Goal: Information Seeking & Learning: Learn about a topic

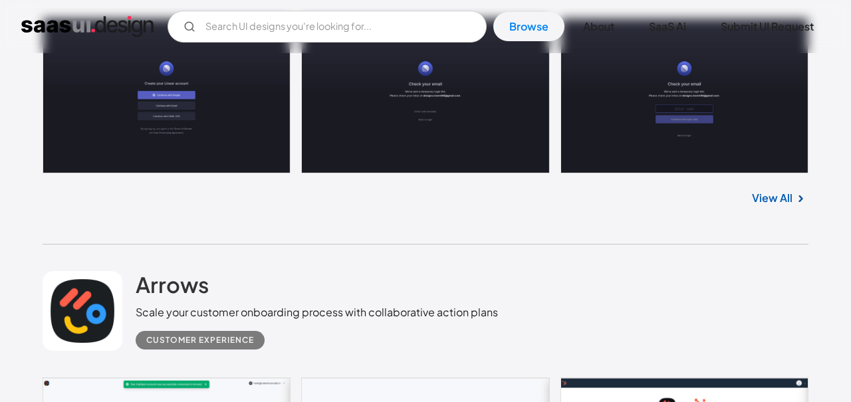
scroll to position [821, 0]
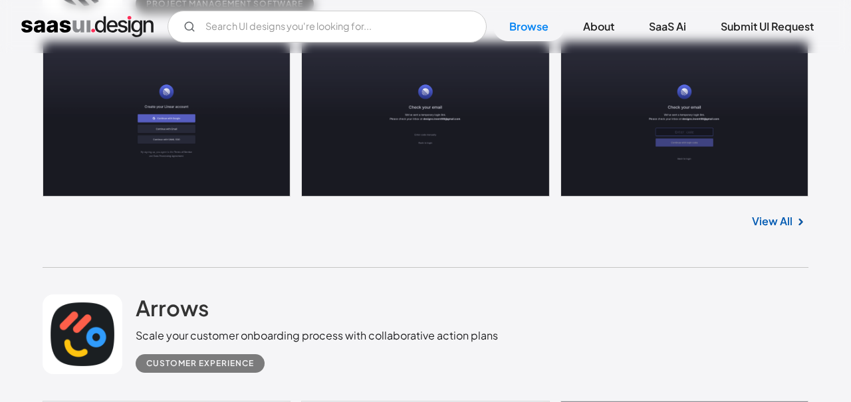
click at [96, 100] on link at bounding box center [426, 119] width 766 height 156
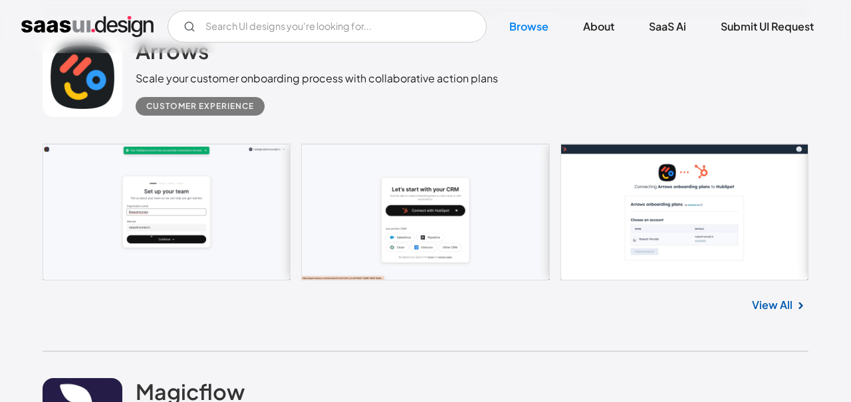
scroll to position [1080, 0]
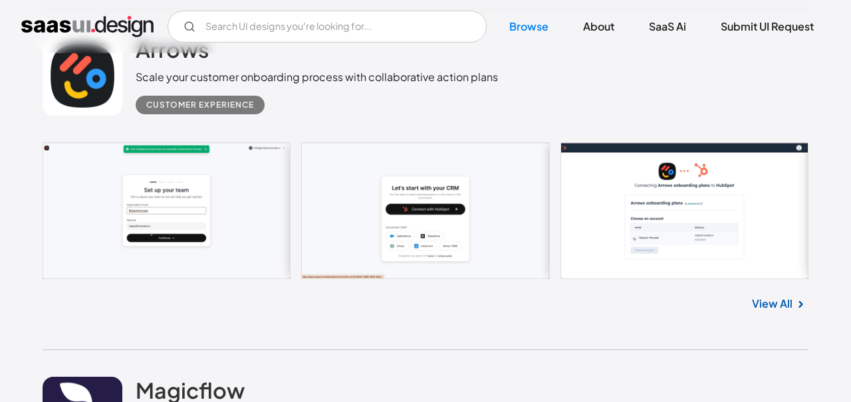
click at [110, 149] on link at bounding box center [426, 210] width 766 height 137
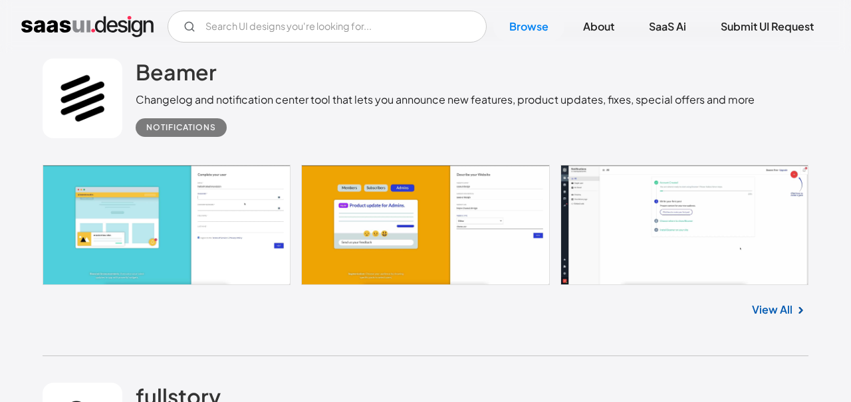
scroll to position [1739, 0]
click at [88, 133] on link at bounding box center [83, 99] width 80 height 80
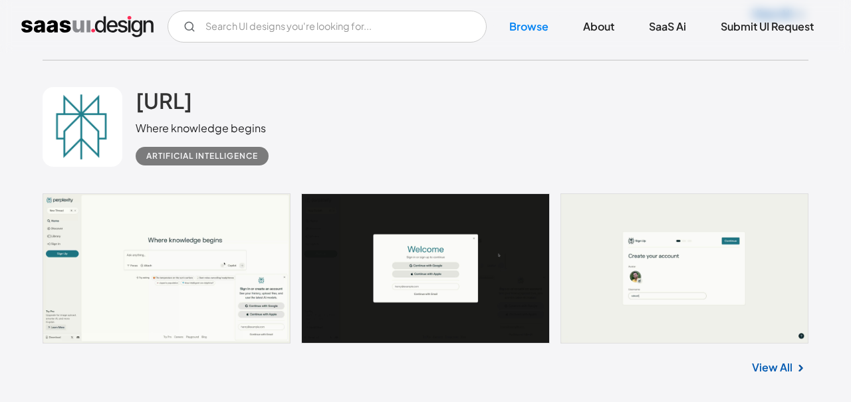
scroll to position [2376, 0]
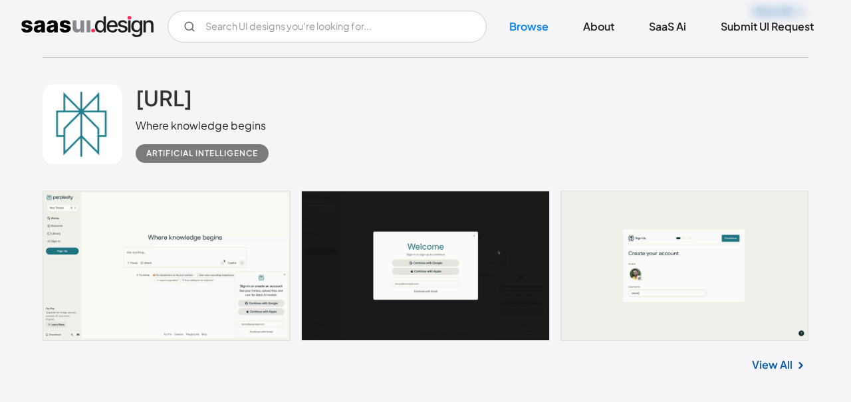
click at [121, 201] on link at bounding box center [426, 266] width 766 height 150
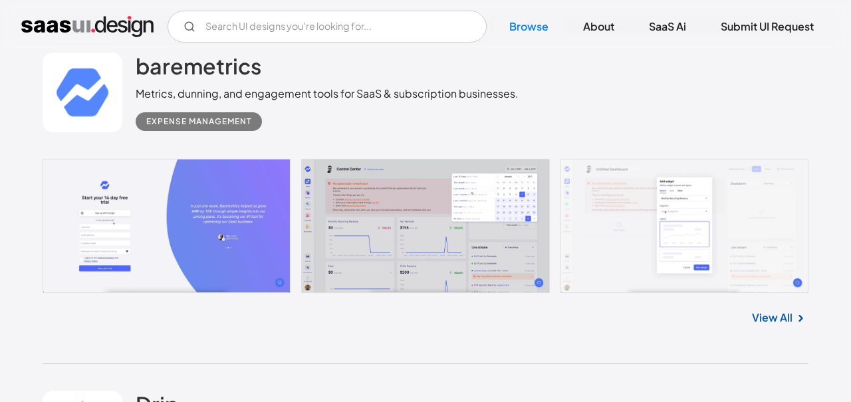
scroll to position [4166, 0]
click at [355, 210] on link at bounding box center [426, 225] width 766 height 134
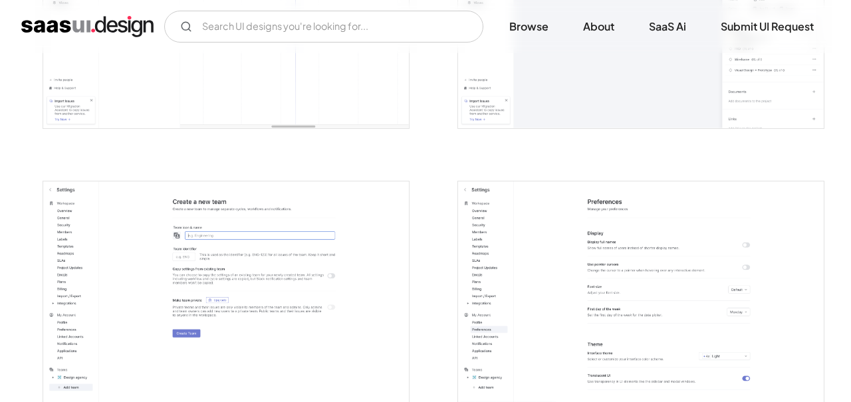
scroll to position [2949, 0]
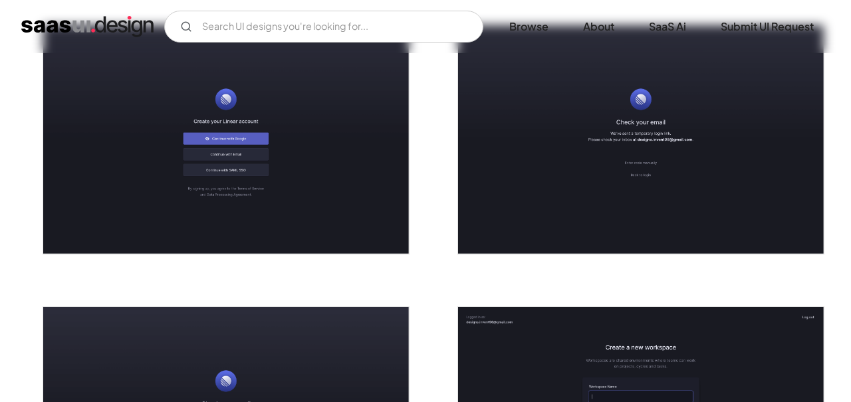
scroll to position [0, 0]
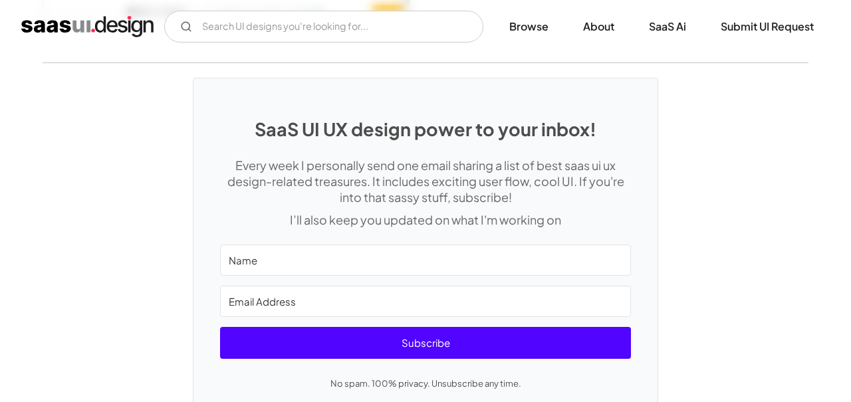
scroll to position [3067, 0]
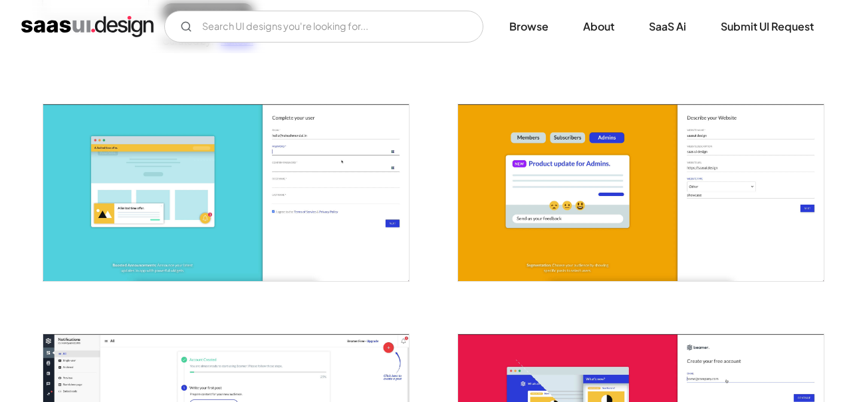
scroll to position [202, 0]
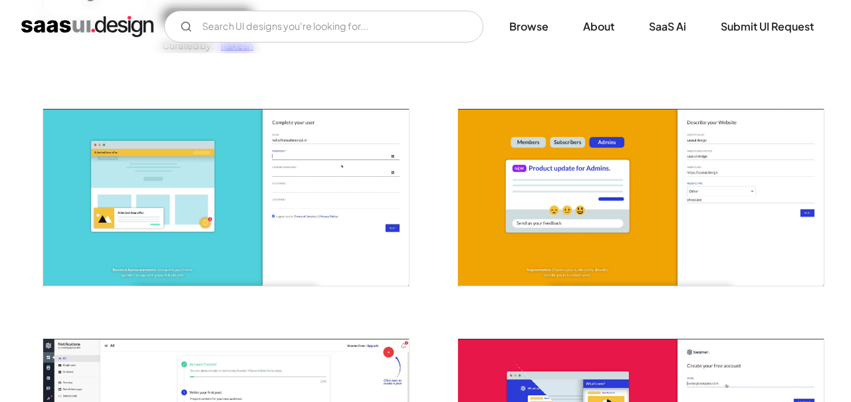
click at [31, 215] on div at bounding box center [218, 189] width 383 height 230
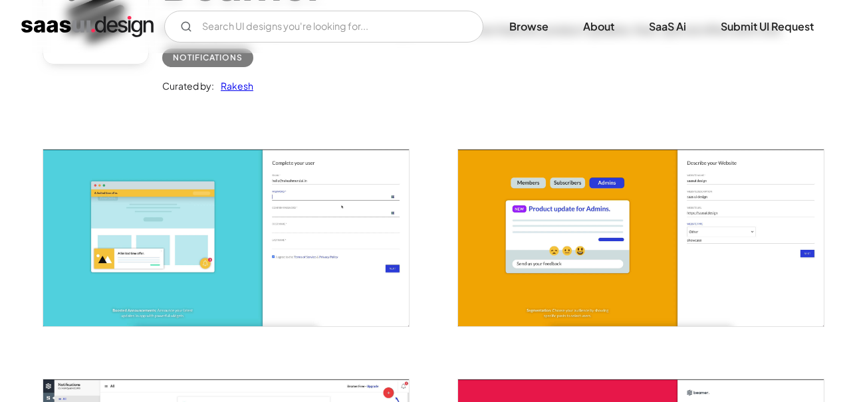
scroll to position [0, 0]
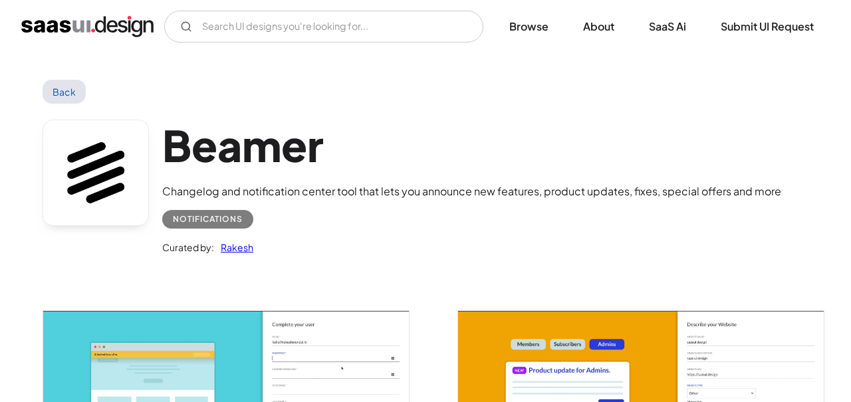
click at [111, 341] on img "open lightbox" at bounding box center [226, 399] width 366 height 177
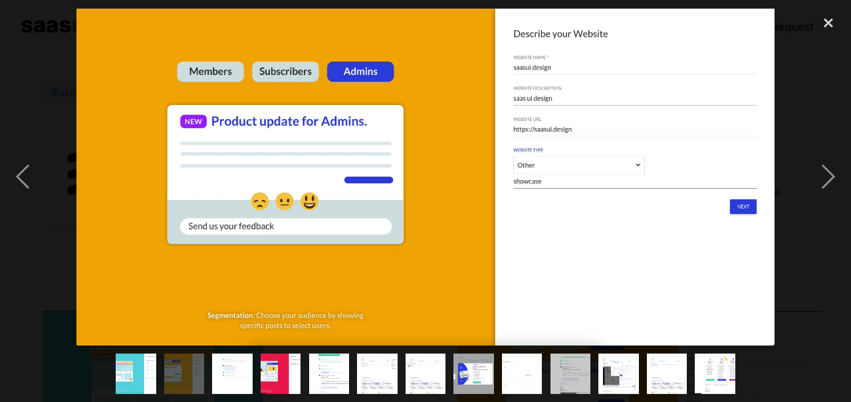
click at [838, 201] on div "next image" at bounding box center [828, 177] width 45 height 338
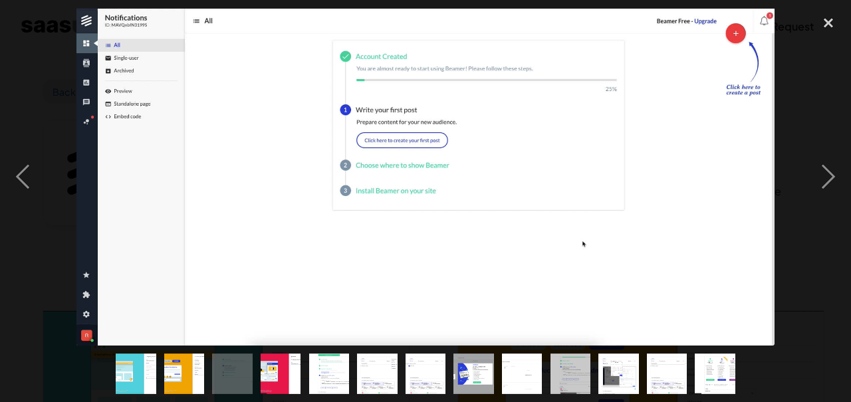
click at [838, 202] on div "next image" at bounding box center [828, 177] width 45 height 338
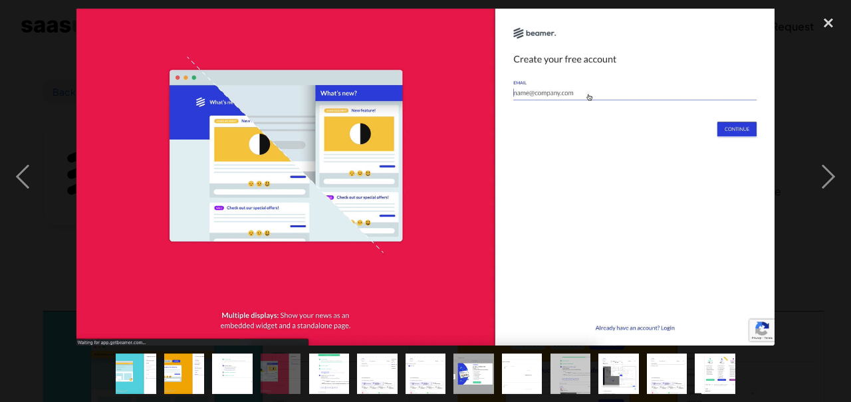
click at [13, 217] on div "previous image" at bounding box center [22, 177] width 45 height 338
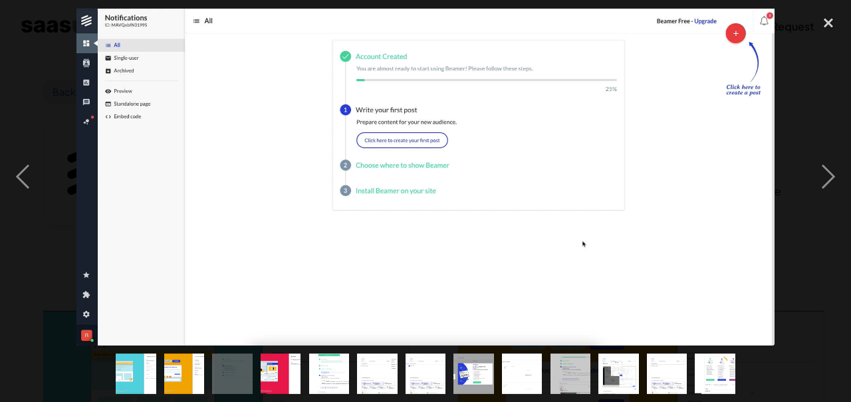
click at [828, 203] on div "next image" at bounding box center [828, 177] width 45 height 338
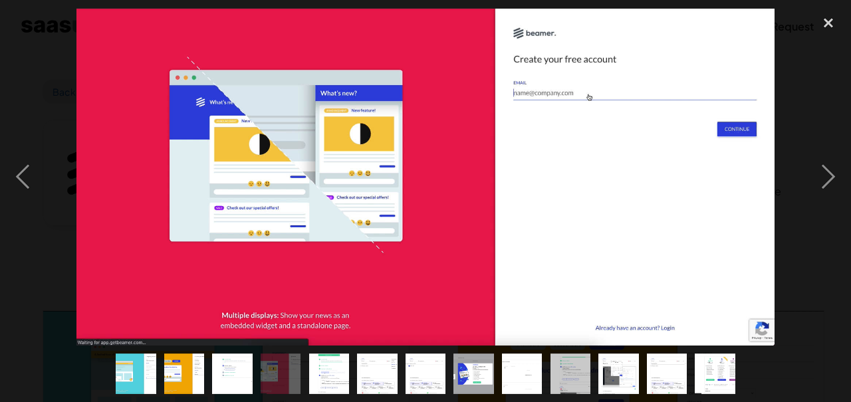
click at [828, 203] on div "next image" at bounding box center [828, 177] width 45 height 338
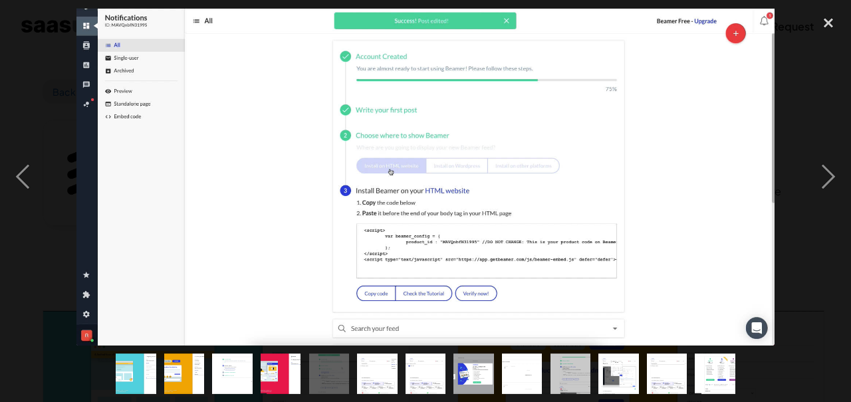
click at [826, 211] on div "next image" at bounding box center [828, 177] width 45 height 338
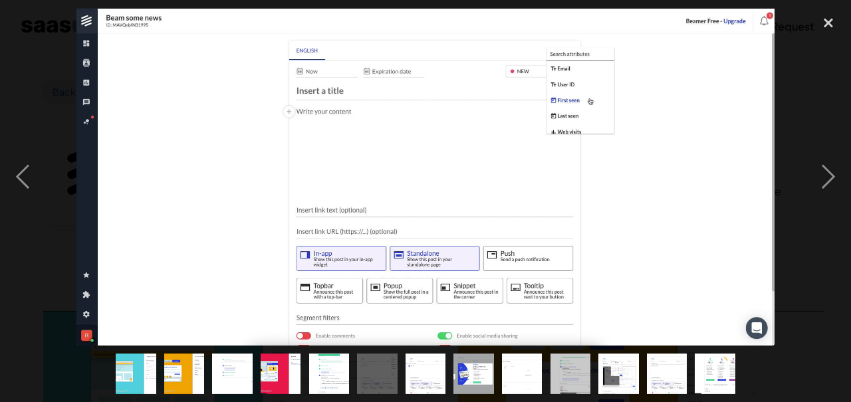
click at [834, 205] on div "next image" at bounding box center [828, 177] width 45 height 338
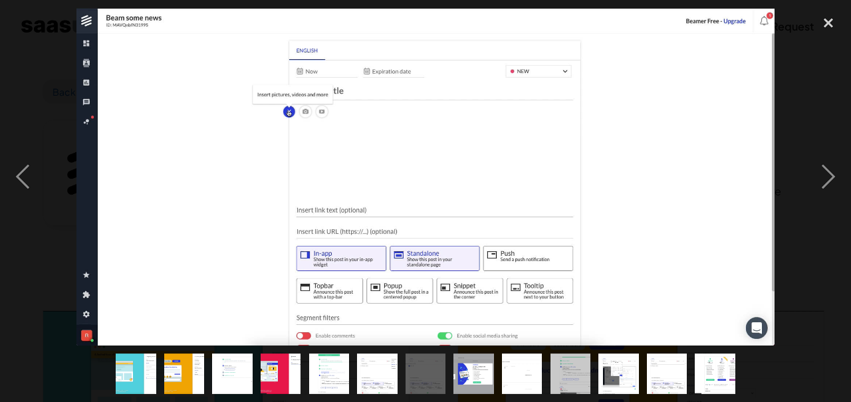
click at [834, 203] on div "next image" at bounding box center [828, 177] width 45 height 338
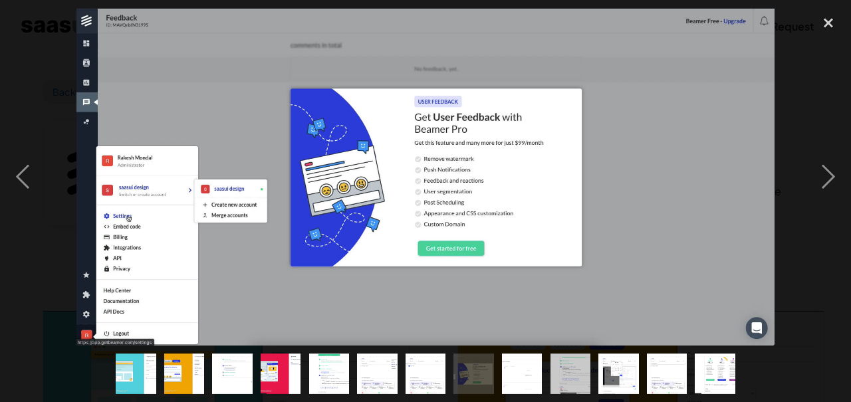
click at [836, 198] on div "next image" at bounding box center [828, 177] width 45 height 338
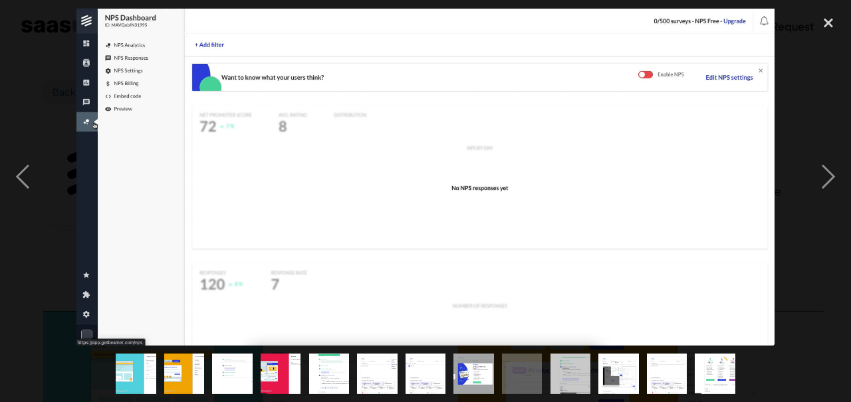
click at [832, 201] on div "next image" at bounding box center [828, 177] width 45 height 338
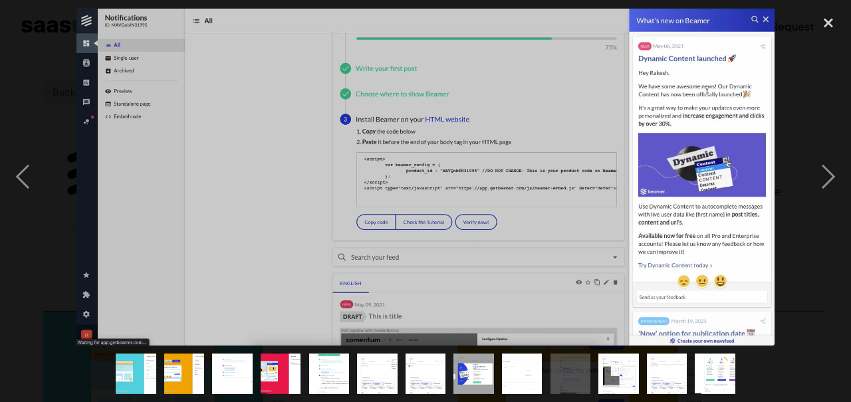
click at [832, 201] on div "next image" at bounding box center [828, 177] width 45 height 338
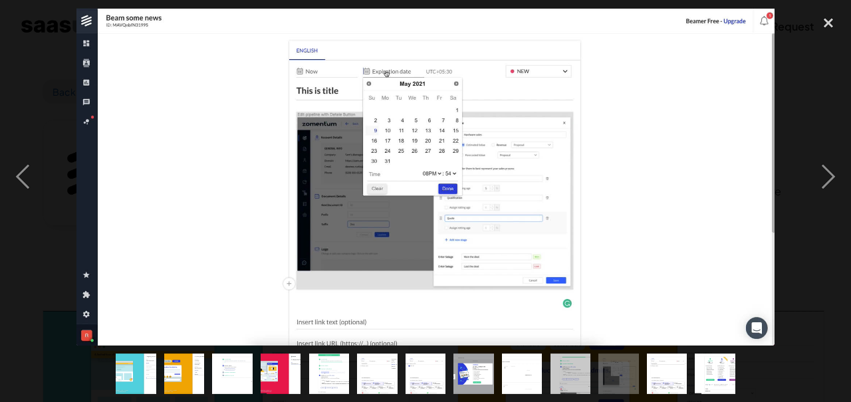
click at [832, 201] on div "next image" at bounding box center [828, 177] width 45 height 338
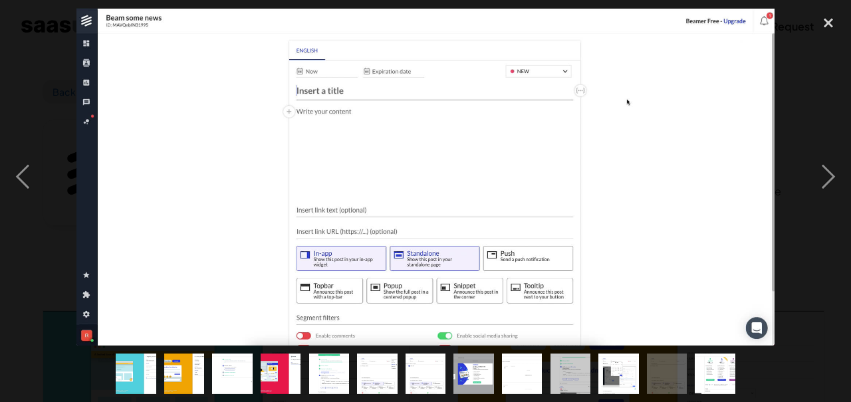
click at [824, 203] on div "next image" at bounding box center [828, 177] width 45 height 338
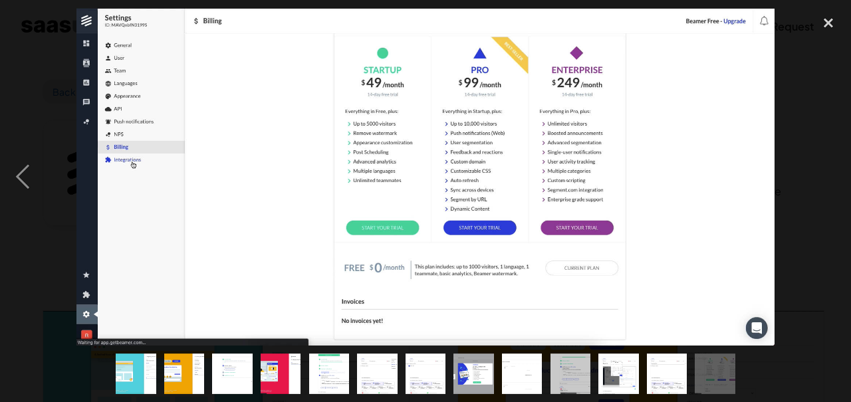
click at [828, 199] on div "next image" at bounding box center [828, 177] width 45 height 338
click at [831, 17] on div "close lightbox" at bounding box center [828, 22] width 45 height 29
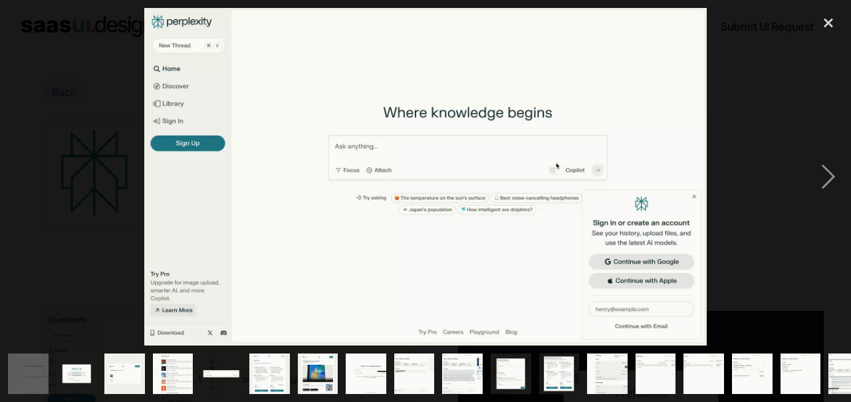
click at [826, 202] on div "next image" at bounding box center [828, 177] width 45 height 338
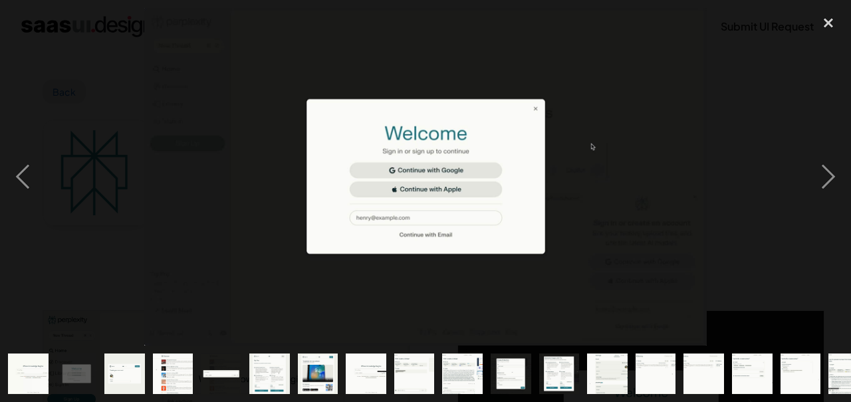
click at [816, 203] on div "next image" at bounding box center [828, 177] width 45 height 338
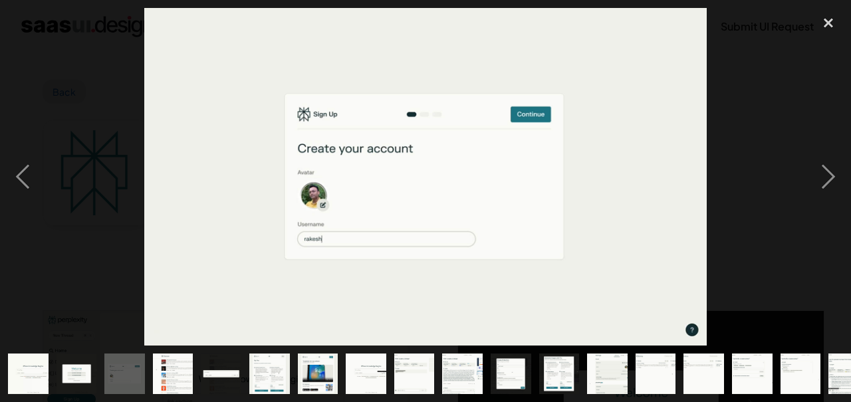
click at [822, 213] on div "next image" at bounding box center [828, 177] width 45 height 338
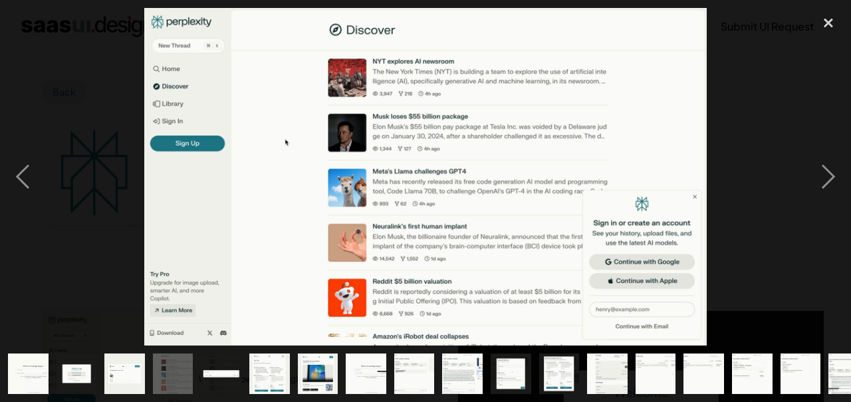
click at [824, 203] on div "next image" at bounding box center [828, 177] width 45 height 338
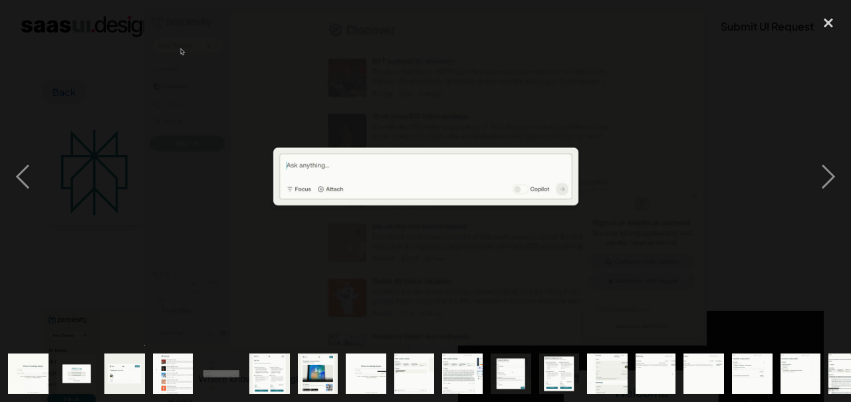
click at [19, 199] on div "previous image" at bounding box center [22, 177] width 45 height 338
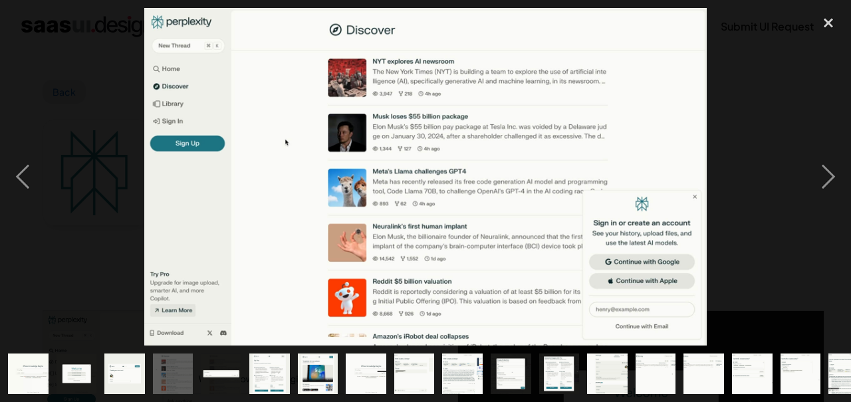
click at [826, 205] on div "next image" at bounding box center [828, 177] width 45 height 338
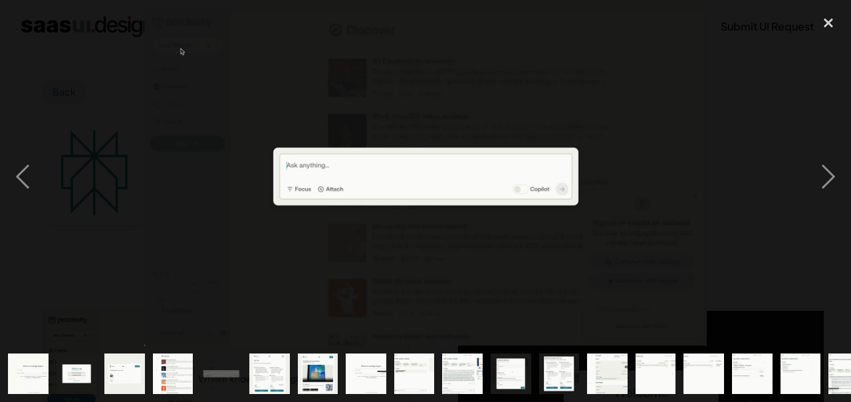
click at [842, 200] on div "next image" at bounding box center [828, 177] width 45 height 338
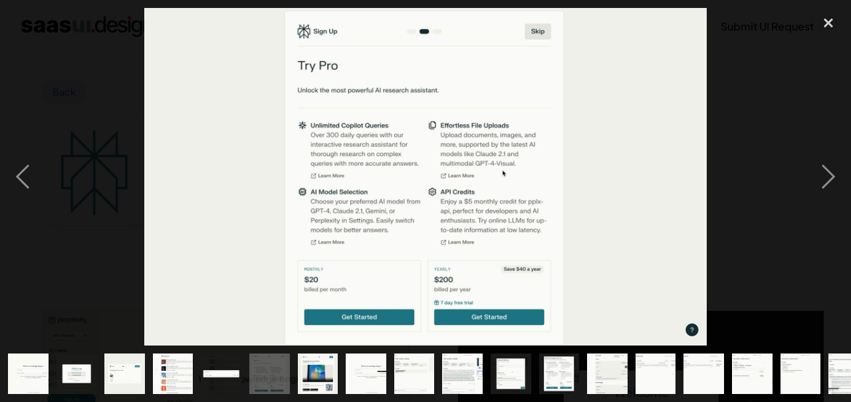
click at [827, 203] on div "next image" at bounding box center [828, 177] width 45 height 338
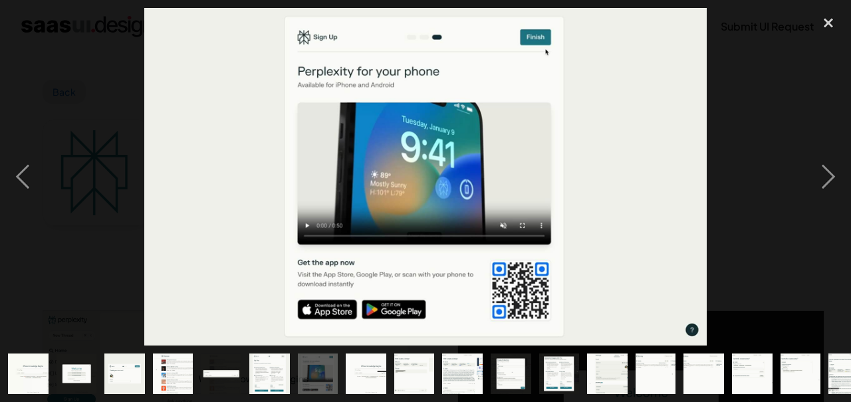
click at [832, 199] on div "next image" at bounding box center [828, 177] width 45 height 338
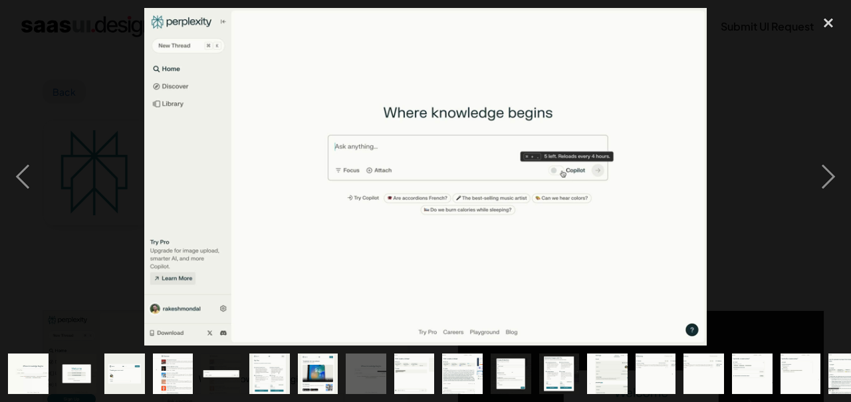
click at [838, 191] on div "next image" at bounding box center [828, 177] width 45 height 338
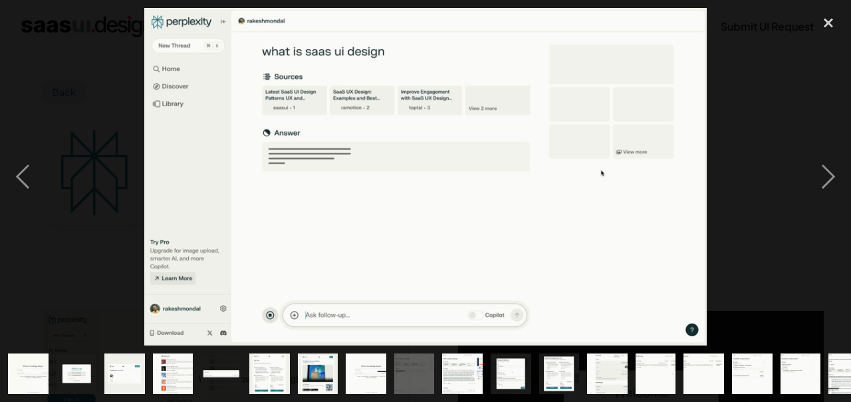
click at [823, 206] on div "next image" at bounding box center [828, 177] width 45 height 338
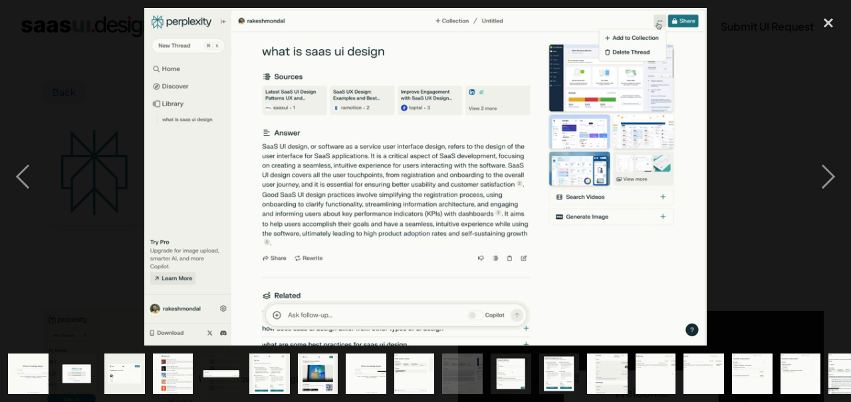
click at [837, 199] on div "next image" at bounding box center [828, 177] width 45 height 338
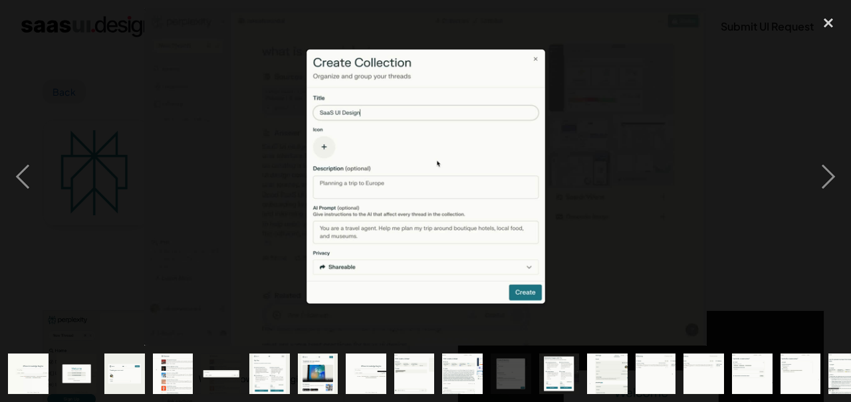
click at [827, 201] on div "next image" at bounding box center [828, 177] width 45 height 338
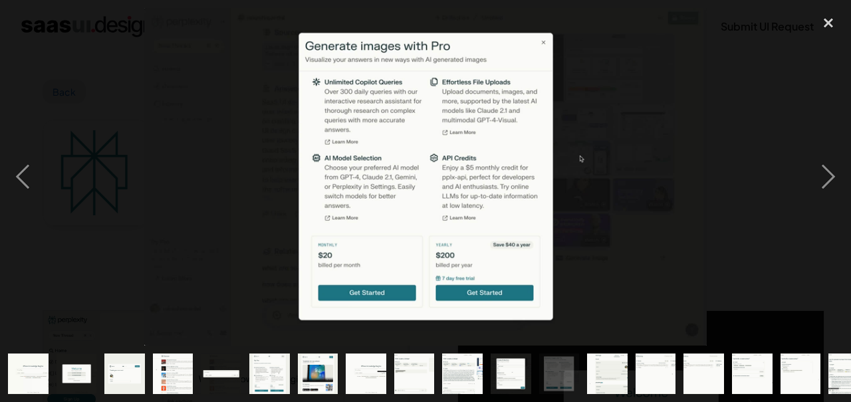
click at [835, 199] on div "next image" at bounding box center [828, 177] width 45 height 338
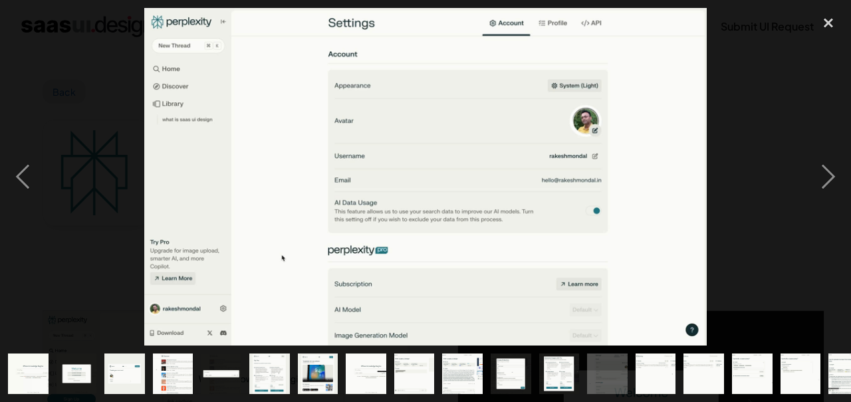
click at [835, 199] on div "next image" at bounding box center [828, 177] width 45 height 338
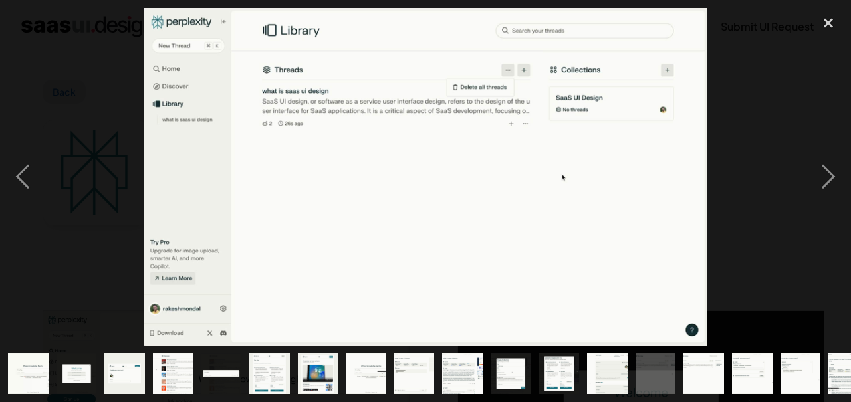
click at [835, 199] on div "next image" at bounding box center [828, 177] width 45 height 338
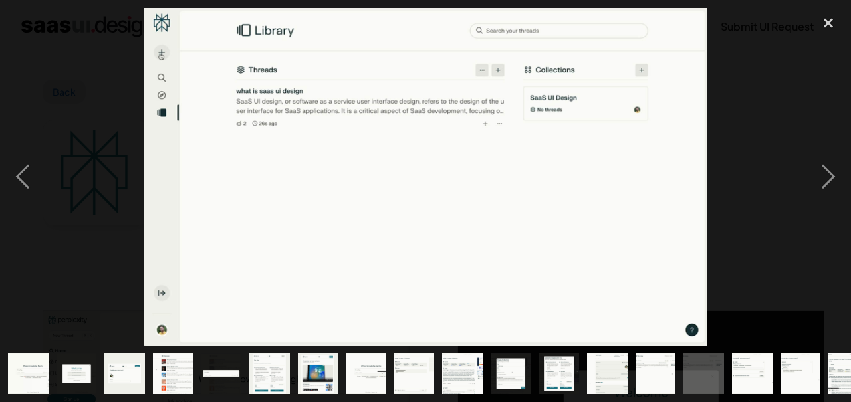
click at [835, 199] on div "next image" at bounding box center [828, 177] width 45 height 338
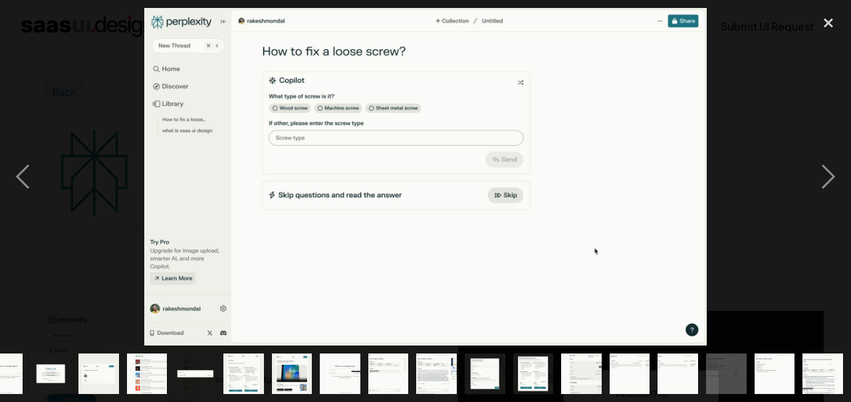
scroll to position [0, 164]
click at [835, 199] on div "next image" at bounding box center [828, 177] width 45 height 338
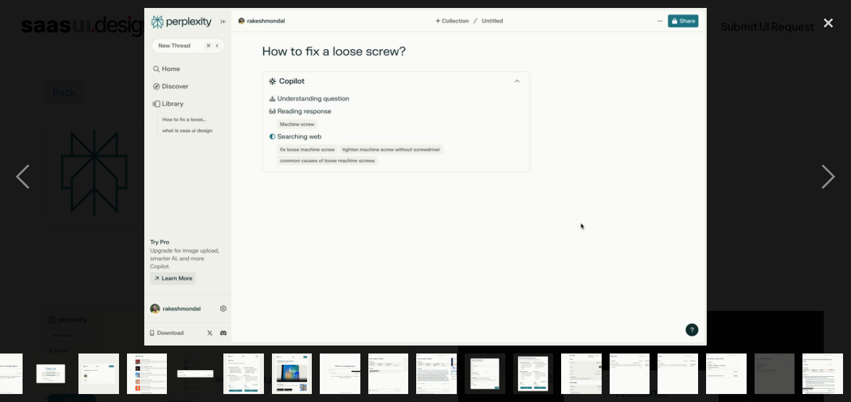
click at [835, 198] on div "next image" at bounding box center [828, 177] width 45 height 338
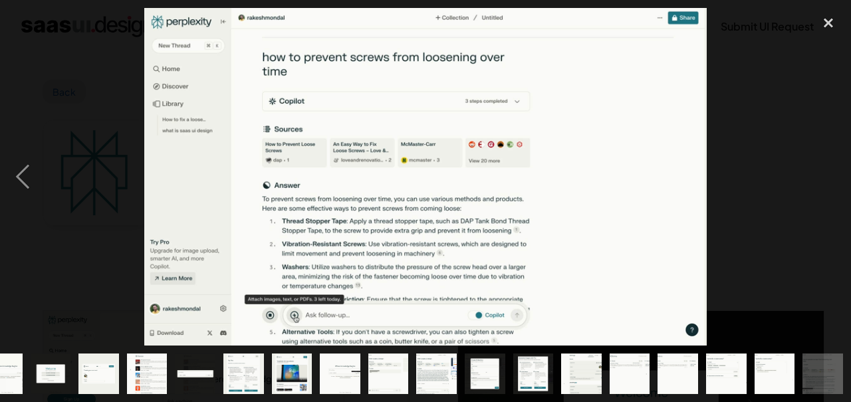
click at [842, 193] on div "next image" at bounding box center [828, 177] width 45 height 338
click at [832, 201] on div "next image" at bounding box center [828, 177] width 45 height 338
click at [820, 13] on div "close lightbox" at bounding box center [828, 22] width 45 height 29
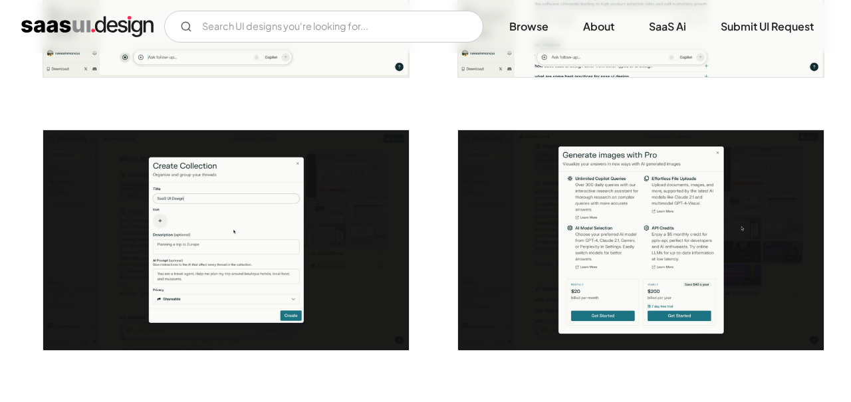
scroll to position [1546, 0]
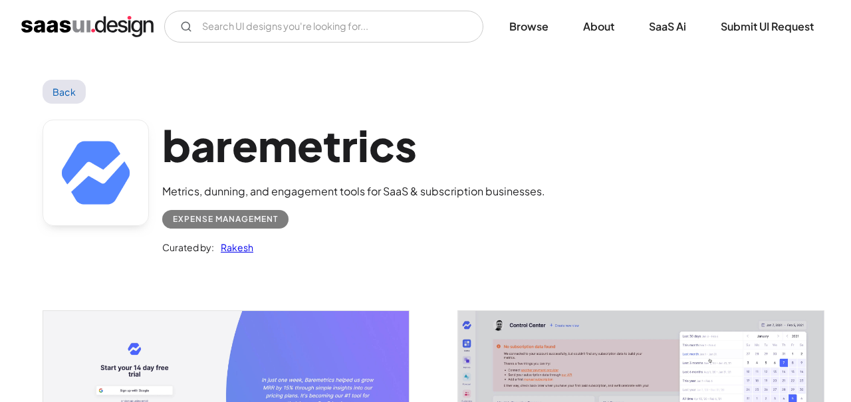
scroll to position [155, 0]
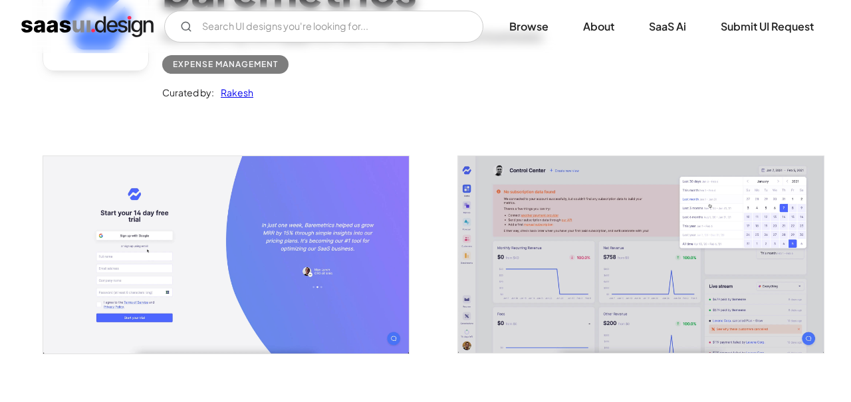
click at [372, 326] on img "open lightbox" at bounding box center [226, 254] width 366 height 197
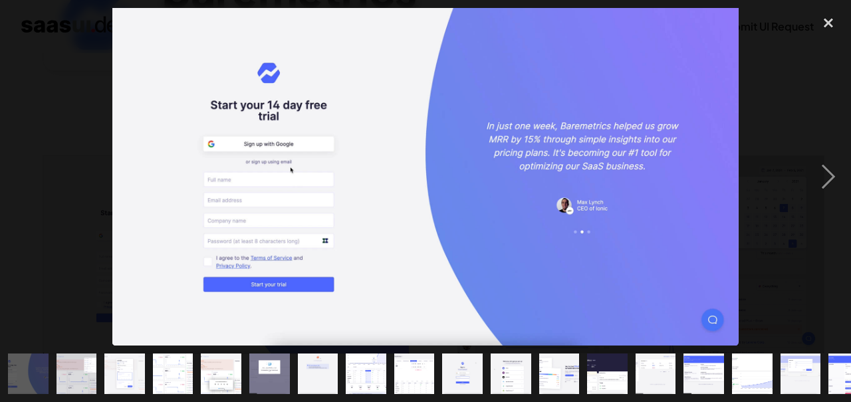
click at [834, 199] on div "next image" at bounding box center [828, 177] width 45 height 338
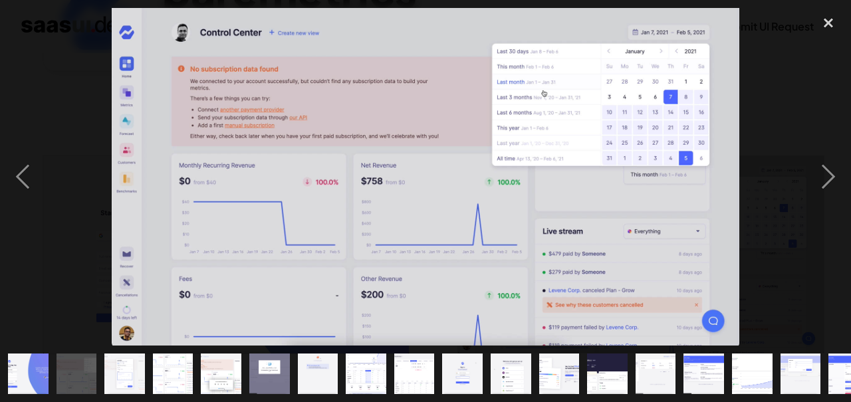
click at [822, 213] on div "next image" at bounding box center [828, 177] width 45 height 338
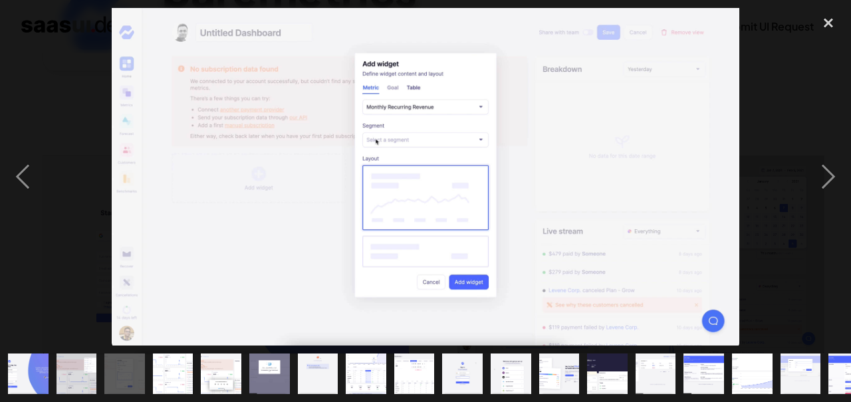
click at [824, 200] on div "next image" at bounding box center [828, 177] width 45 height 338
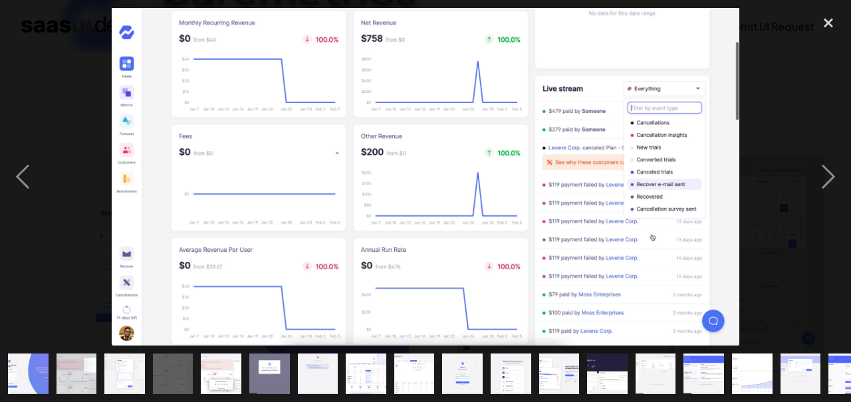
click at [824, 201] on div "next image" at bounding box center [828, 177] width 45 height 338
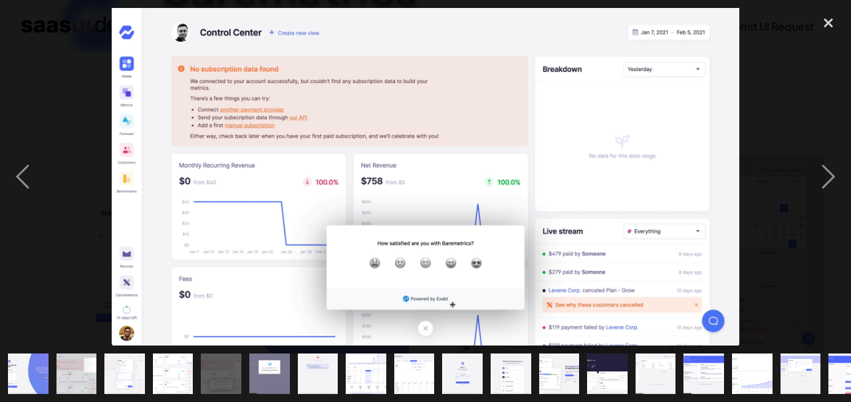
click at [826, 207] on div "next image" at bounding box center [828, 177] width 45 height 338
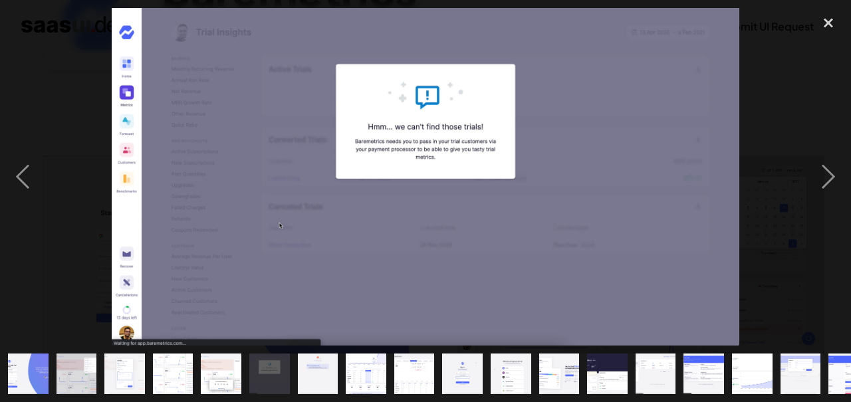
click at [836, 201] on div "next image" at bounding box center [828, 177] width 45 height 338
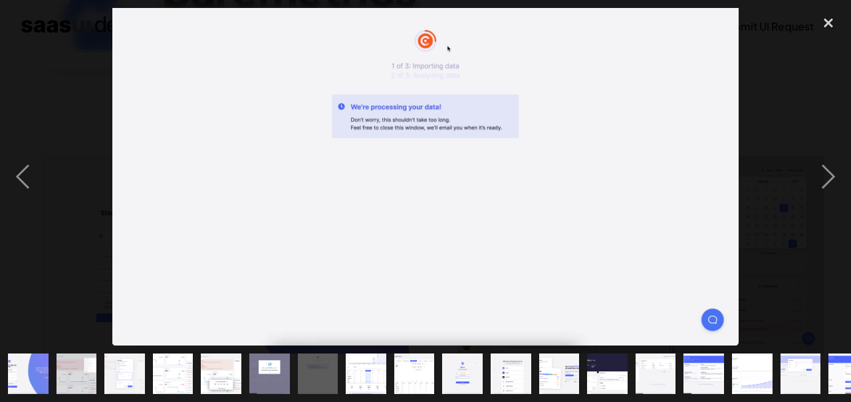
click at [836, 201] on div "next image" at bounding box center [828, 177] width 45 height 338
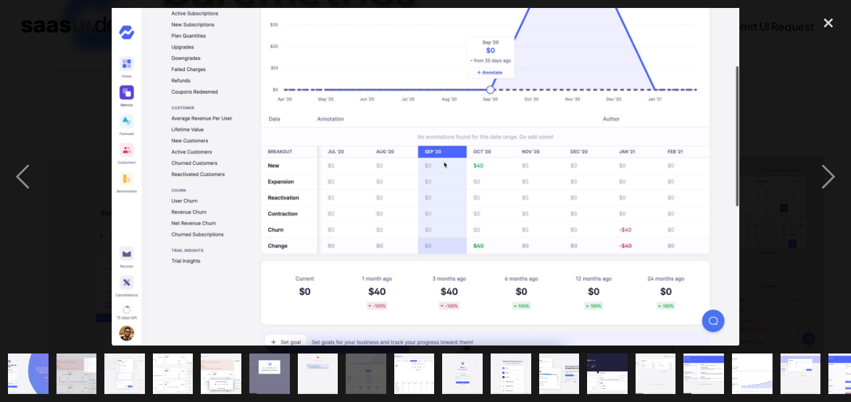
click at [836, 201] on div "next image" at bounding box center [828, 177] width 45 height 338
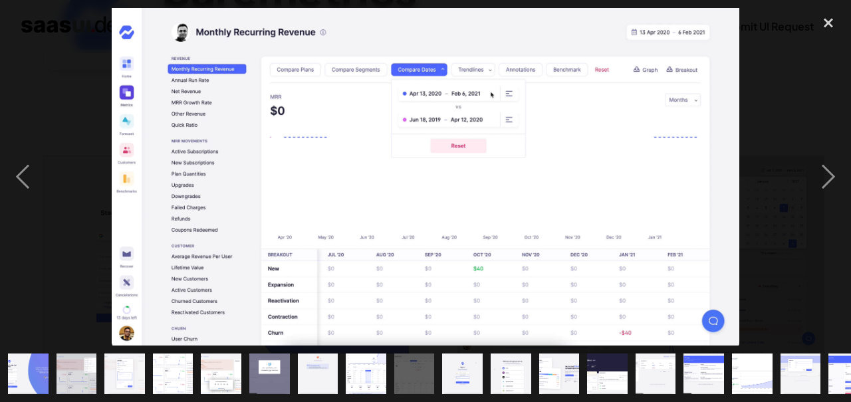
click at [842, 200] on div "next image" at bounding box center [828, 177] width 45 height 338
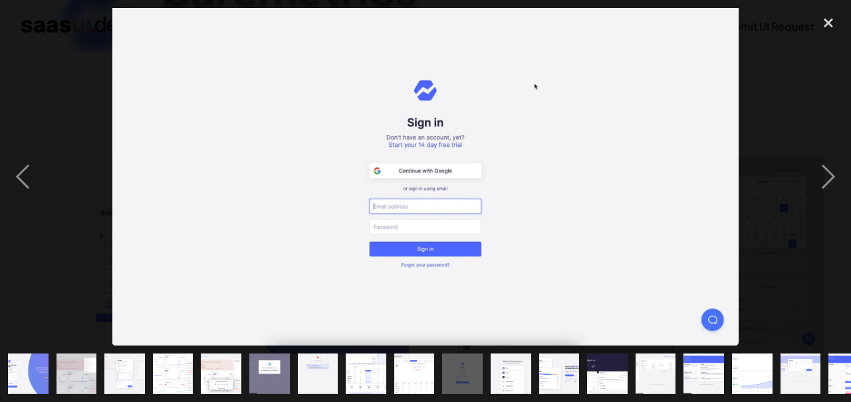
click at [836, 205] on div "next image" at bounding box center [828, 177] width 45 height 338
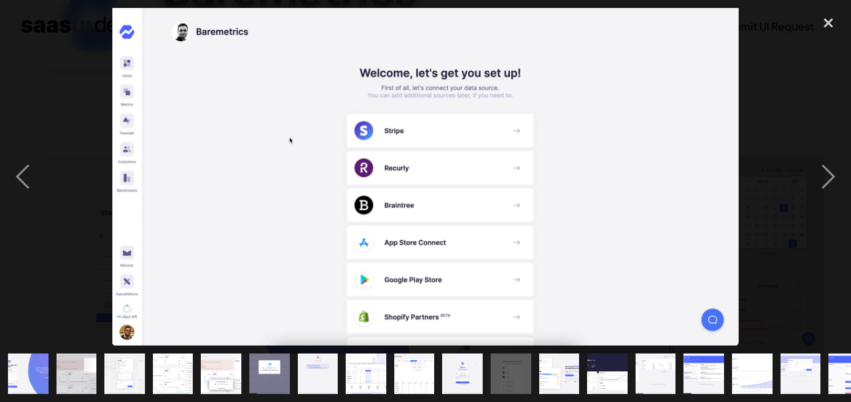
click at [840, 207] on div "next image" at bounding box center [828, 177] width 45 height 338
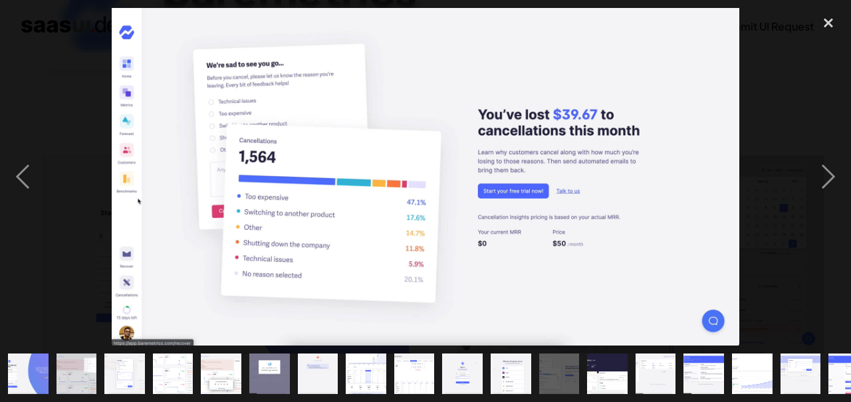
click at [25, 219] on div "previous image" at bounding box center [22, 177] width 45 height 338
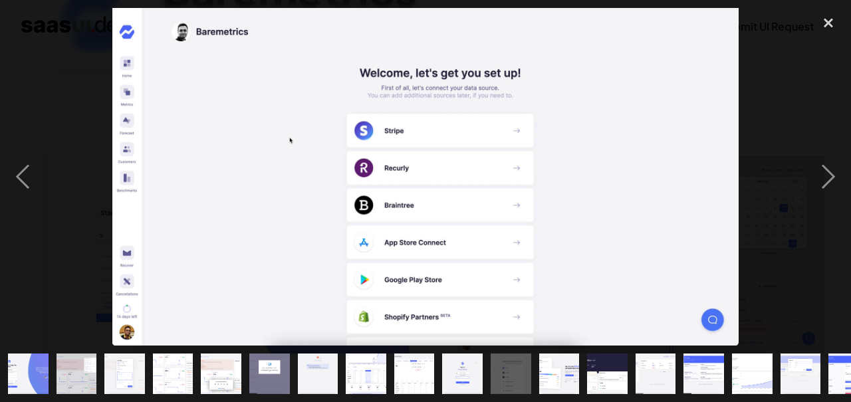
click at [22, 205] on div "previous image" at bounding box center [22, 177] width 45 height 338
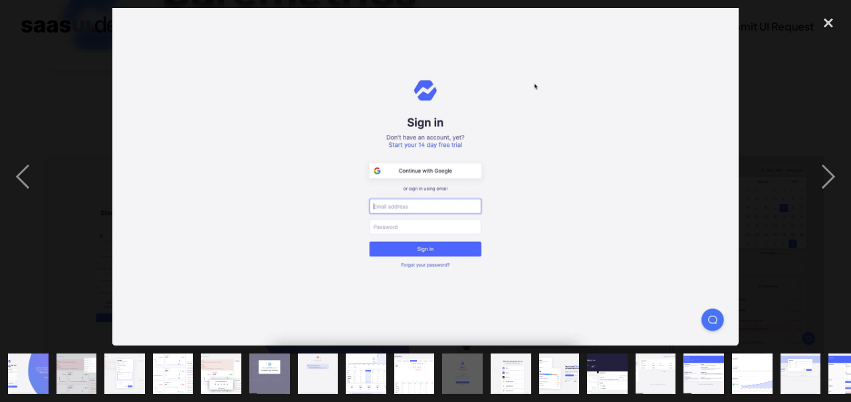
click at [25, 210] on div "previous image" at bounding box center [22, 177] width 45 height 338
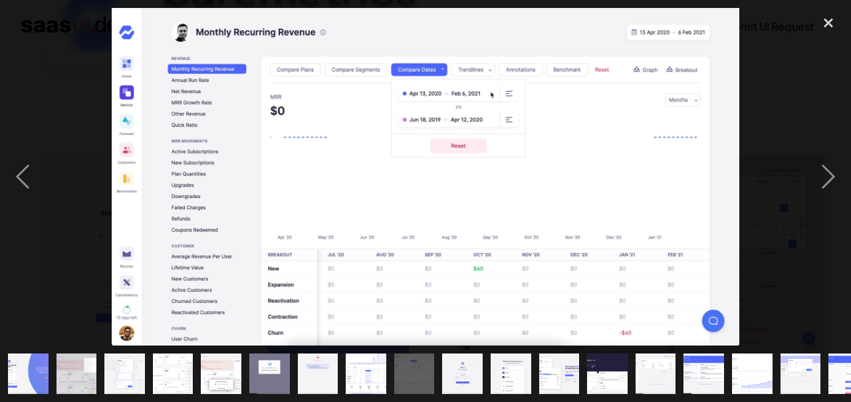
click at [21, 203] on div "previous image" at bounding box center [22, 177] width 45 height 338
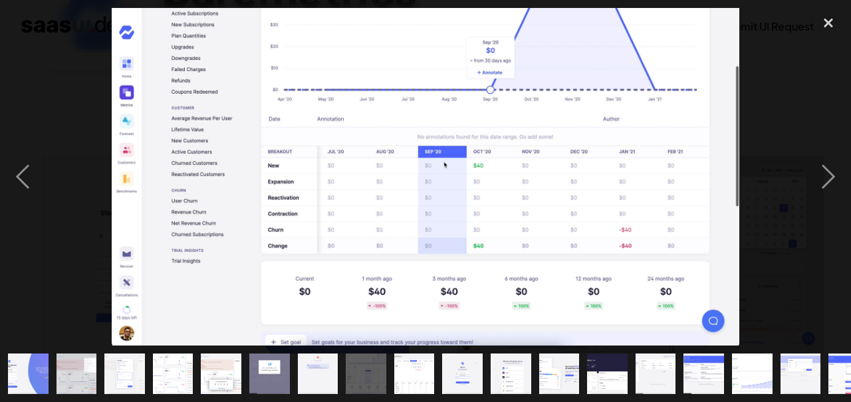
click at [21, 203] on div "previous image" at bounding box center [22, 177] width 45 height 338
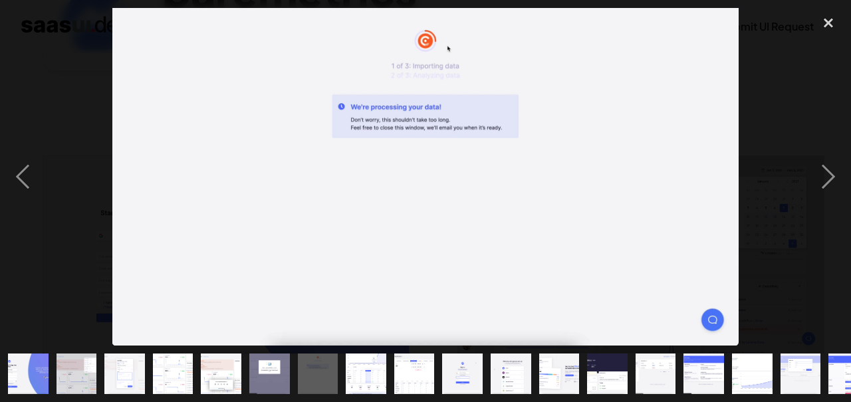
click at [25, 199] on div "previous image" at bounding box center [22, 177] width 45 height 338
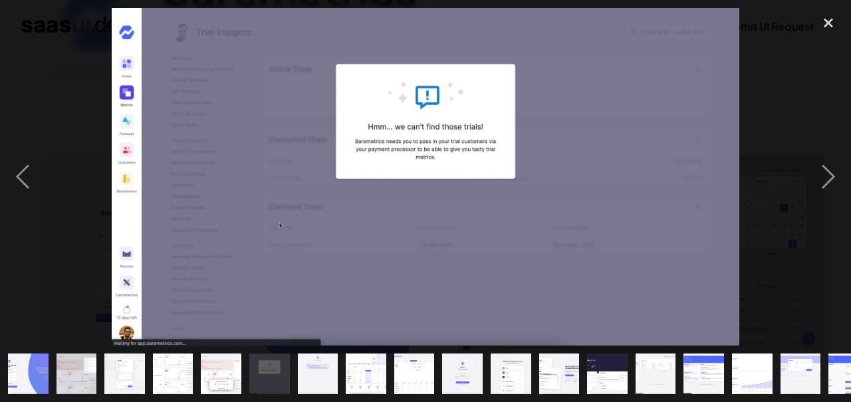
click at [823, 209] on div "next image" at bounding box center [828, 177] width 45 height 338
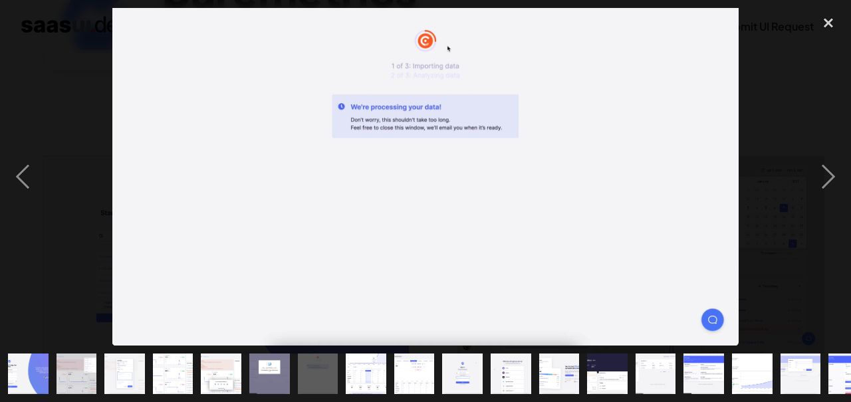
click at [823, 209] on div "next image" at bounding box center [828, 177] width 45 height 338
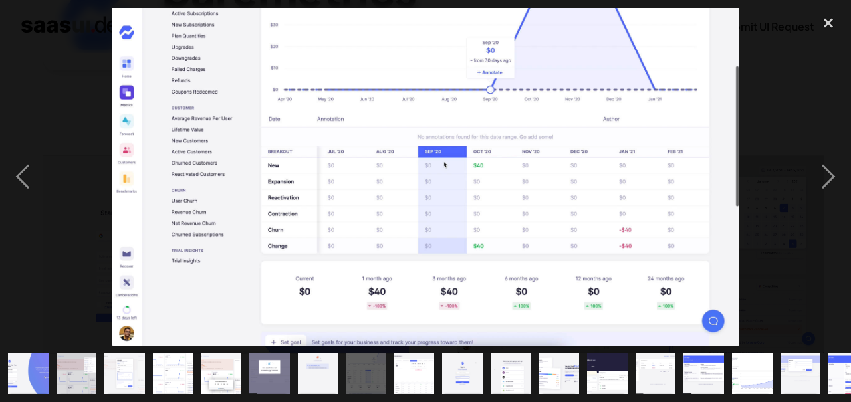
click at [824, 217] on div "next image" at bounding box center [828, 177] width 45 height 338
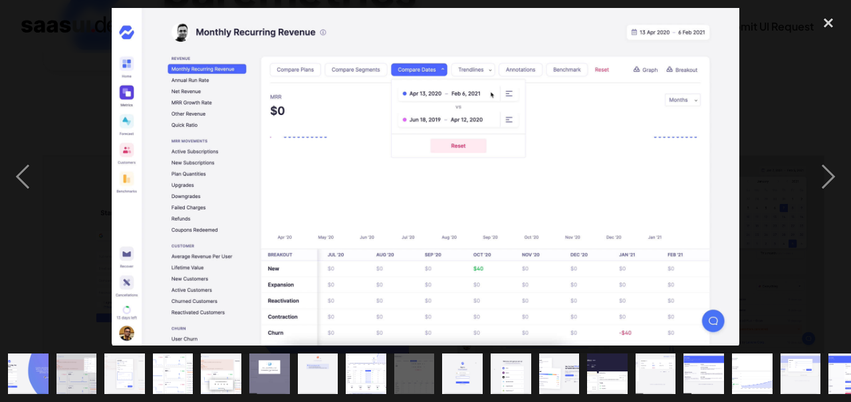
click at [832, 211] on div "next image" at bounding box center [828, 177] width 45 height 338
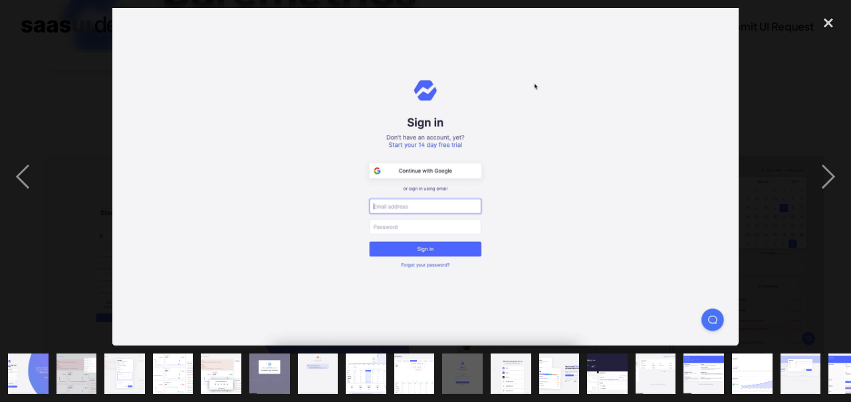
click at [838, 205] on div "next image" at bounding box center [828, 177] width 45 height 338
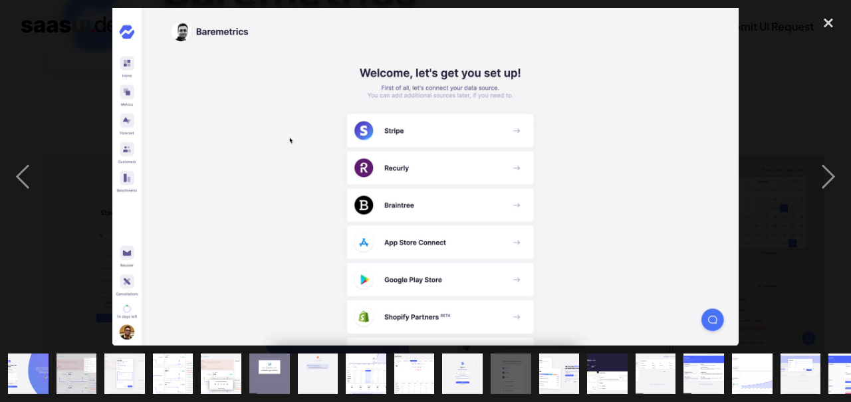
click at [837, 206] on div "next image" at bounding box center [828, 177] width 45 height 338
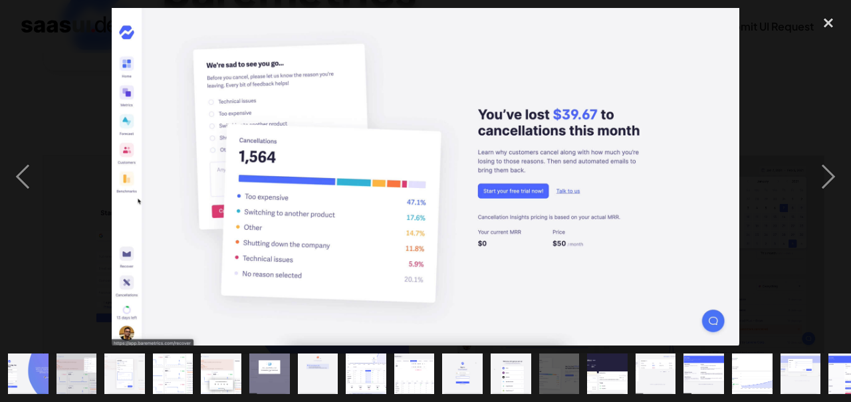
click at [836, 206] on div "next image" at bounding box center [828, 177] width 45 height 338
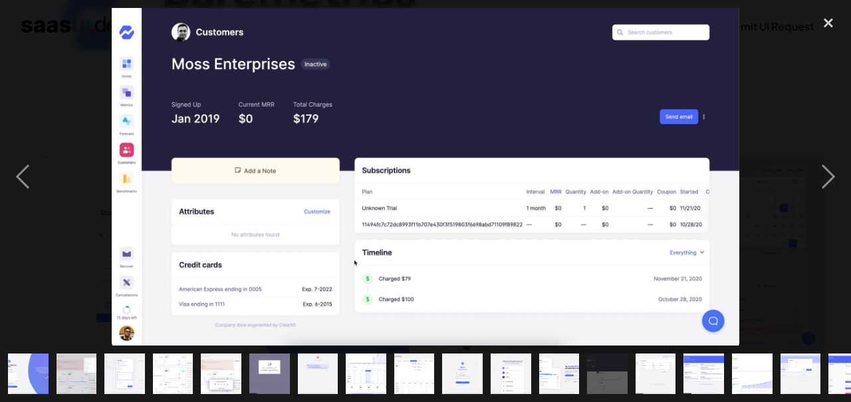
click at [833, 209] on div "next image" at bounding box center [828, 177] width 45 height 338
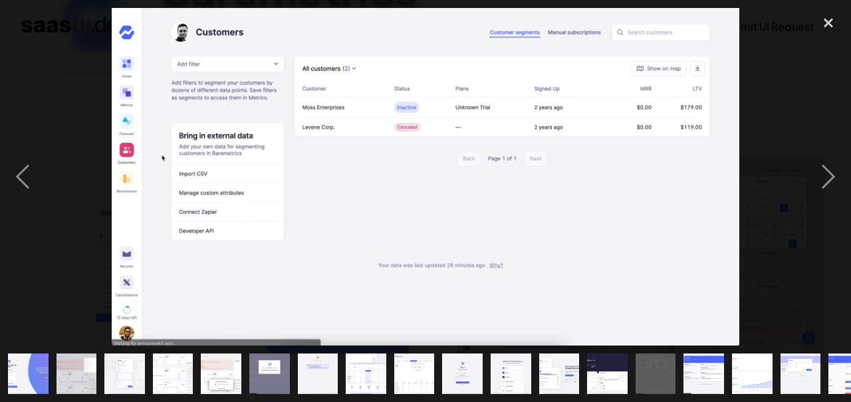
click at [836, 200] on div "next image" at bounding box center [828, 177] width 45 height 338
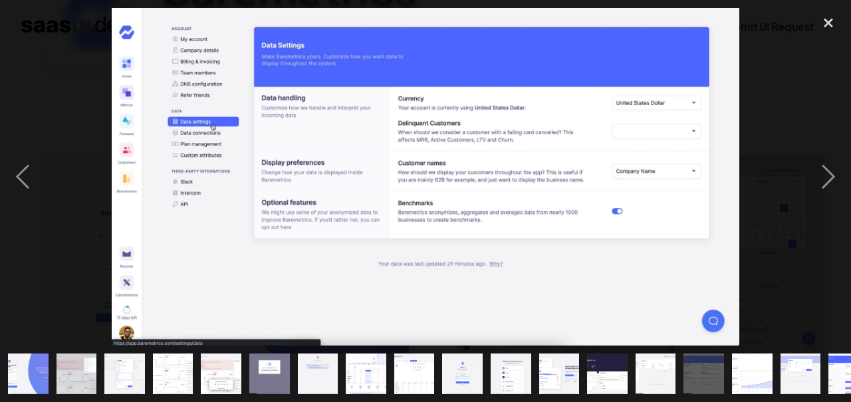
click at [836, 207] on div "next image" at bounding box center [828, 177] width 45 height 338
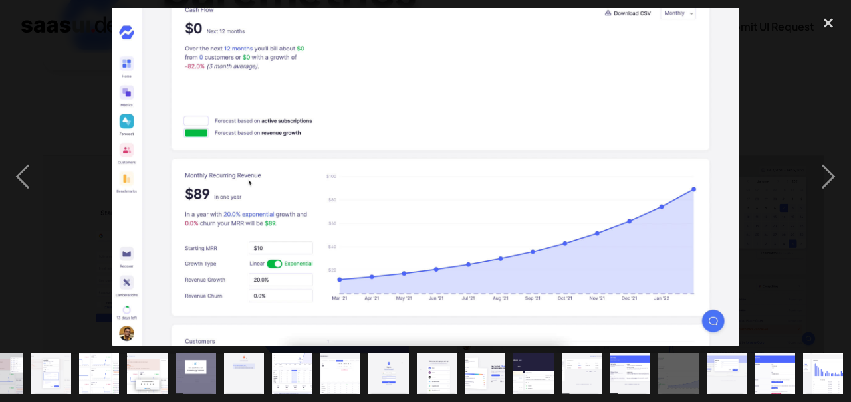
scroll to position [0, 220]
click at [836, 216] on div "next image" at bounding box center [828, 177] width 45 height 338
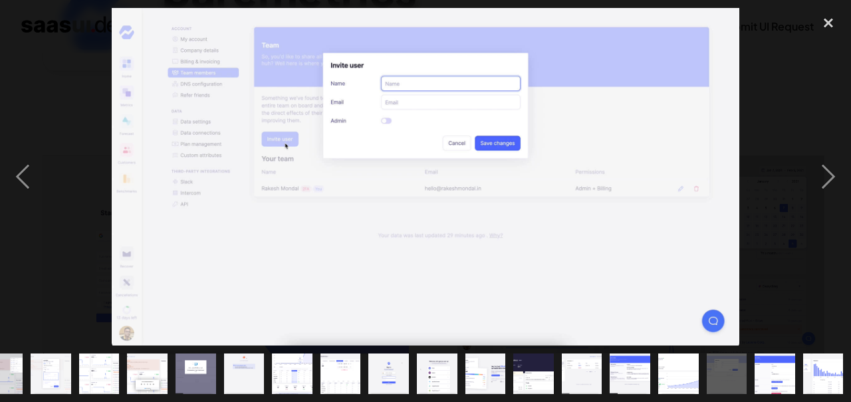
click at [841, 204] on div "next image" at bounding box center [828, 177] width 45 height 338
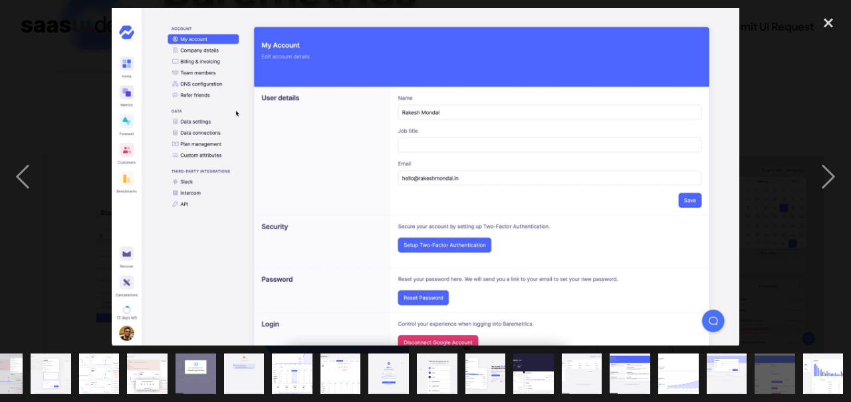
click at [841, 203] on div "next image" at bounding box center [828, 177] width 45 height 338
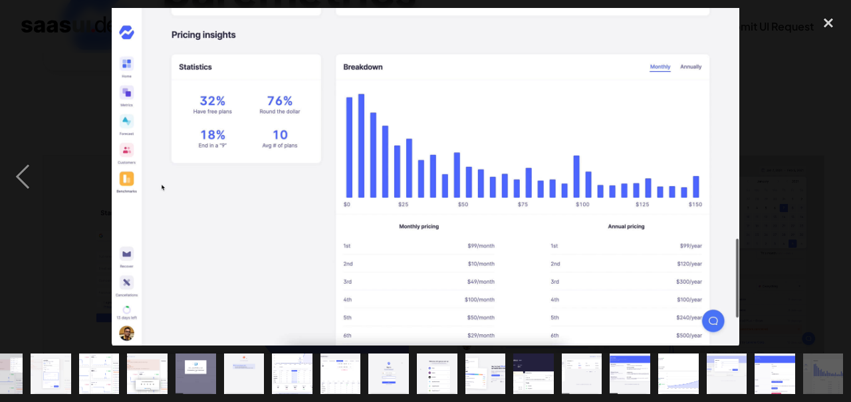
click at [835, 206] on div "next image" at bounding box center [828, 177] width 45 height 338
click at [829, 215] on div "next image" at bounding box center [828, 177] width 45 height 338
click at [822, 237] on div "next image" at bounding box center [828, 177] width 45 height 338
click at [704, 364] on img "show item 17 of 19" at bounding box center [726, 374] width 74 height 41
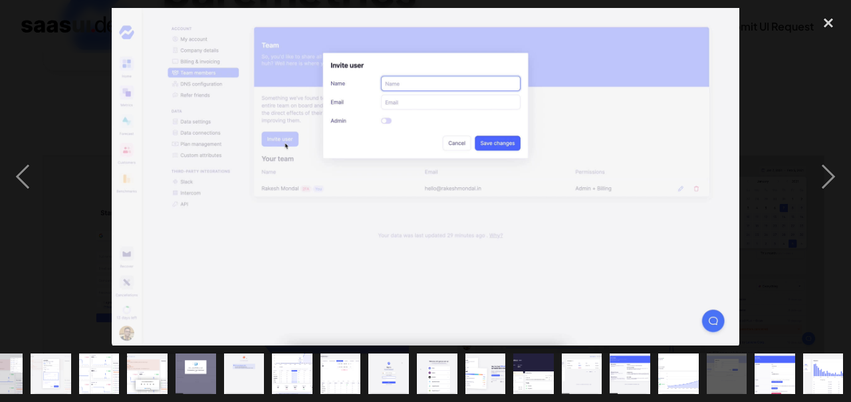
click at [838, 29] on div "close lightbox" at bounding box center [828, 22] width 45 height 29
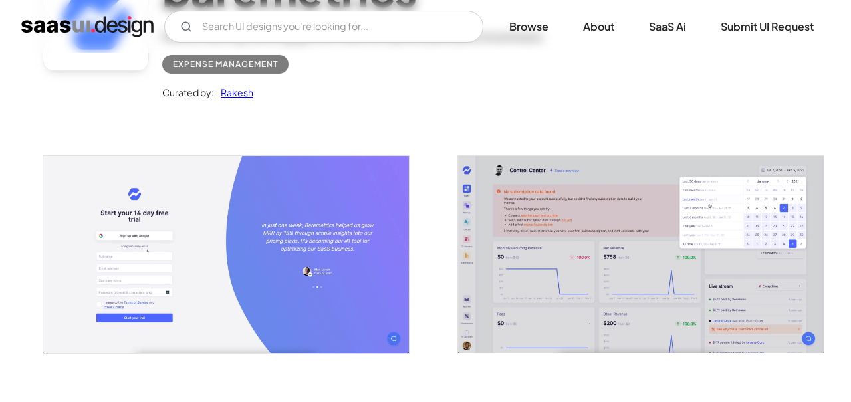
scroll to position [0, 0]
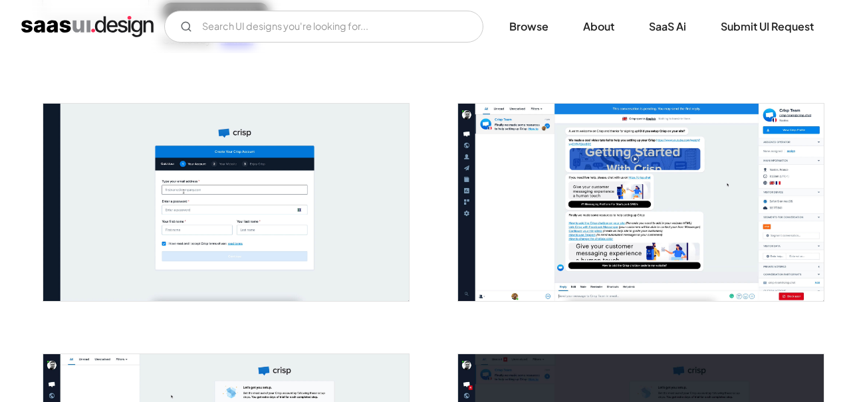
scroll to position [207, 0]
click at [351, 243] on img "open lightbox" at bounding box center [226, 202] width 366 height 197
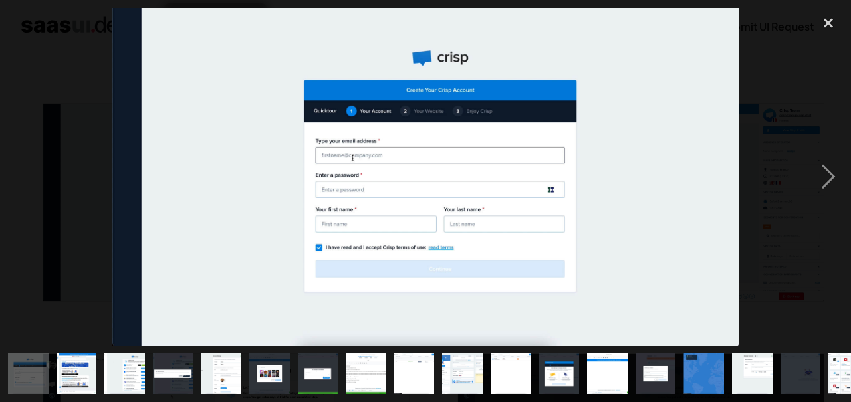
click at [828, 205] on div "next image" at bounding box center [828, 177] width 45 height 338
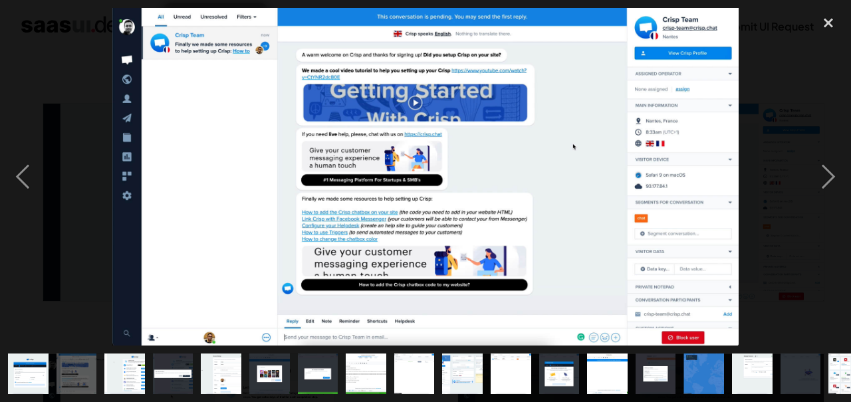
click at [834, 213] on div "next image" at bounding box center [828, 177] width 45 height 338
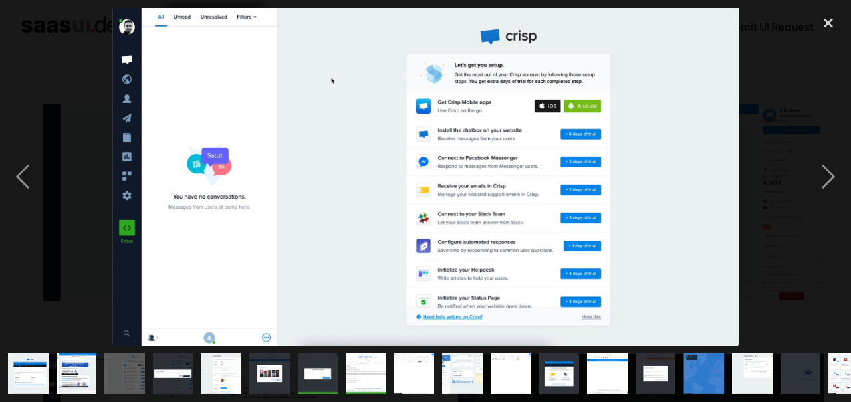
click at [823, 211] on div "next image" at bounding box center [828, 177] width 45 height 338
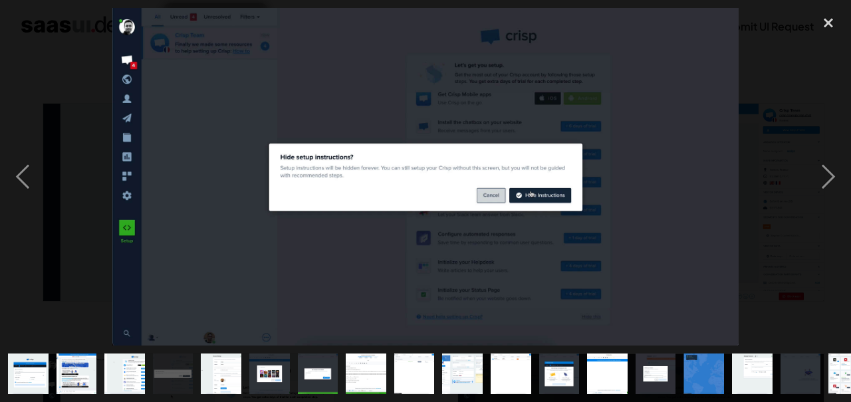
click at [823, 212] on div "next image" at bounding box center [828, 177] width 45 height 338
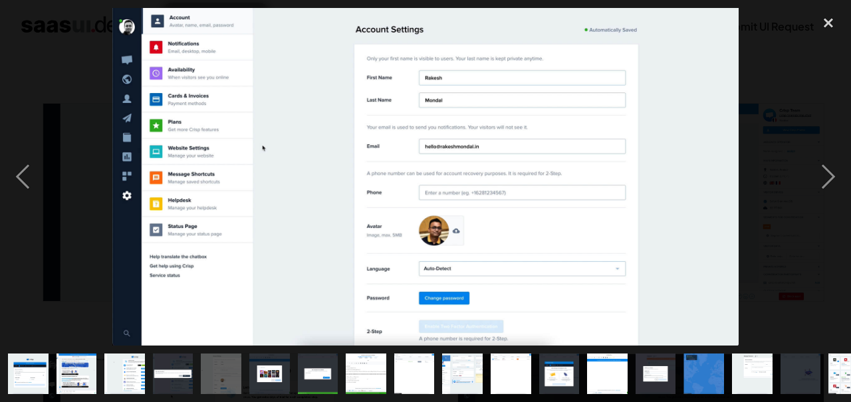
click at [824, 209] on div "next image" at bounding box center [828, 177] width 45 height 338
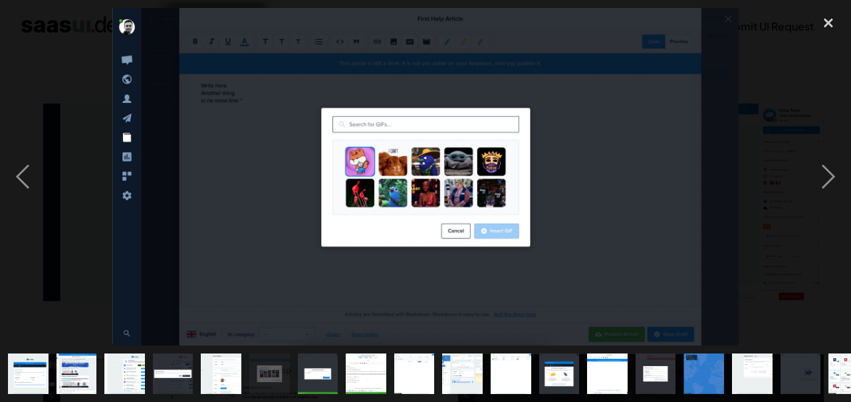
click at [837, 207] on div "next image" at bounding box center [828, 177] width 45 height 338
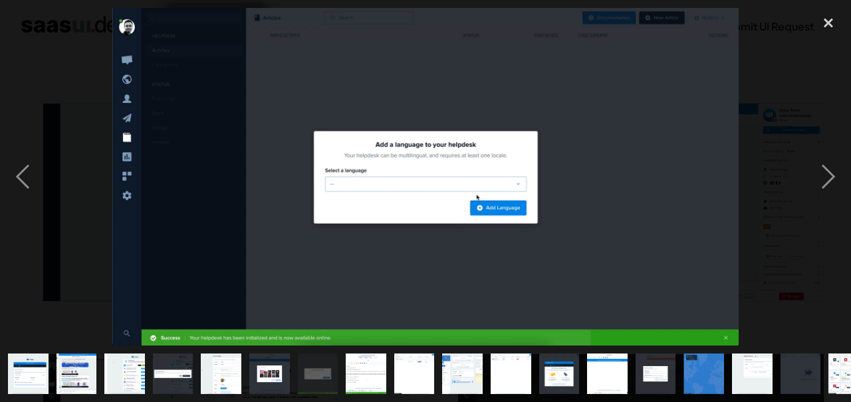
click at [838, 208] on div "next image" at bounding box center [828, 177] width 45 height 338
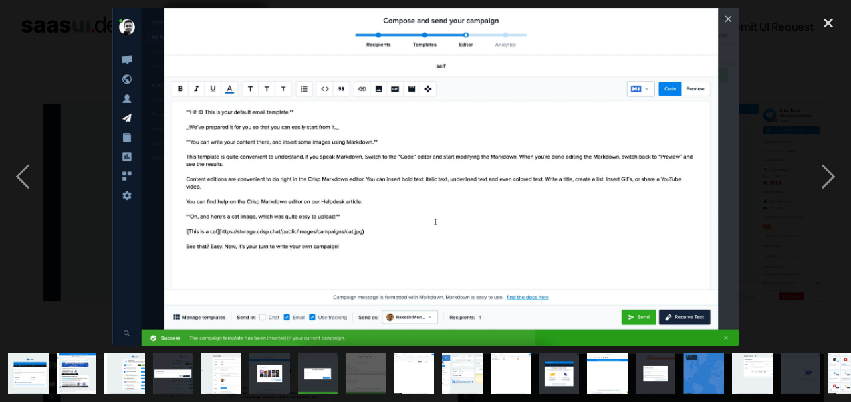
click at [826, 202] on div "next image" at bounding box center [828, 177] width 45 height 338
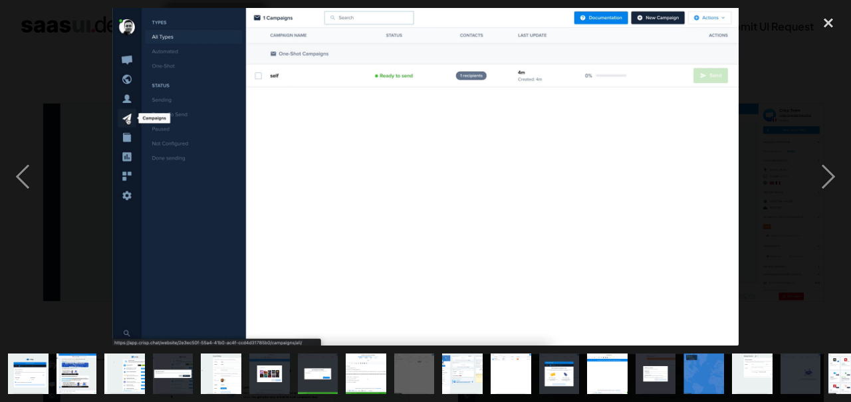
click at [825, 215] on div "next image" at bounding box center [828, 177] width 45 height 338
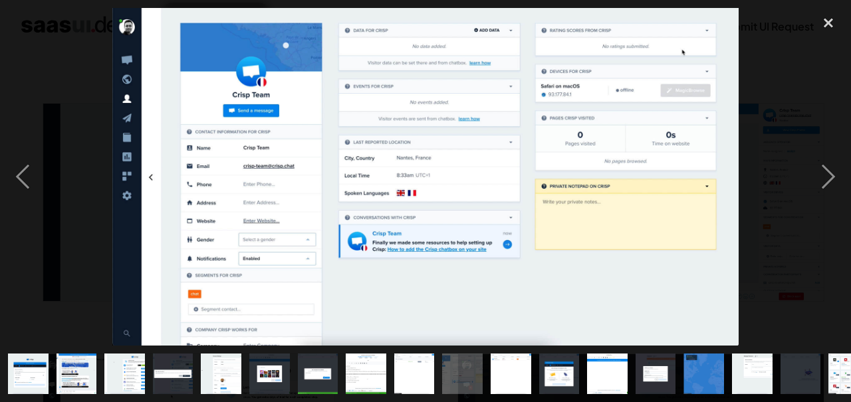
click at [825, 216] on div "next image" at bounding box center [828, 177] width 45 height 338
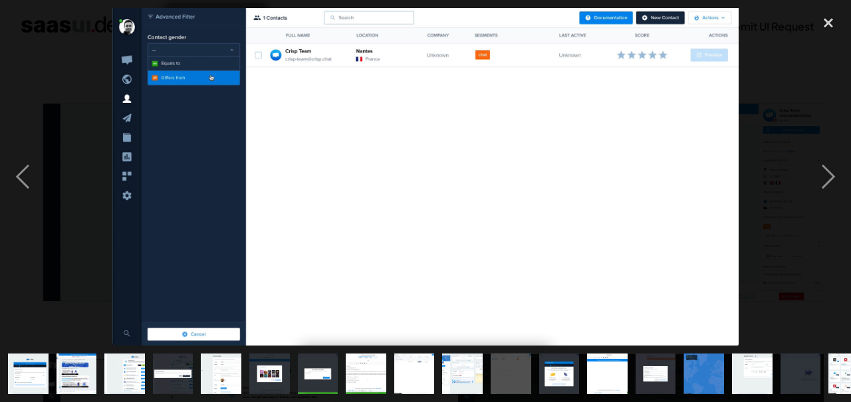
click at [830, 218] on div "next image" at bounding box center [828, 177] width 45 height 338
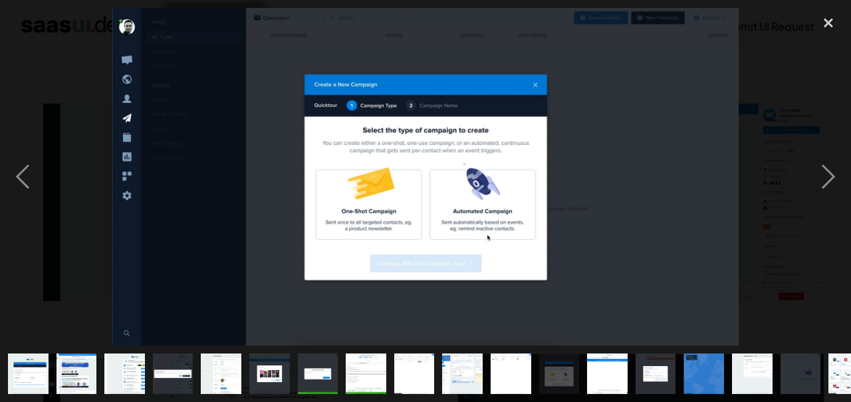
click at [825, 227] on div "next image" at bounding box center [828, 177] width 45 height 338
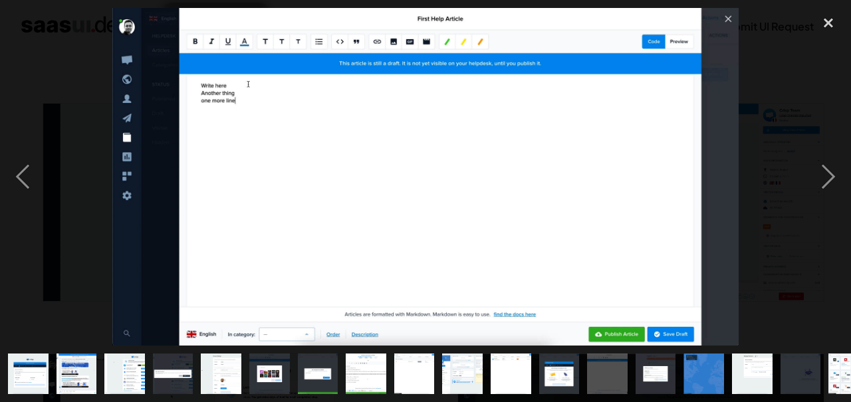
click at [832, 214] on div "next image" at bounding box center [828, 177] width 45 height 338
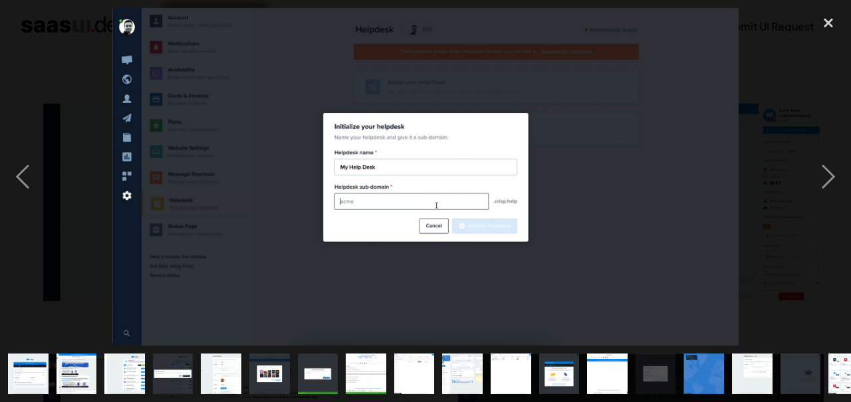
click at [827, 218] on div "next image" at bounding box center [828, 177] width 45 height 338
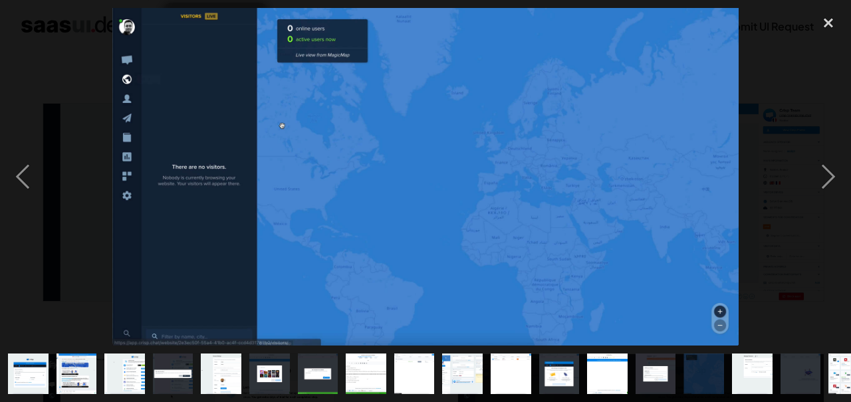
click at [827, 218] on div "next image" at bounding box center [828, 177] width 45 height 338
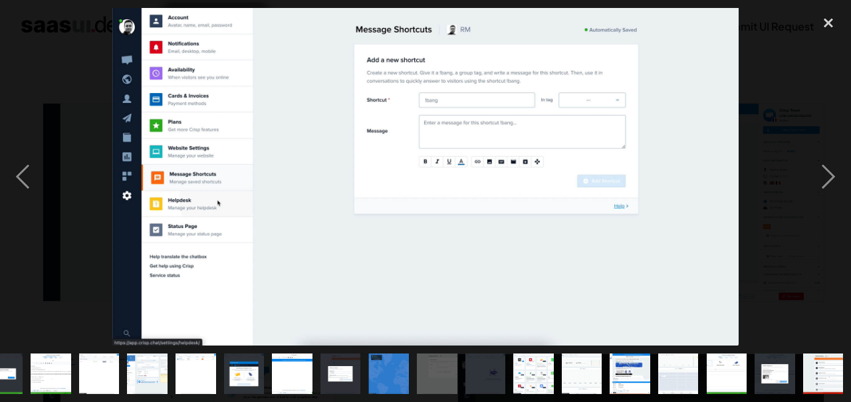
scroll to position [0, 499]
click at [7, 212] on div "previous image" at bounding box center [22, 177] width 45 height 338
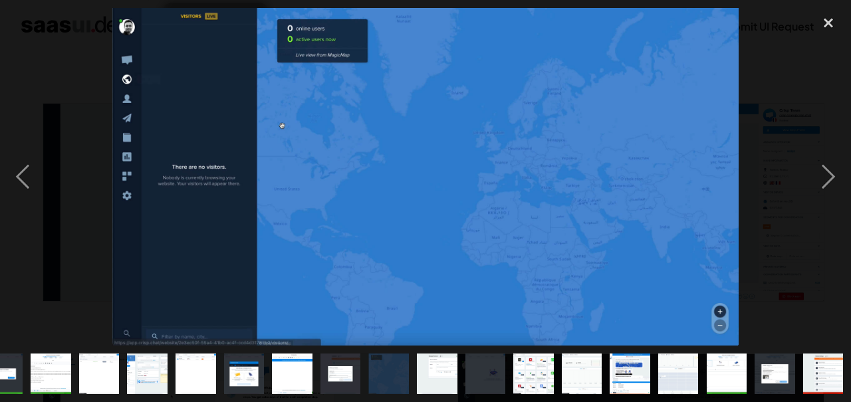
click at [829, 200] on div "next image" at bounding box center [828, 177] width 45 height 338
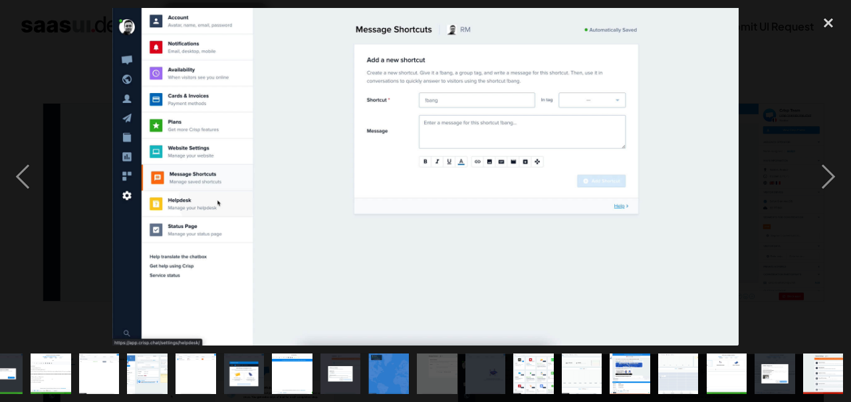
click at [823, 213] on div "next image" at bounding box center [828, 177] width 45 height 338
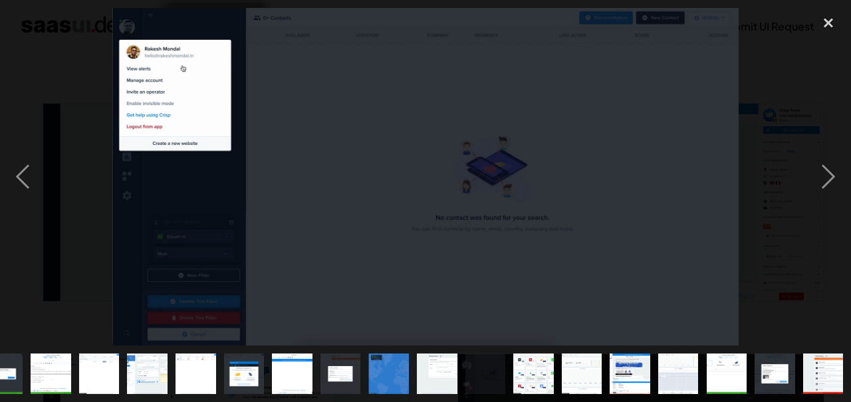
click at [823, 213] on div "next image" at bounding box center [828, 177] width 45 height 338
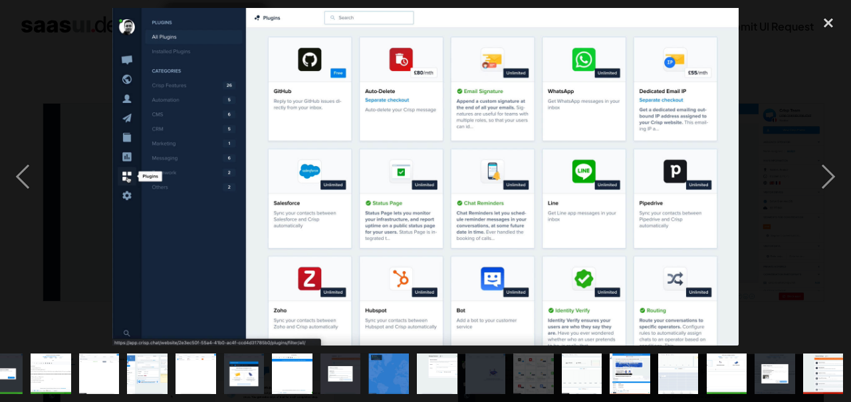
click at [826, 203] on div "next image" at bounding box center [828, 177] width 45 height 338
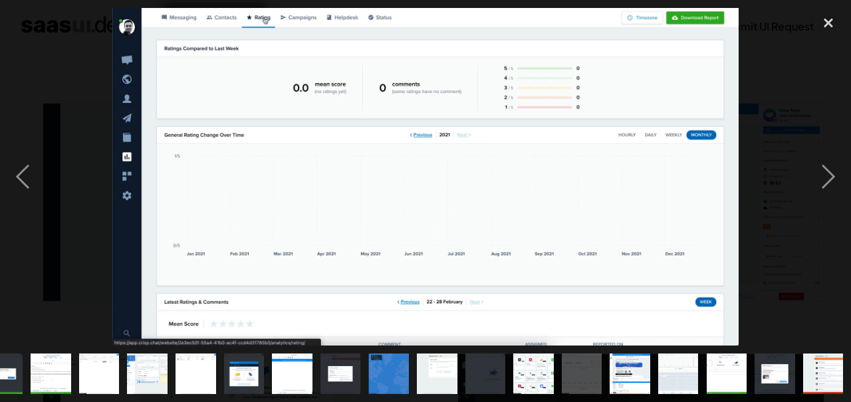
click at [826, 203] on div "next image" at bounding box center [828, 177] width 45 height 338
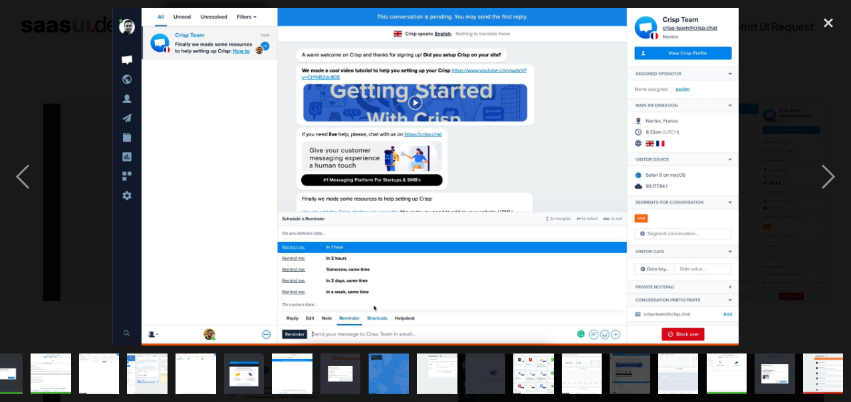
click at [837, 205] on div "next image" at bounding box center [828, 177] width 45 height 338
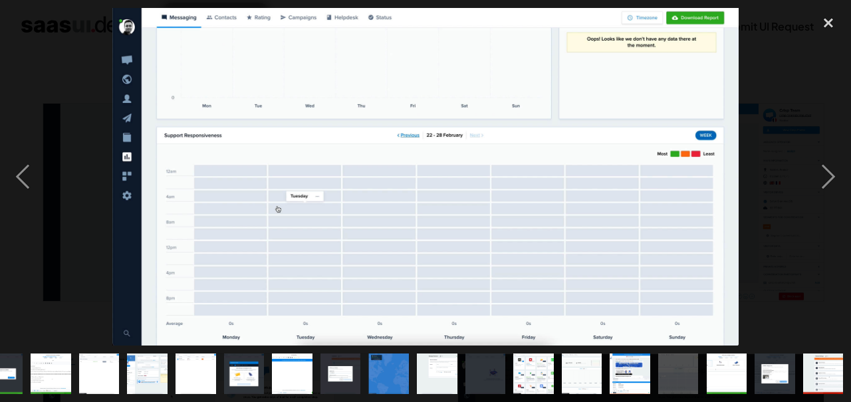
click at [828, 209] on div "next image" at bounding box center [828, 177] width 45 height 338
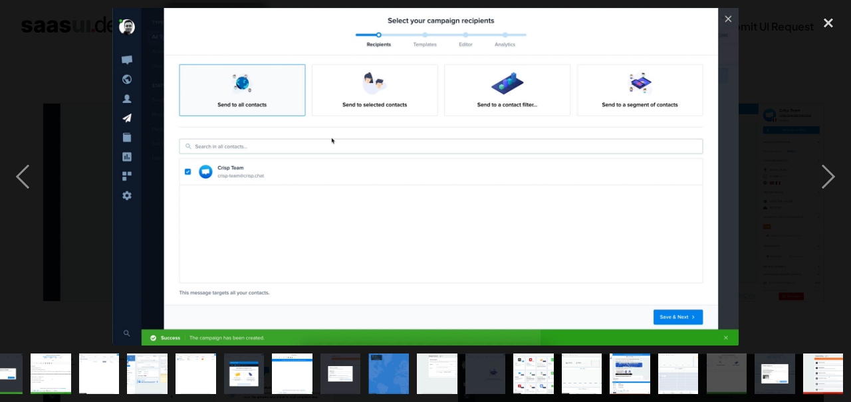
click at [839, 205] on div "next image" at bounding box center [828, 177] width 45 height 338
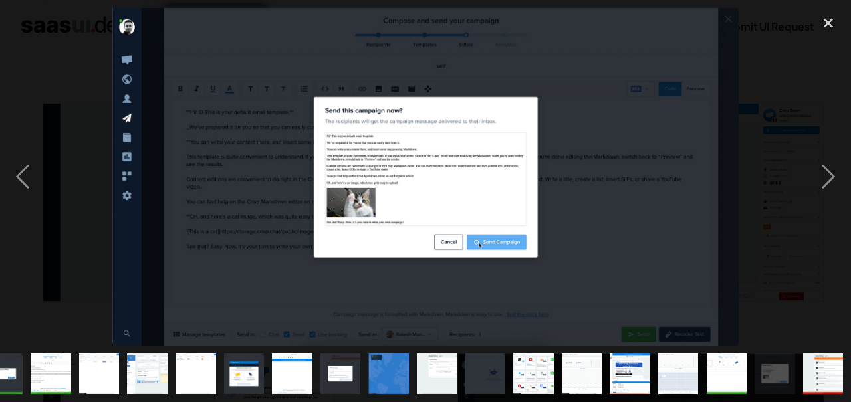
click at [840, 205] on div "next image" at bounding box center [828, 177] width 45 height 338
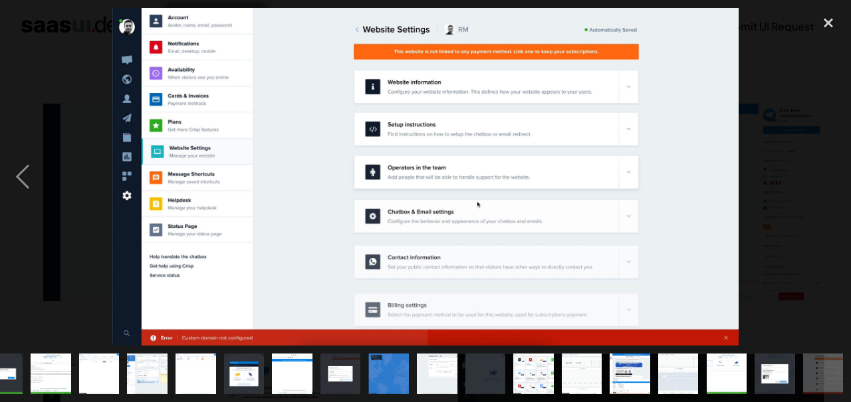
click at [826, 216] on div "next image" at bounding box center [828, 177] width 45 height 338
click at [830, 18] on div "close lightbox" at bounding box center [828, 22] width 45 height 29
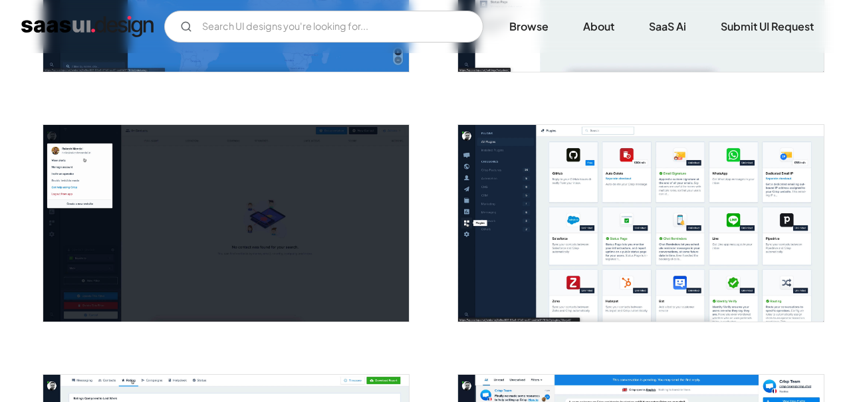
scroll to position [2203, 0]
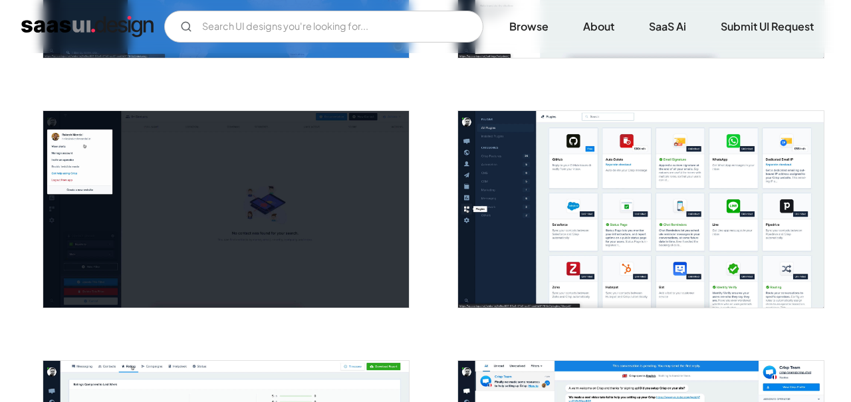
click at [735, 259] on img "open lightbox" at bounding box center [641, 209] width 366 height 197
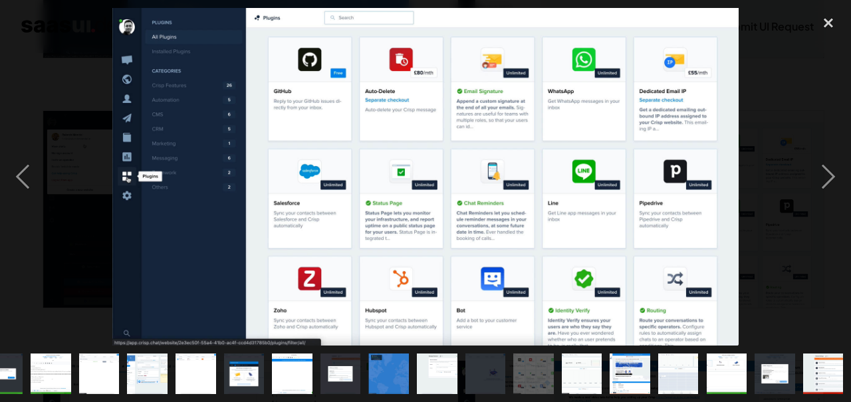
scroll to position [0, 499]
click at [827, 199] on div "next image" at bounding box center [828, 177] width 45 height 338
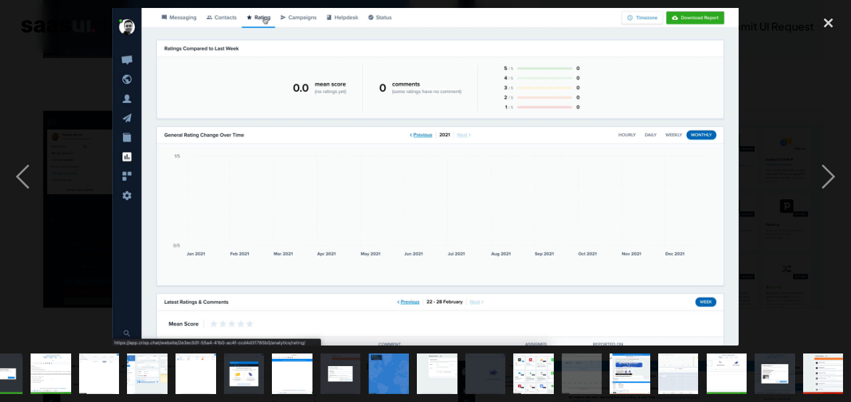
click at [843, 199] on div "next image" at bounding box center [828, 177] width 45 height 338
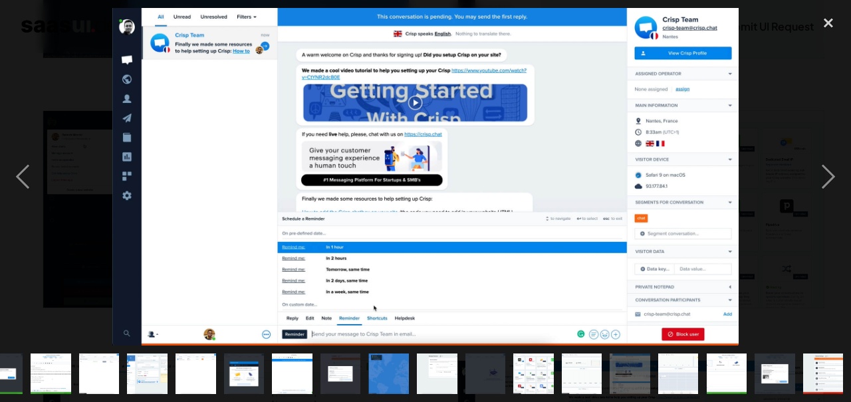
click at [21, 214] on div "previous image" at bounding box center [22, 177] width 45 height 338
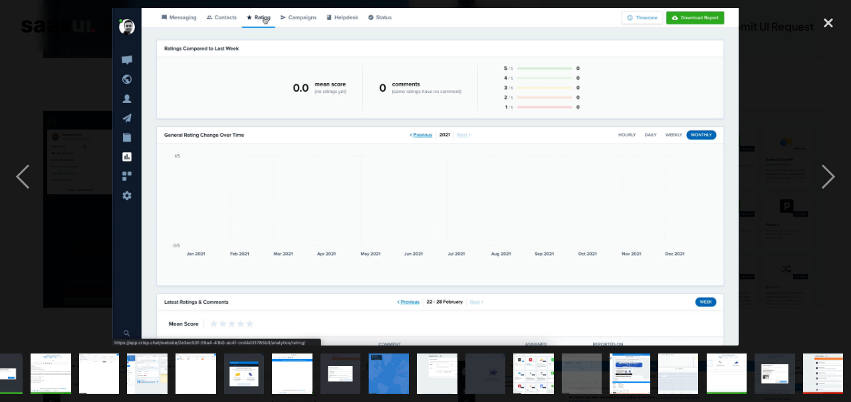
click at [20, 203] on div "previous image" at bounding box center [22, 177] width 45 height 338
click at [21, 203] on div "previous image" at bounding box center [22, 177] width 45 height 338
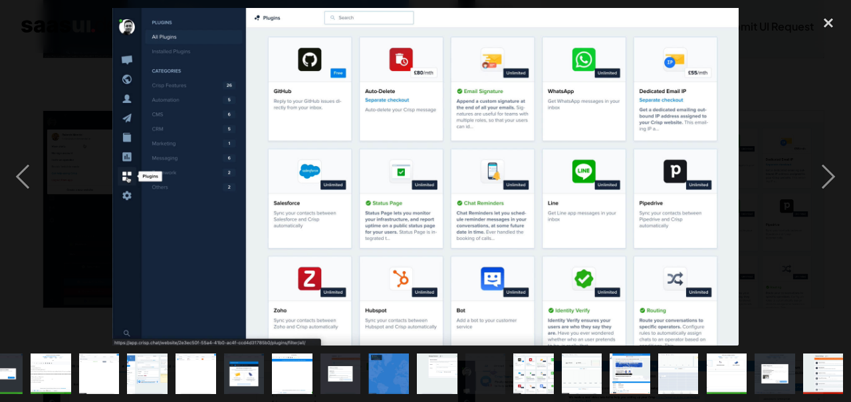
click at [25, 207] on div "previous image" at bounding box center [22, 177] width 45 height 338
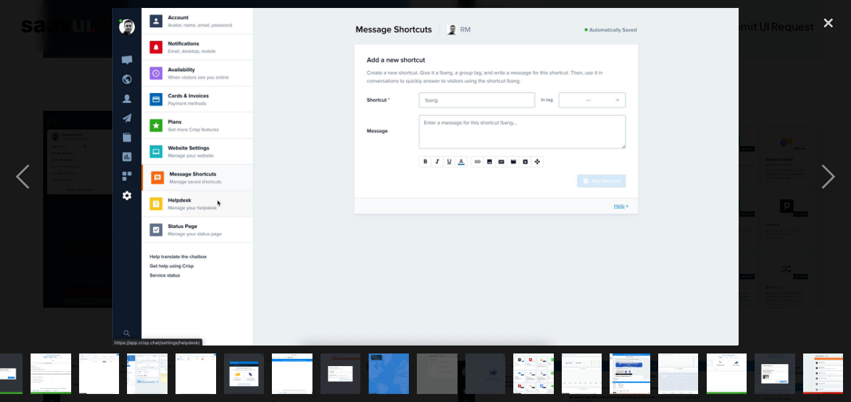
click at [26, 213] on div "previous image" at bounding box center [22, 177] width 45 height 338
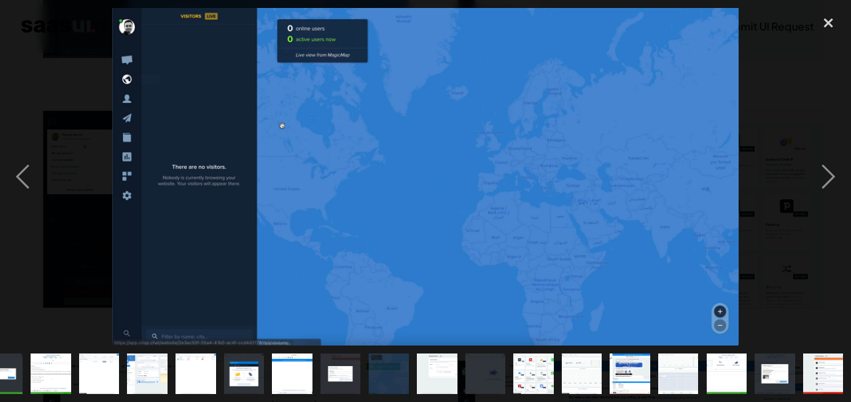
click at [26, 213] on div "previous image" at bounding box center [22, 177] width 45 height 338
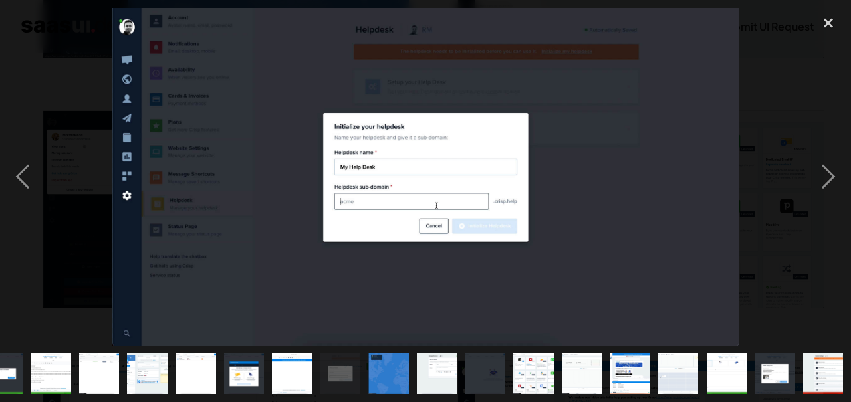
click at [26, 213] on div "previous image" at bounding box center [22, 177] width 45 height 338
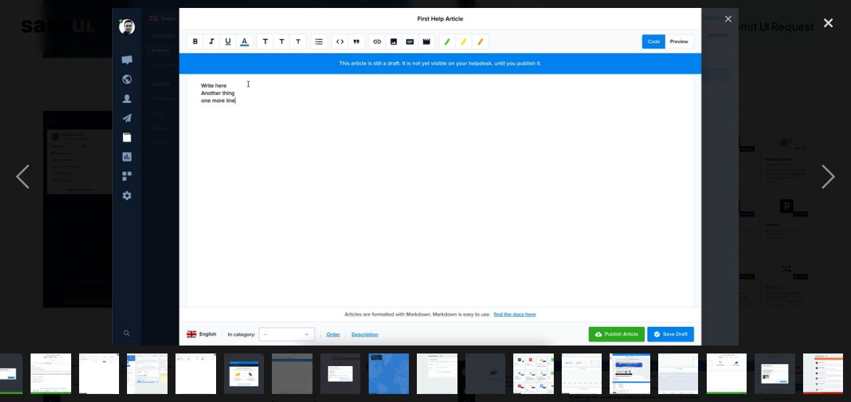
click at [26, 213] on div "previous image" at bounding box center [22, 177] width 45 height 338
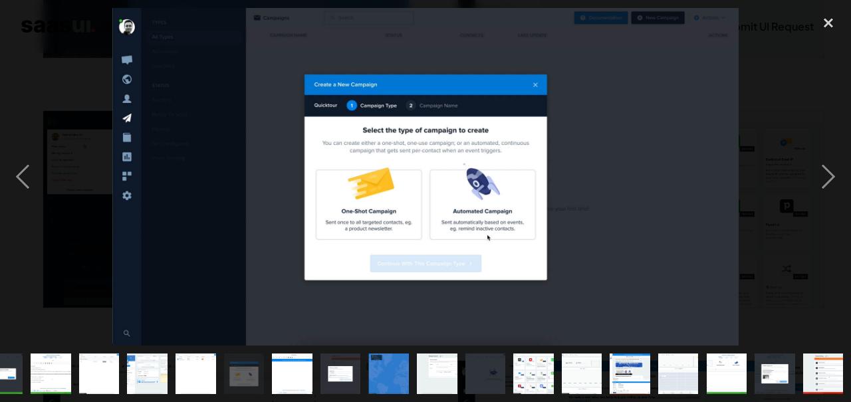
click at [27, 213] on div "previous image" at bounding box center [22, 177] width 45 height 338
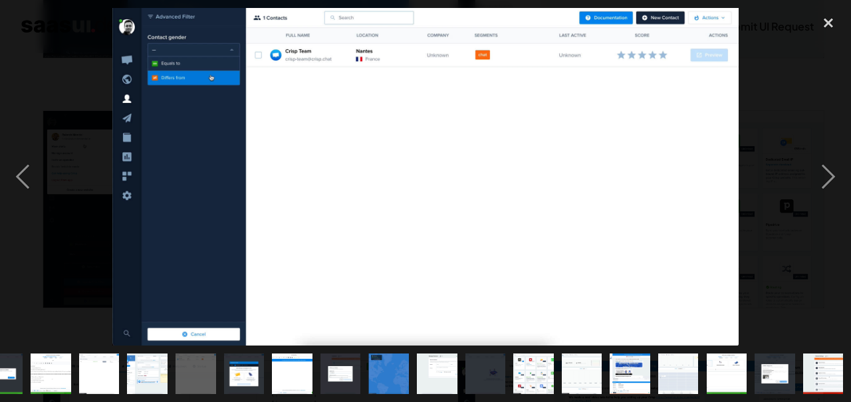
click at [27, 214] on div "previous image" at bounding box center [22, 177] width 45 height 338
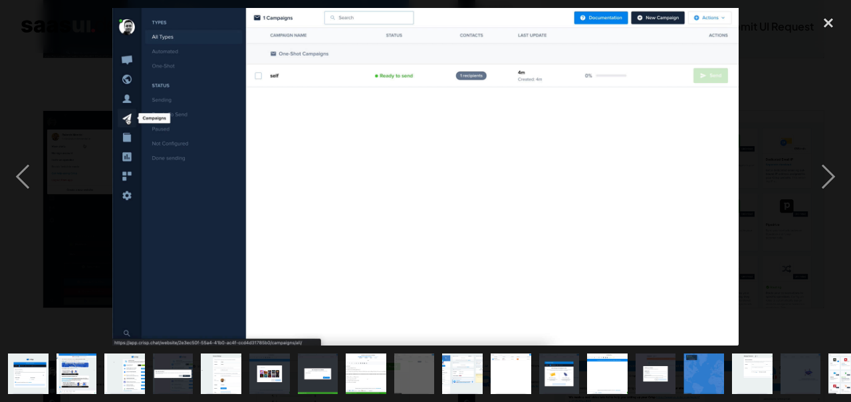
scroll to position [0, 0]
click at [830, 206] on div "next image" at bounding box center [828, 177] width 45 height 338
click at [839, 201] on div "next image" at bounding box center [828, 177] width 45 height 338
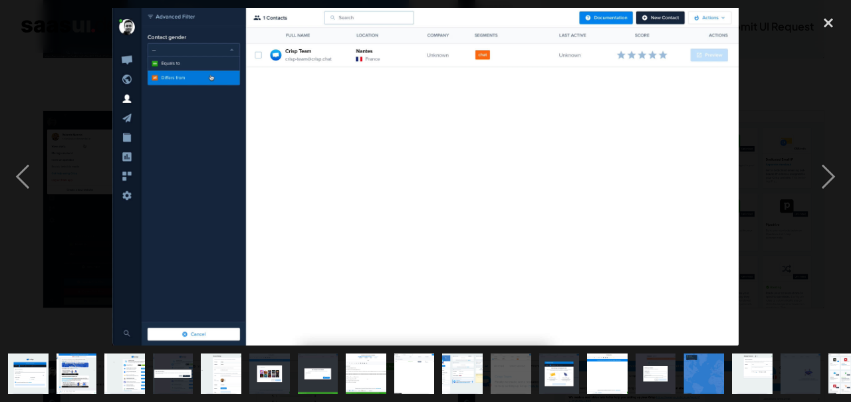
click at [836, 206] on div "next image" at bounding box center [828, 177] width 45 height 338
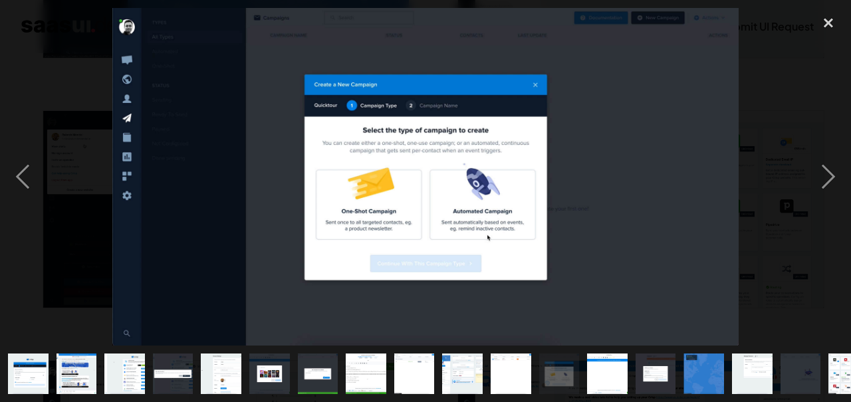
click at [836, 206] on div "next image" at bounding box center [828, 177] width 45 height 338
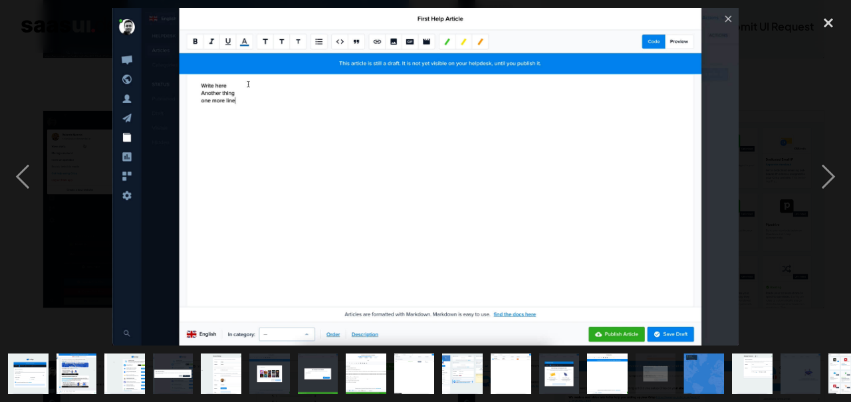
click at [836, 206] on div "next image" at bounding box center [828, 177] width 45 height 338
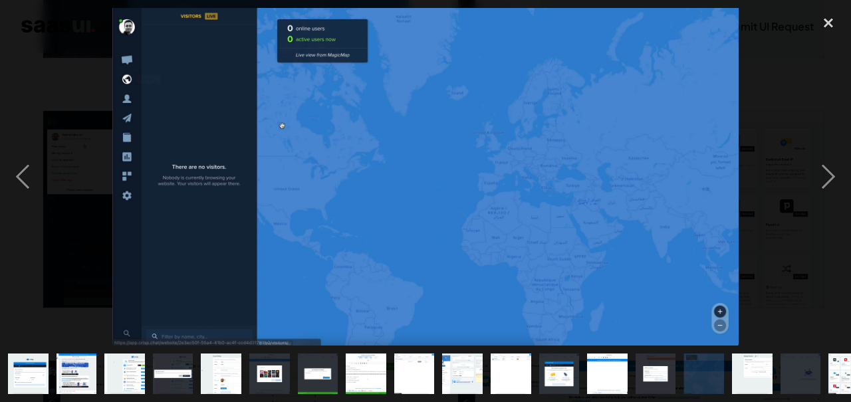
click at [836, 207] on div "next image" at bounding box center [828, 177] width 45 height 338
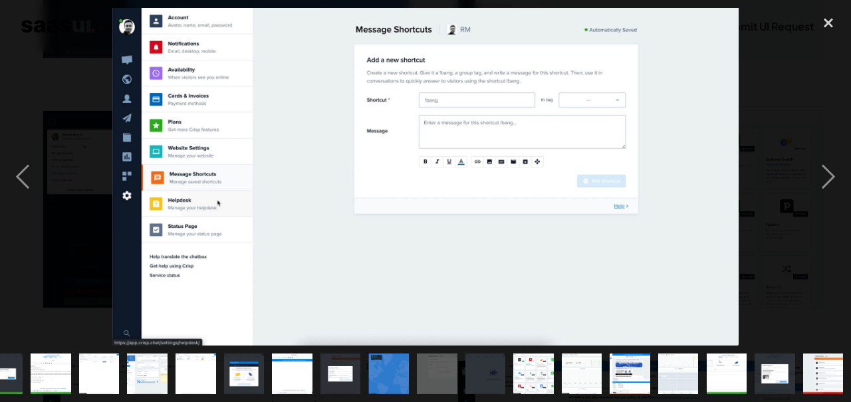
scroll to position [0, 499]
click at [829, 211] on div "next image" at bounding box center [828, 177] width 45 height 338
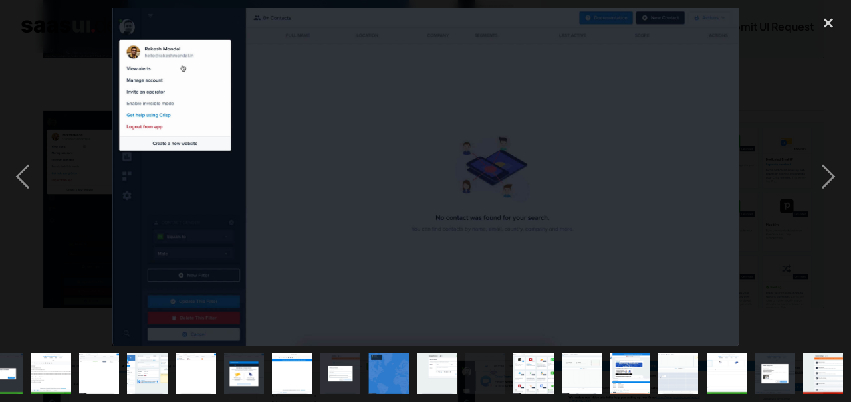
click at [825, 215] on div "next image" at bounding box center [828, 177] width 45 height 338
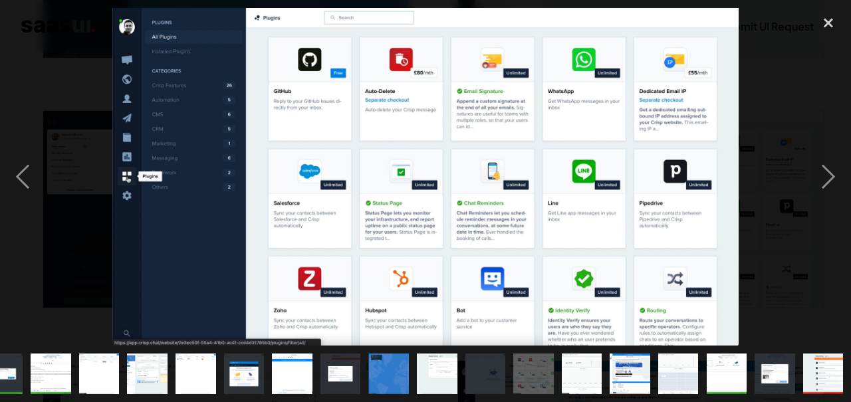
click at [835, 209] on div "next image" at bounding box center [828, 177] width 45 height 338
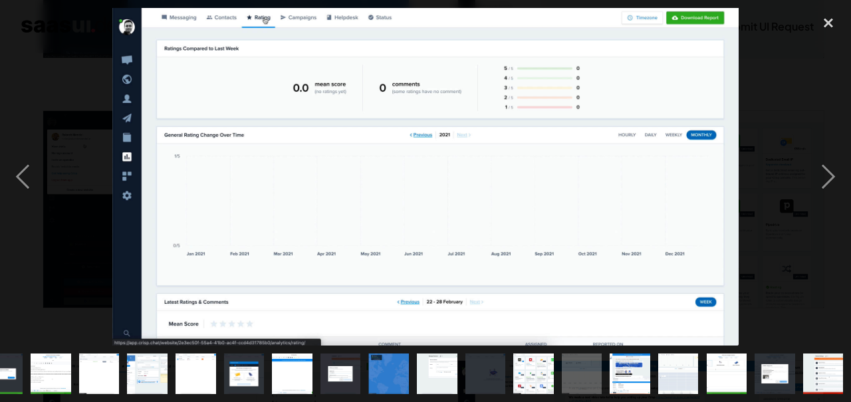
click at [834, 209] on div "next image" at bounding box center [828, 177] width 45 height 338
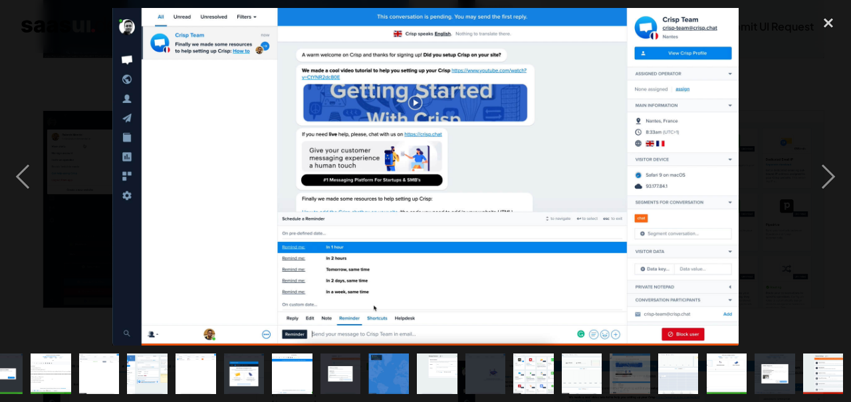
click at [848, 197] on div "next image" at bounding box center [828, 177] width 45 height 338
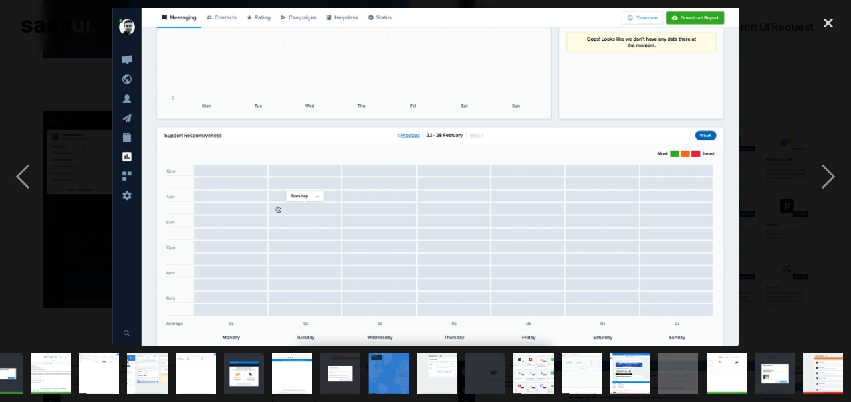
click at [821, 213] on div "next image" at bounding box center [828, 177] width 45 height 338
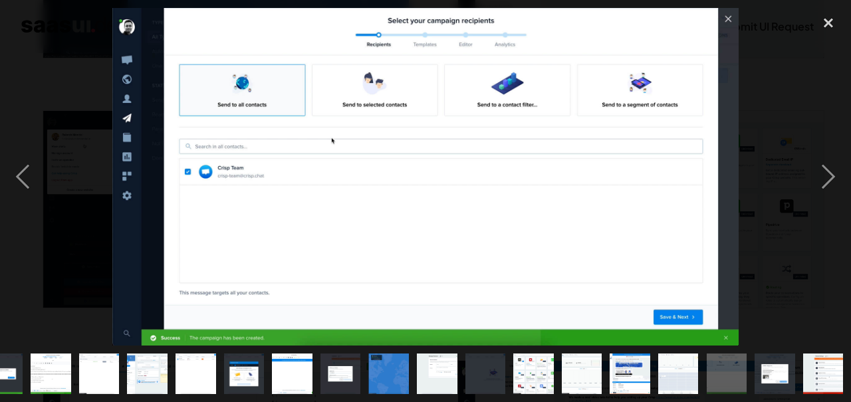
click at [821, 213] on div "next image" at bounding box center [828, 177] width 45 height 338
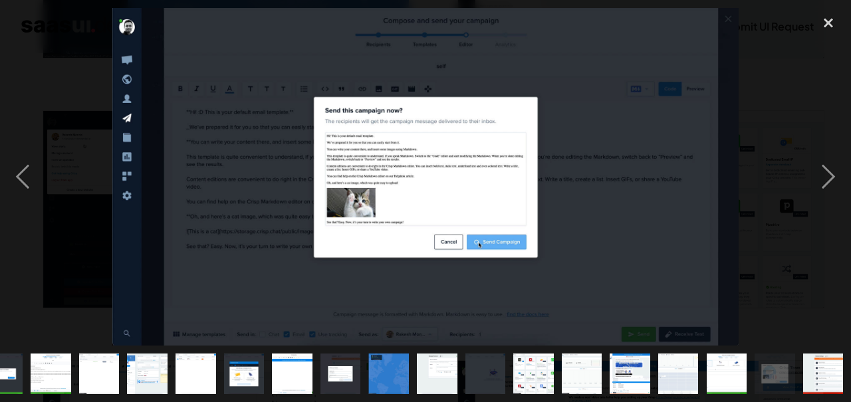
click at [830, 203] on div "next image" at bounding box center [828, 177] width 45 height 338
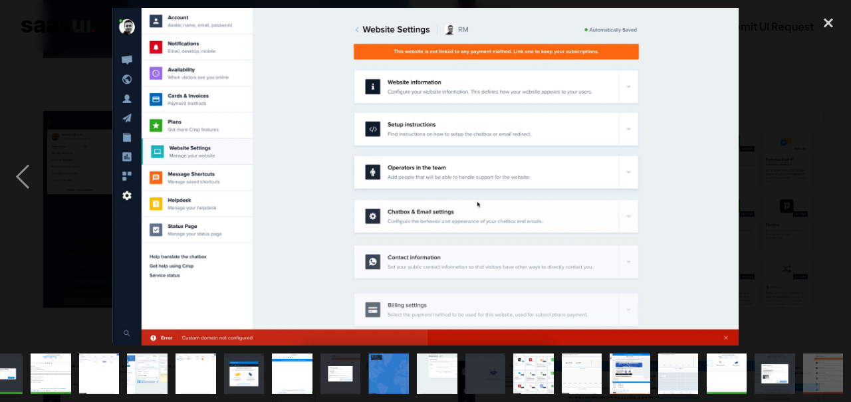
click at [830, 203] on div "next image" at bounding box center [828, 177] width 45 height 338
click at [807, 394] on img "show item 24 of 24" at bounding box center [823, 374] width 74 height 41
click at [827, 13] on div "close lightbox" at bounding box center [828, 22] width 45 height 29
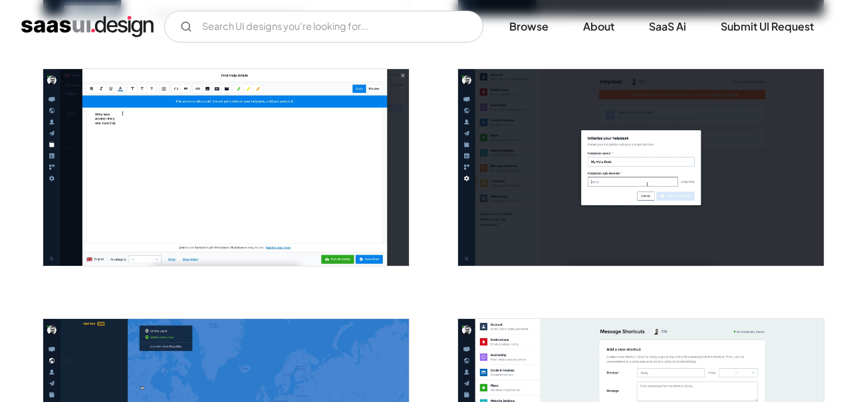
scroll to position [1732, 0]
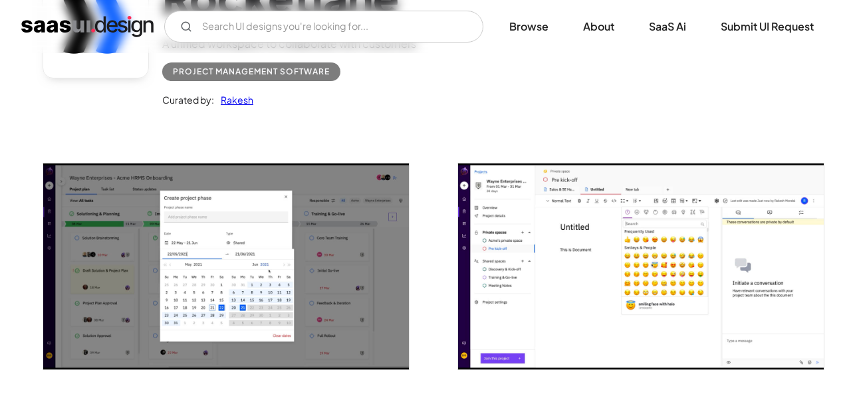
scroll to position [149, 0]
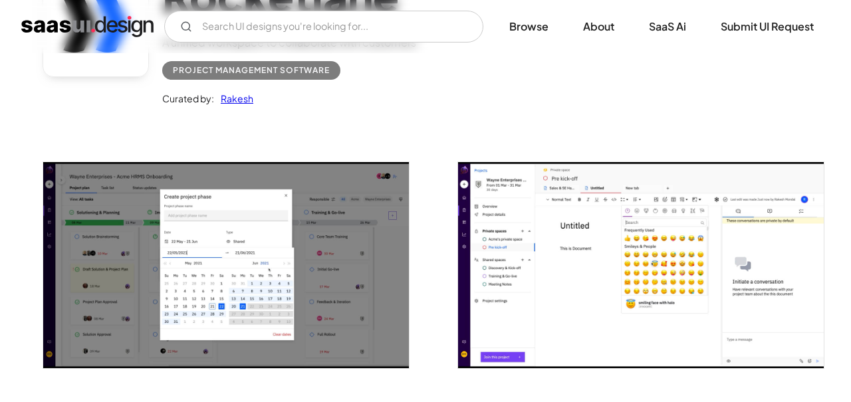
click at [112, 232] on img "open lightbox" at bounding box center [226, 264] width 366 height 205
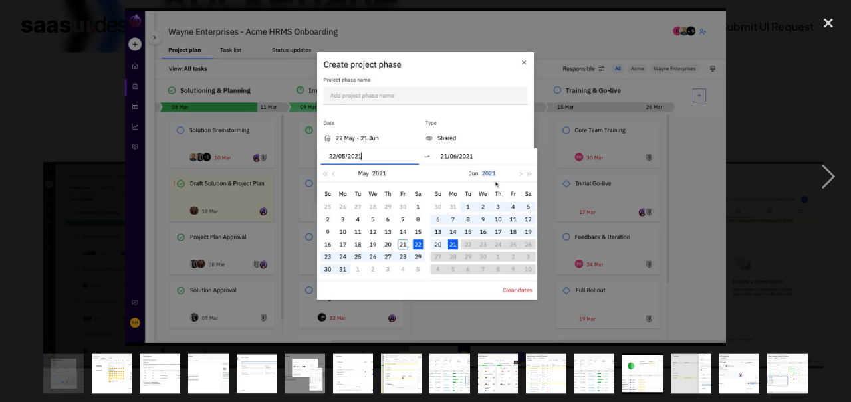
click at [832, 207] on div "next image" at bounding box center [828, 177] width 45 height 338
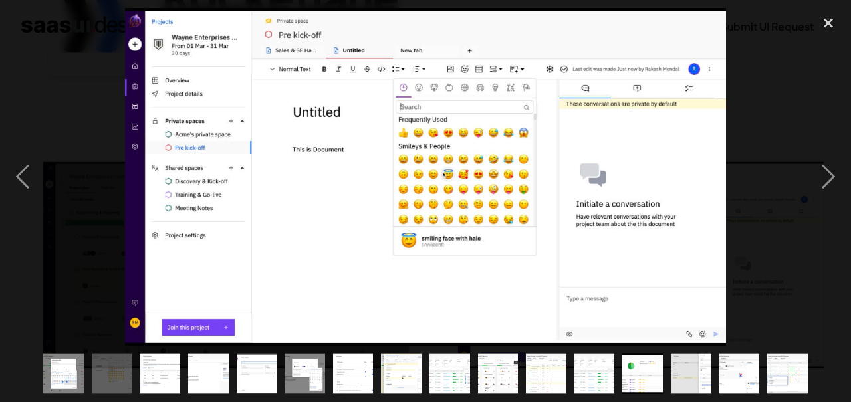
click at [832, 207] on div "next image" at bounding box center [828, 177] width 45 height 338
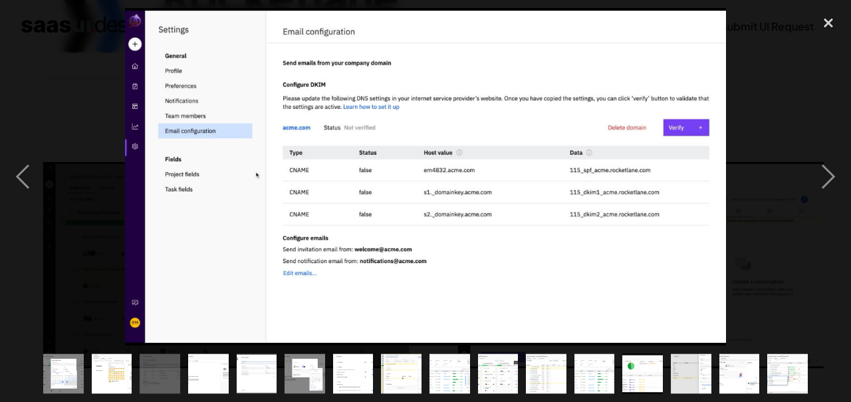
click at [847, 205] on div "next image" at bounding box center [828, 177] width 45 height 338
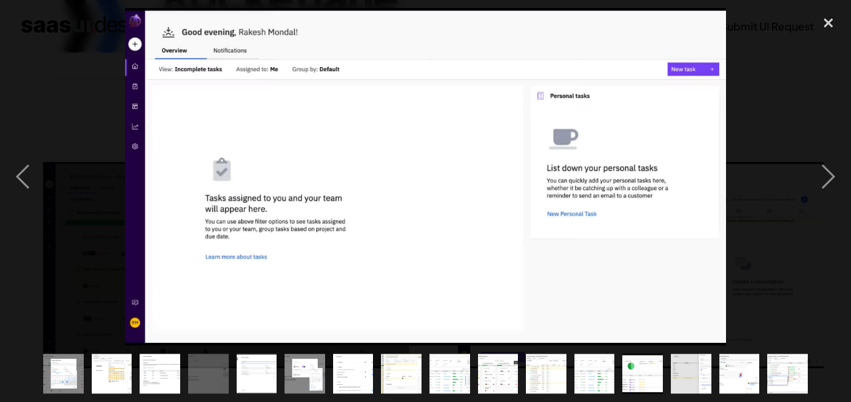
click at [847, 205] on div "next image" at bounding box center [828, 177] width 45 height 338
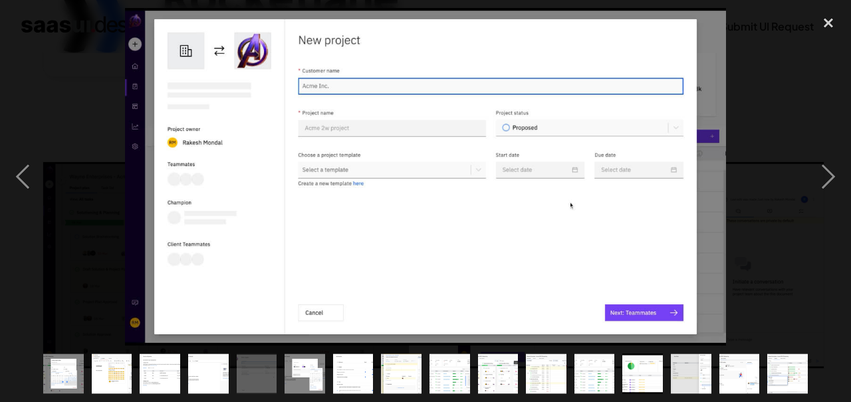
click at [843, 217] on div "next image" at bounding box center [828, 177] width 45 height 338
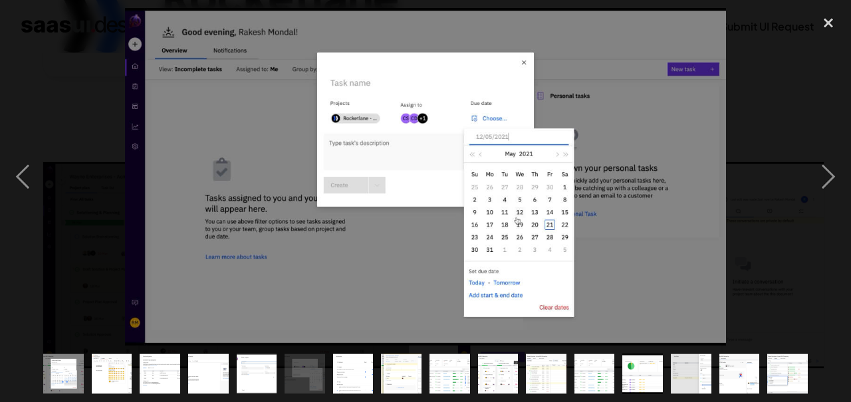
click at [35, 205] on div "previous image" at bounding box center [22, 177] width 45 height 338
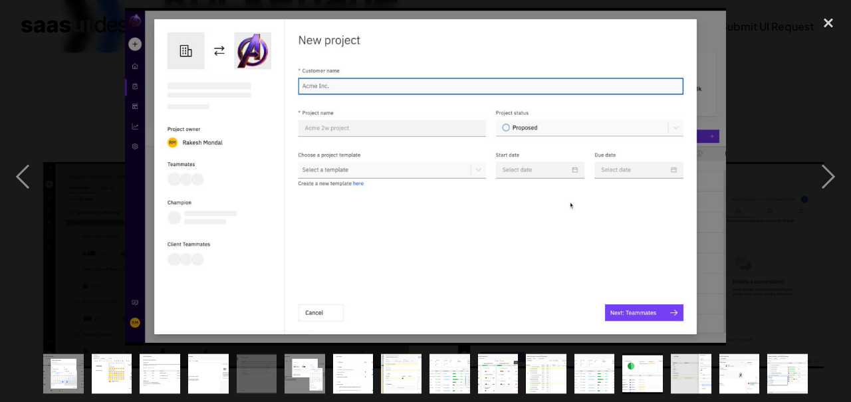
click at [823, 202] on div "next image" at bounding box center [828, 177] width 45 height 338
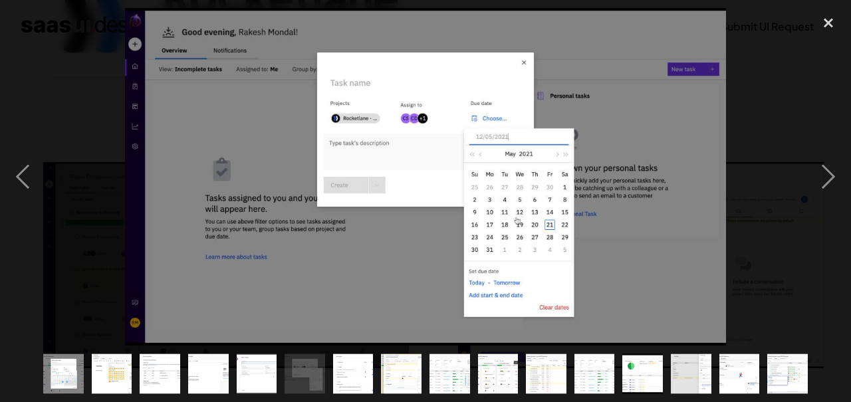
click at [823, 202] on div "next image" at bounding box center [828, 177] width 45 height 338
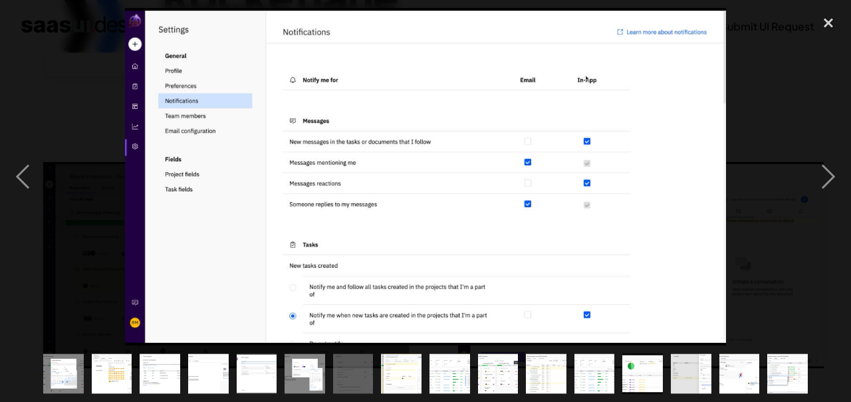
click at [823, 202] on div "next image" at bounding box center [828, 177] width 45 height 338
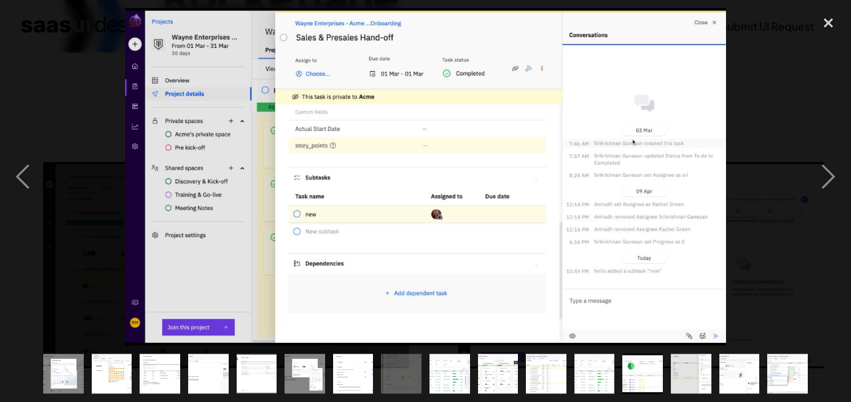
click at [839, 198] on div "next image" at bounding box center [828, 177] width 45 height 338
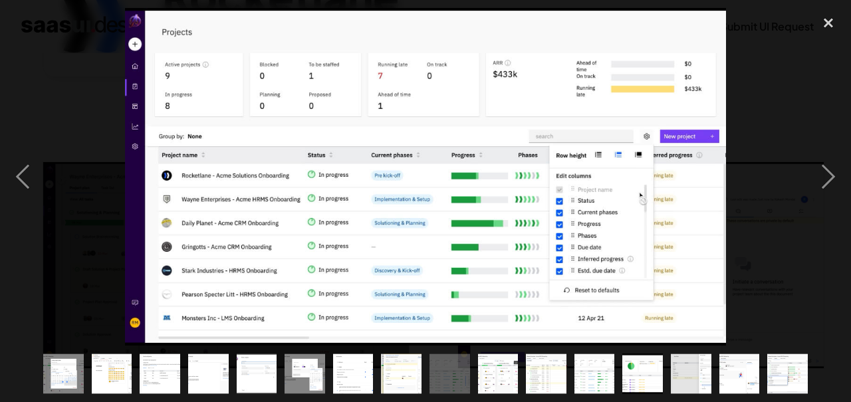
click at [829, 201] on div "next image" at bounding box center [828, 177] width 45 height 338
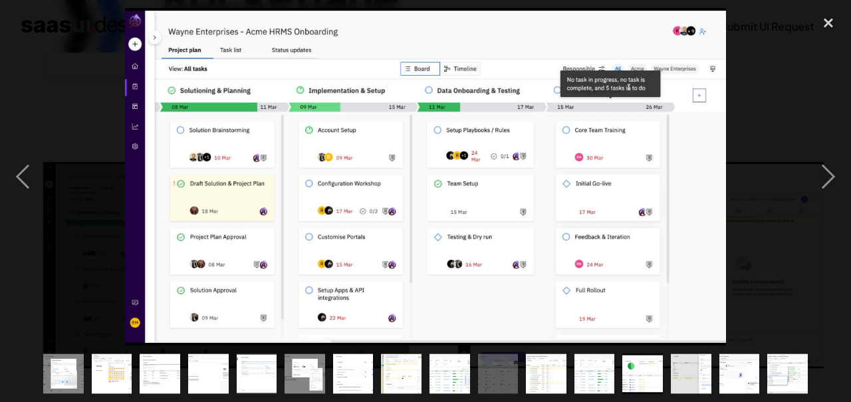
click at [829, 201] on div "next image" at bounding box center [828, 177] width 45 height 338
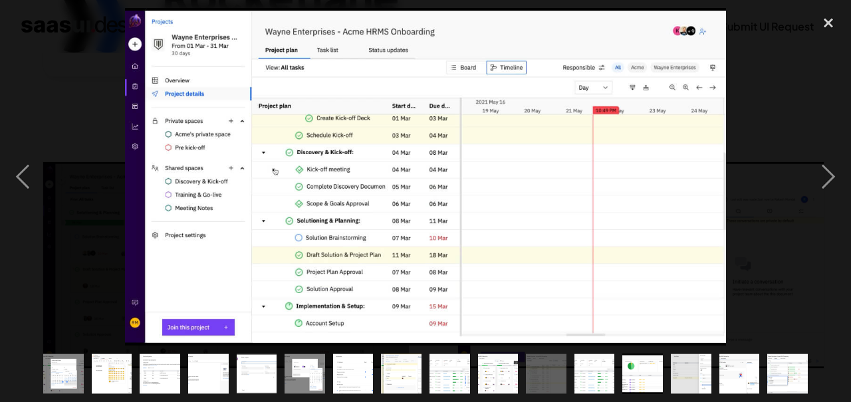
click at [834, 207] on div "next image" at bounding box center [828, 177] width 45 height 338
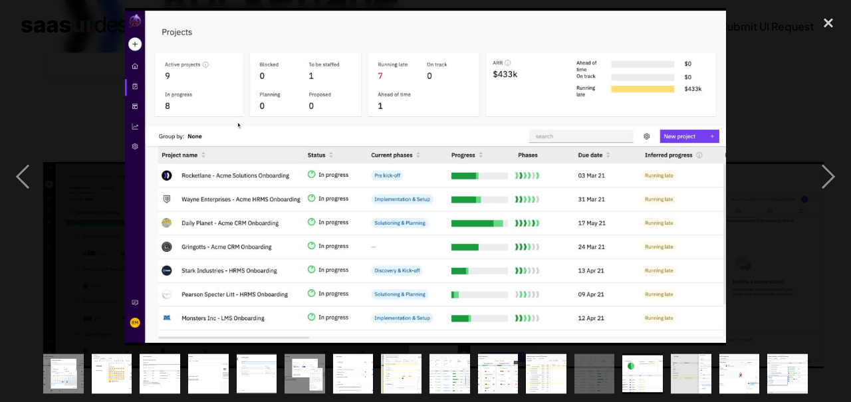
click at [833, 207] on div "next image" at bounding box center [828, 177] width 45 height 338
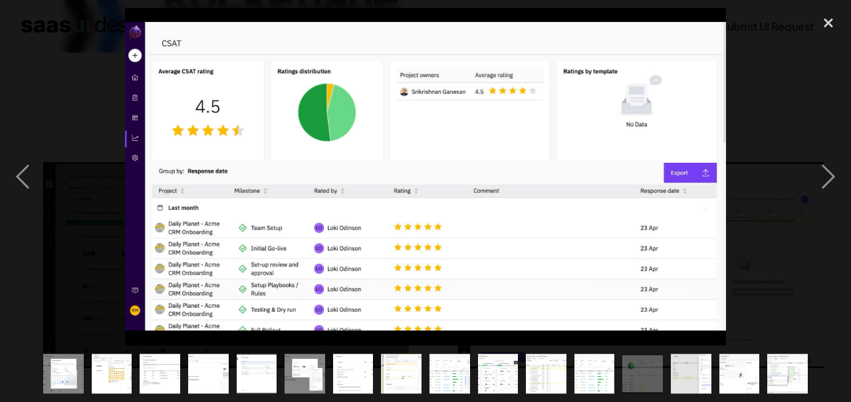
click at [832, 208] on div "next image" at bounding box center [828, 177] width 45 height 338
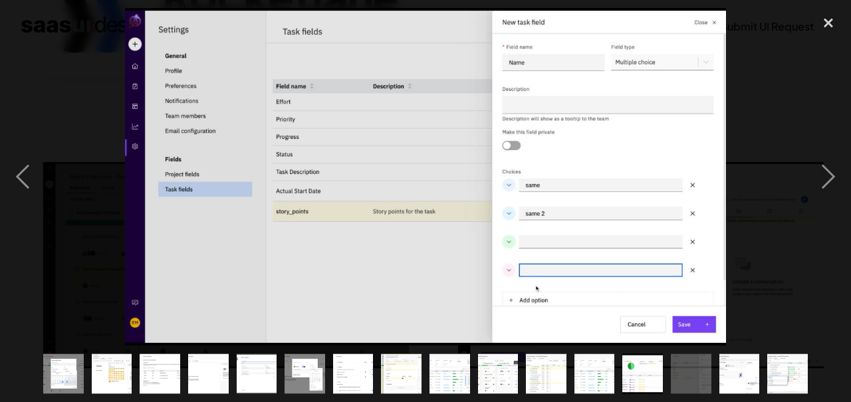
click at [832, 209] on div "next image" at bounding box center [828, 177] width 45 height 338
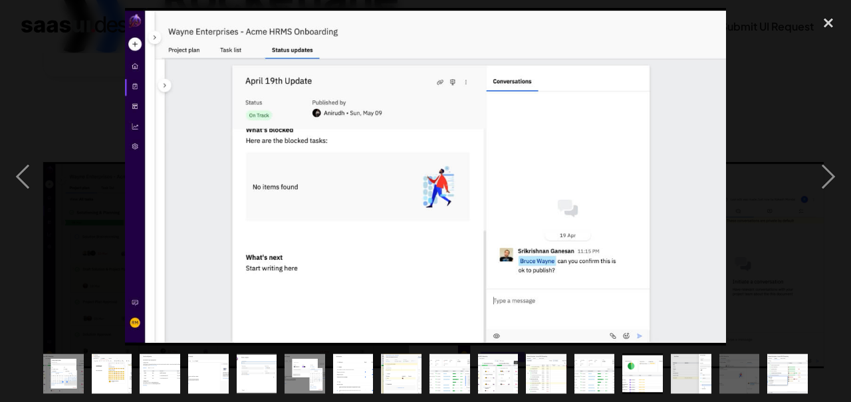
click at [826, 211] on div "next image" at bounding box center [828, 177] width 45 height 338
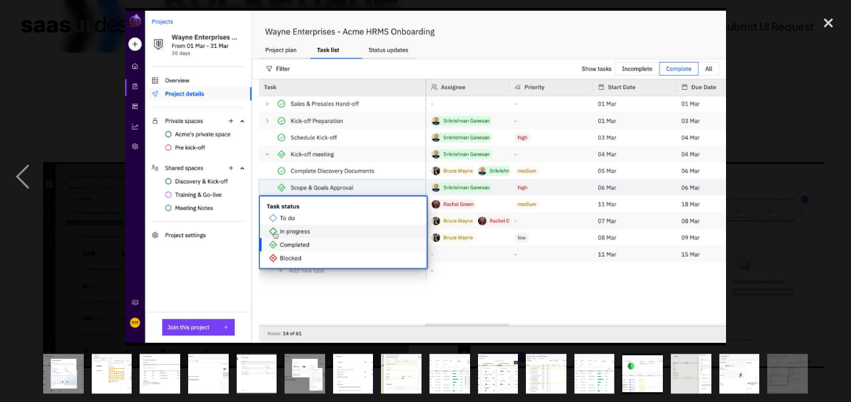
click at [829, 215] on div "next image" at bounding box center [828, 177] width 45 height 338
click at [830, 215] on div "next image" at bounding box center [828, 177] width 45 height 338
click at [829, 215] on div "next image" at bounding box center [828, 177] width 45 height 338
click at [830, 17] on div "close lightbox" at bounding box center [828, 22] width 45 height 29
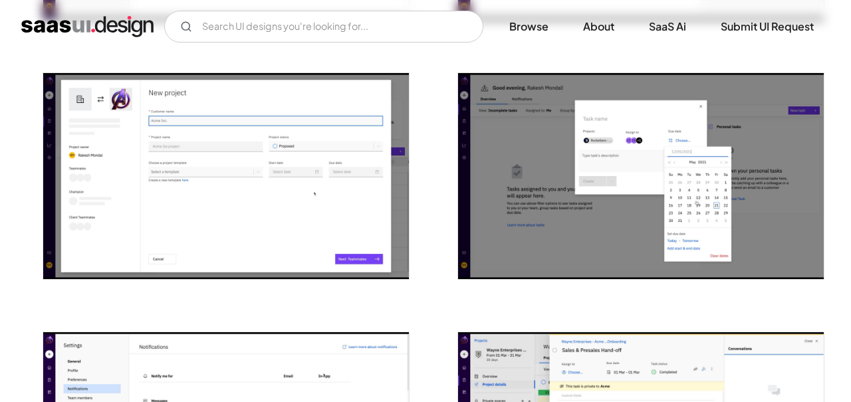
scroll to position [868, 0]
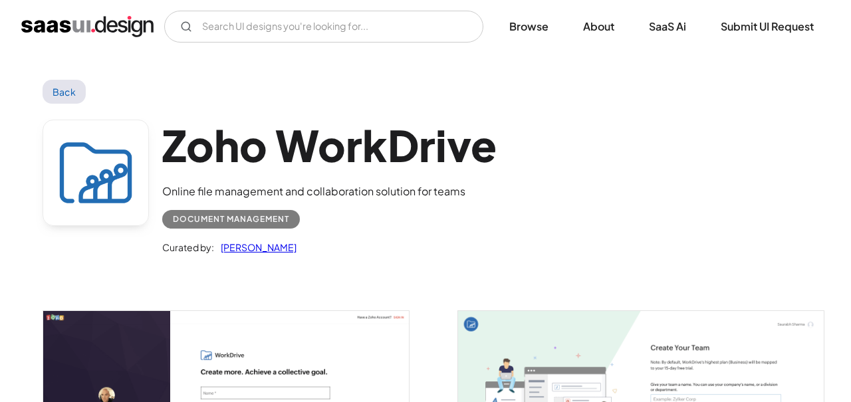
scroll to position [81, 0]
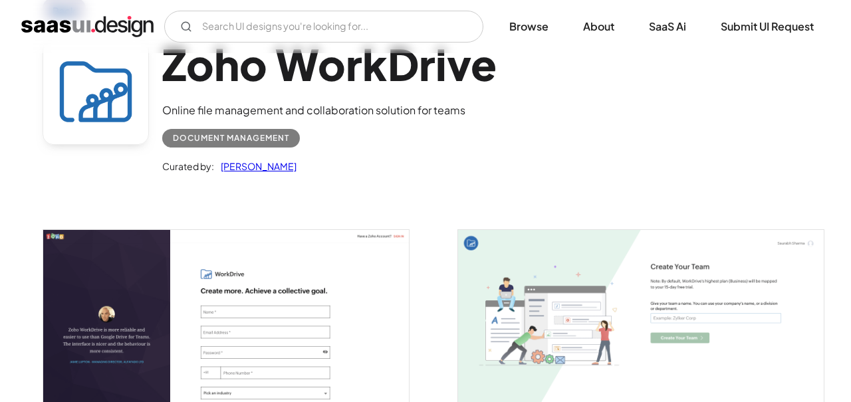
click at [247, 237] on img "open lightbox" at bounding box center [226, 344] width 366 height 229
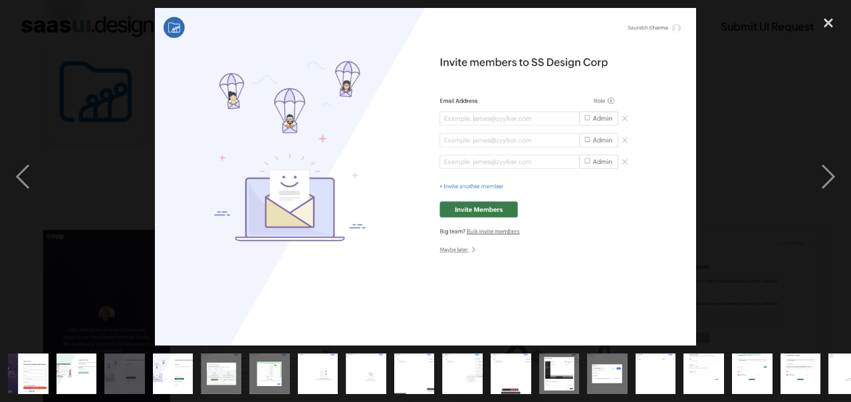
click at [824, 229] on div "next image" at bounding box center [828, 177] width 45 height 338
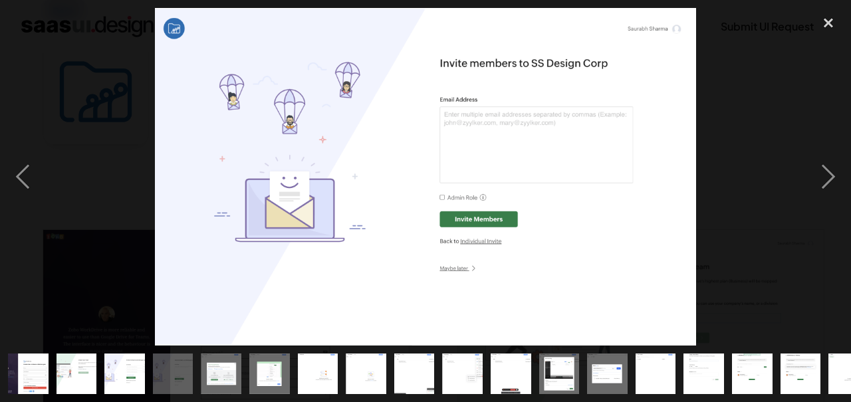
click at [832, 211] on div "next image" at bounding box center [828, 177] width 45 height 338
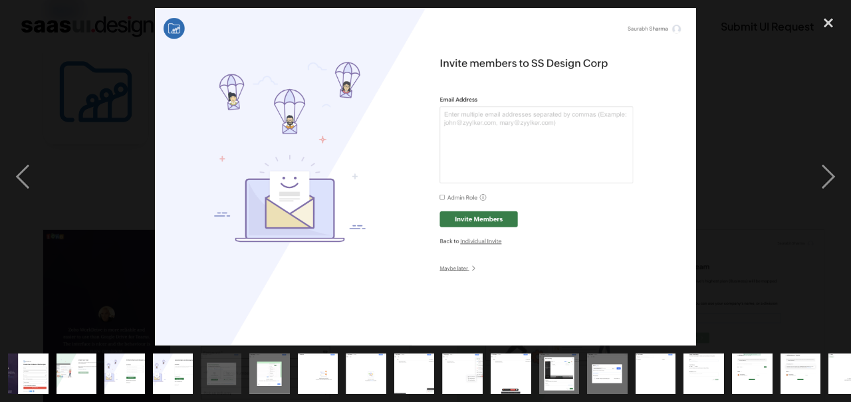
click at [825, 209] on div "next image" at bounding box center [828, 177] width 45 height 338
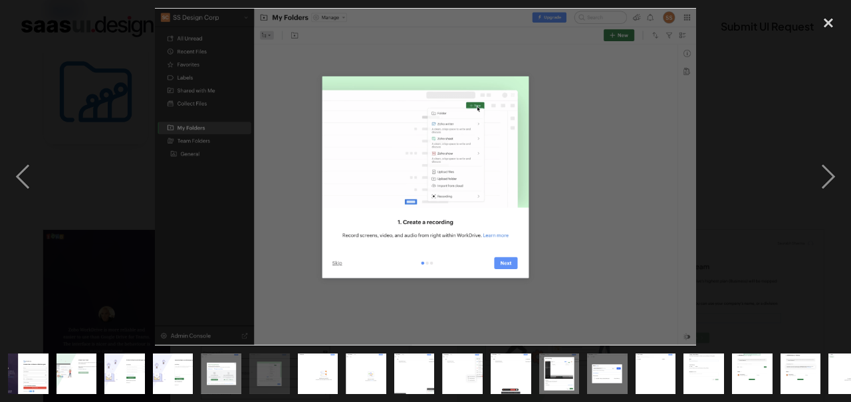
click at [824, 210] on div "next image" at bounding box center [828, 177] width 45 height 338
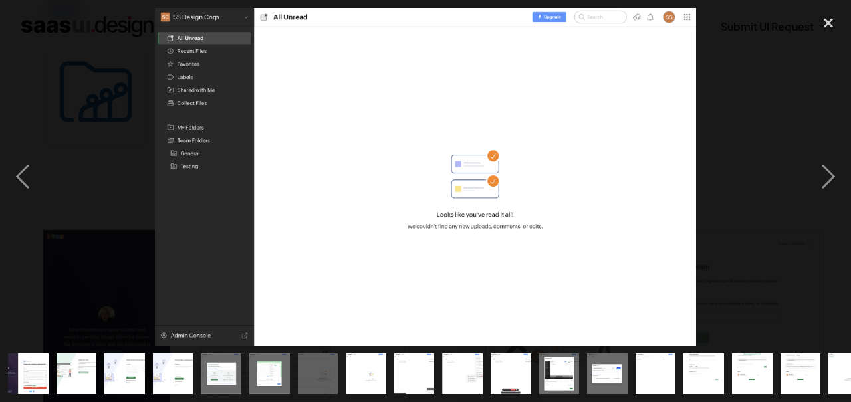
click at [824, 210] on div "next image" at bounding box center [828, 177] width 45 height 338
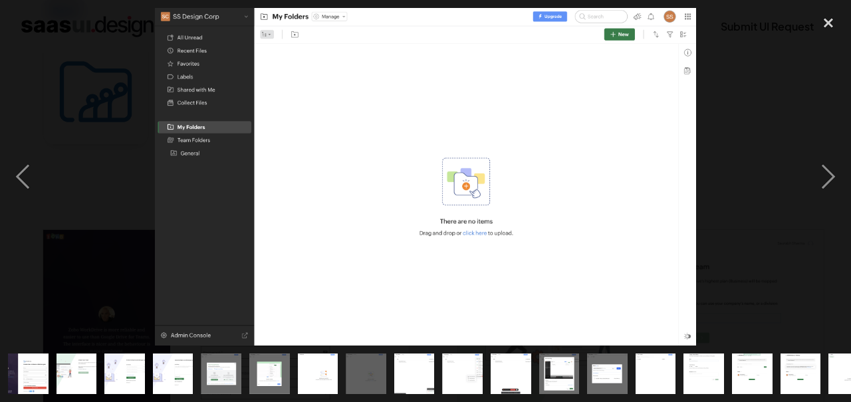
click at [824, 210] on div "next image" at bounding box center [828, 177] width 45 height 338
click at [823, 210] on div "next image" at bounding box center [828, 177] width 45 height 338
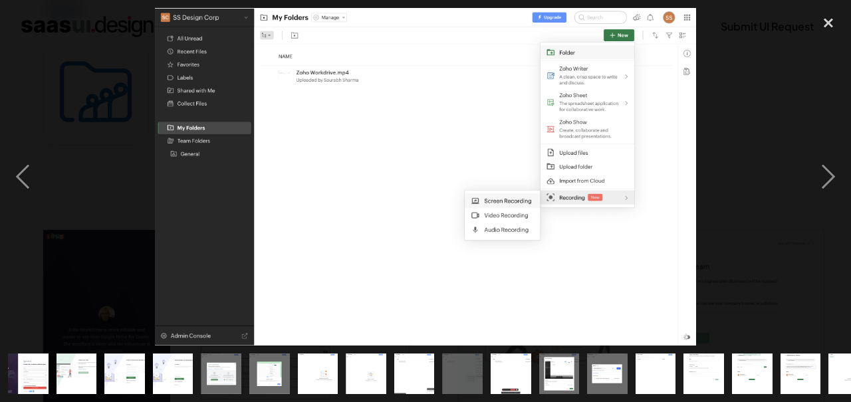
click at [823, 211] on div "next image" at bounding box center [828, 177] width 45 height 338
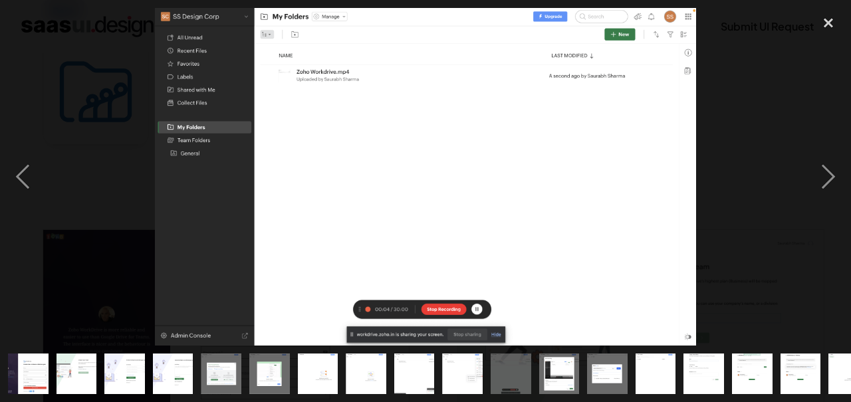
click at [838, 211] on div "next image" at bounding box center [828, 177] width 45 height 338
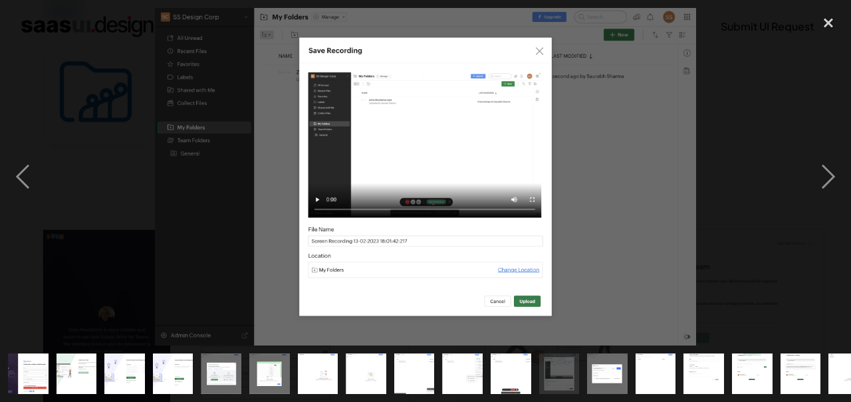
click at [837, 212] on div "next image" at bounding box center [828, 177] width 45 height 338
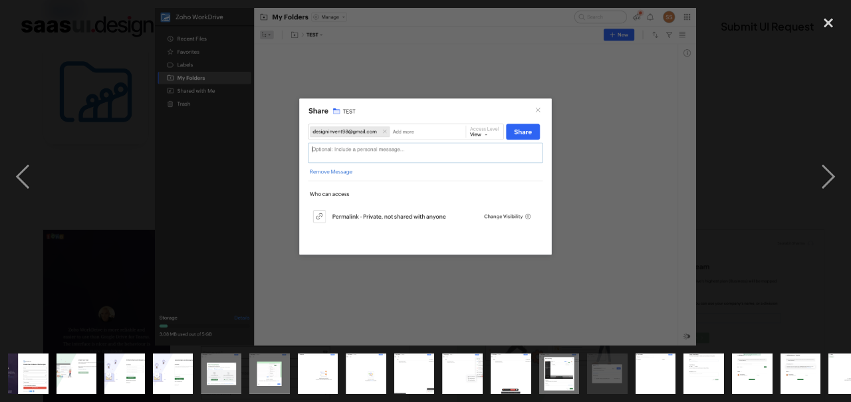
click at [832, 217] on div "next image" at bounding box center [828, 177] width 45 height 338
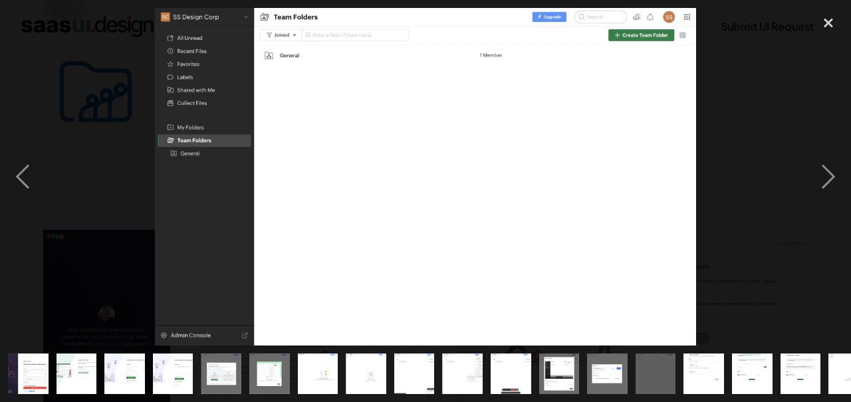
click at [832, 218] on div "next image" at bounding box center [828, 177] width 45 height 338
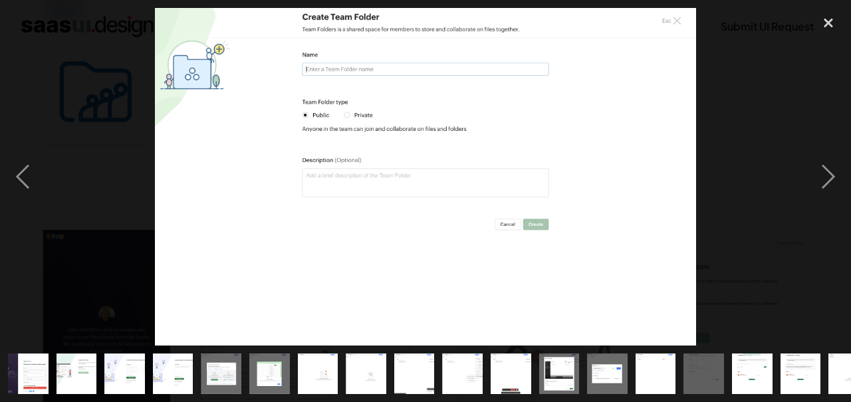
click at [842, 215] on div "next image" at bounding box center [828, 177] width 45 height 338
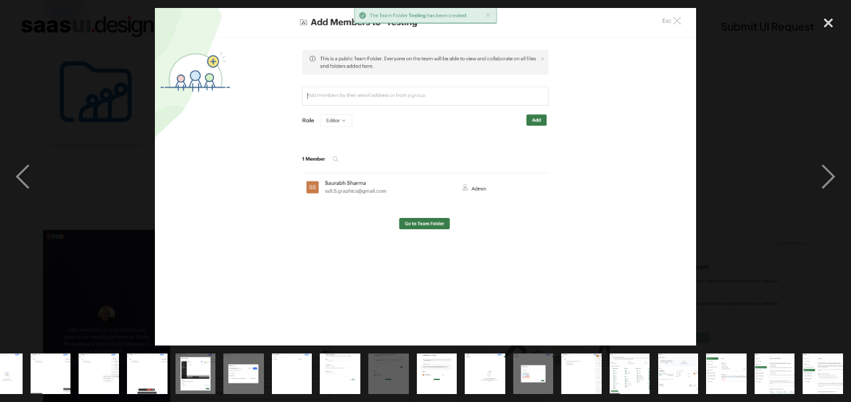
click at [835, 215] on div "next image" at bounding box center [828, 177] width 45 height 338
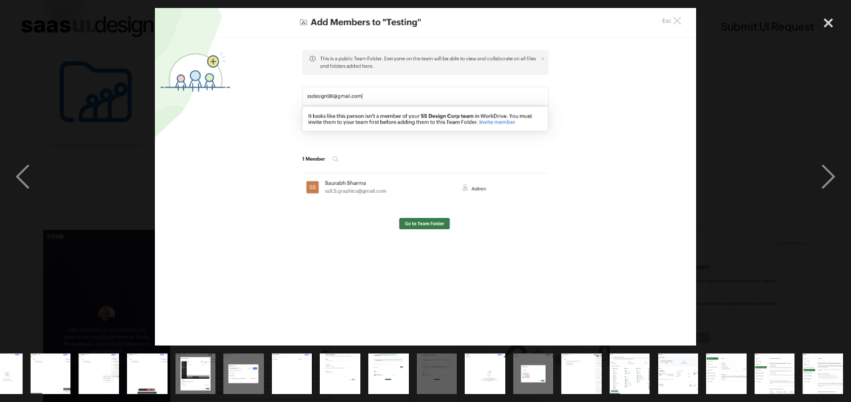
scroll to position [0, 555]
click at [841, 15] on div "close lightbox" at bounding box center [828, 22] width 45 height 29
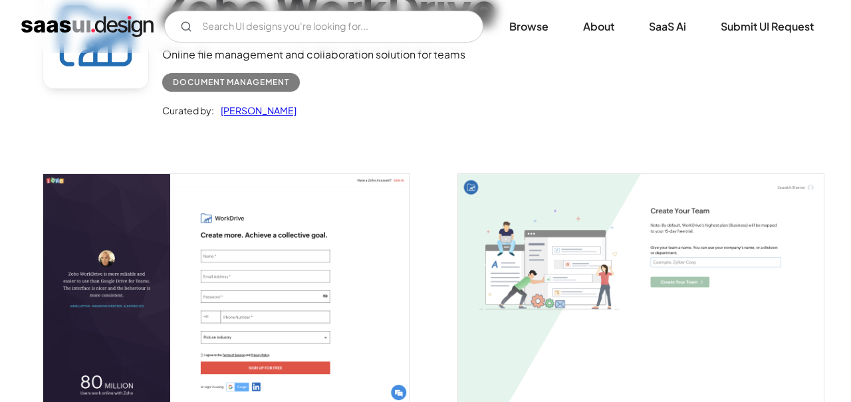
scroll to position [0, 0]
click at [221, 31] on input "Email Form" at bounding box center [323, 27] width 319 height 32
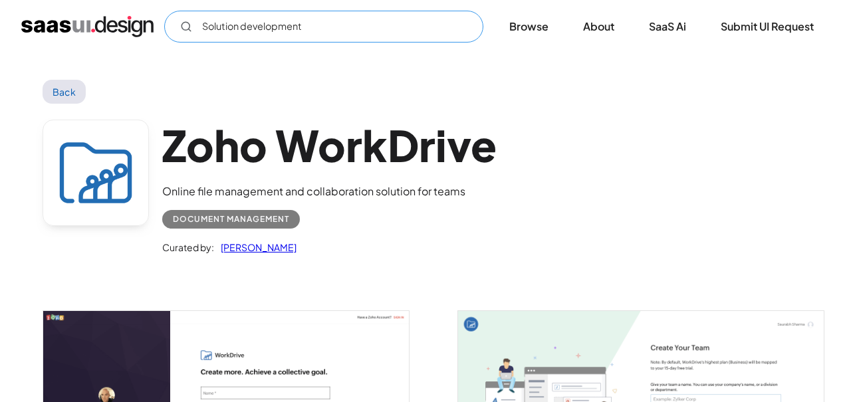
type input "Solution development"
click at [59, 96] on link "Back" at bounding box center [64, 92] width 43 height 24
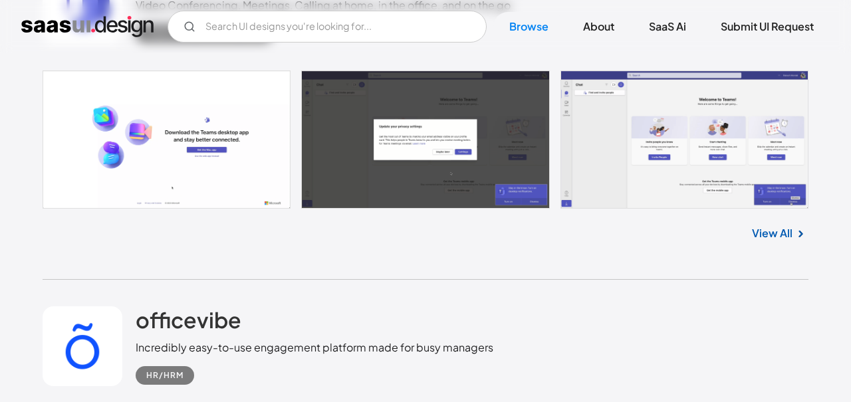
scroll to position [21228, 0]
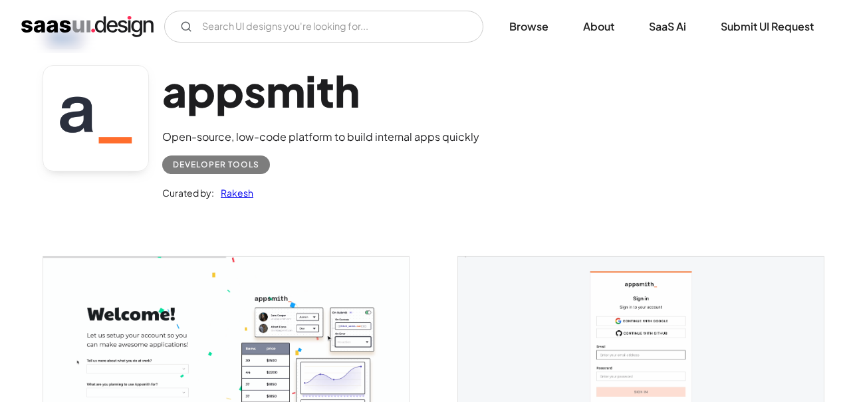
scroll to position [53, 0]
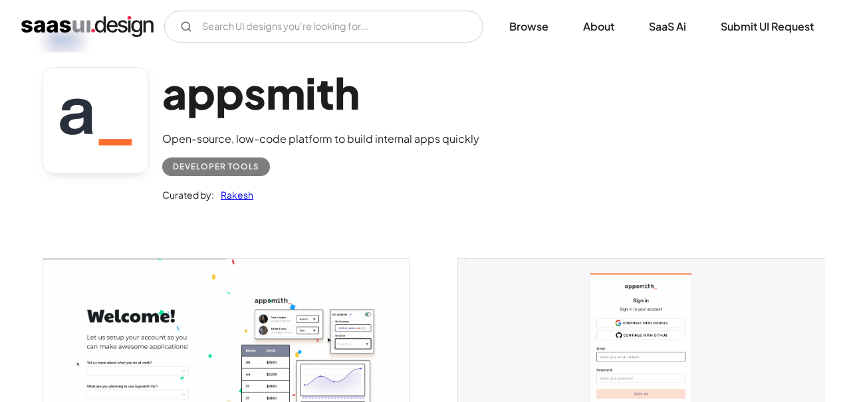
click at [89, 326] on img "open lightbox" at bounding box center [226, 360] width 366 height 202
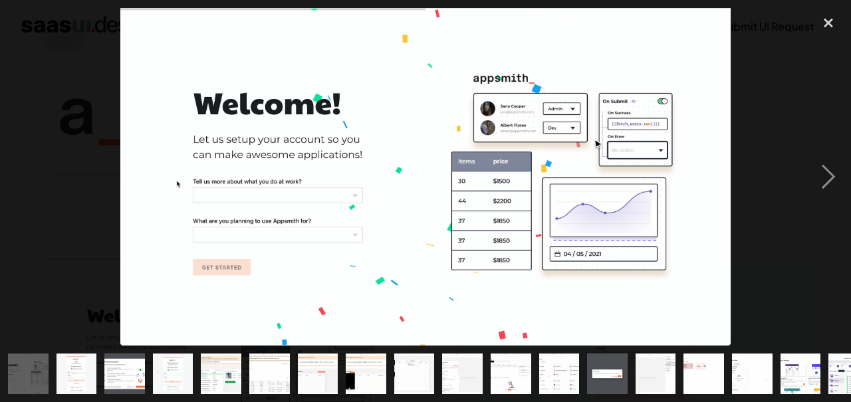
click at [826, 217] on div "next image" at bounding box center [828, 177] width 45 height 338
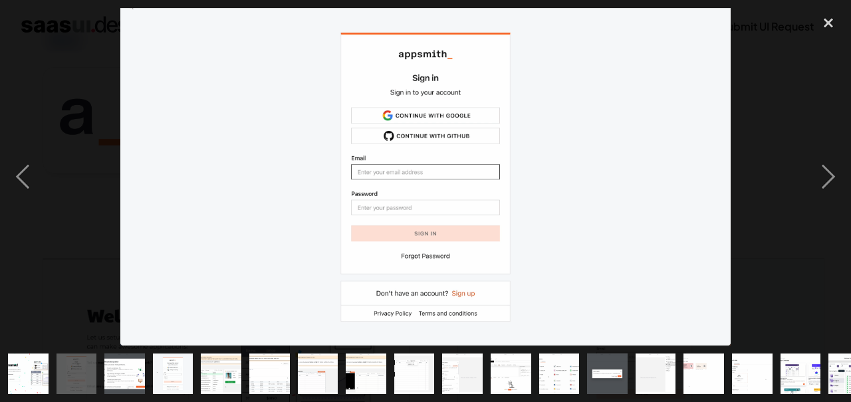
click at [834, 213] on div "next image" at bounding box center [828, 177] width 45 height 338
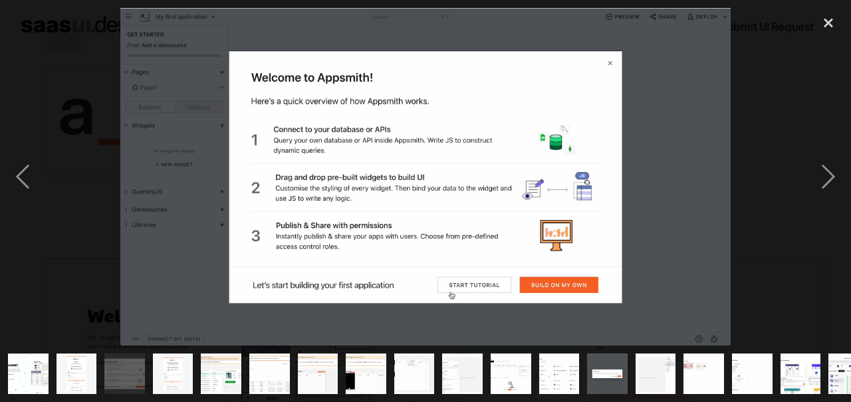
click at [834, 221] on div "next image" at bounding box center [828, 177] width 45 height 338
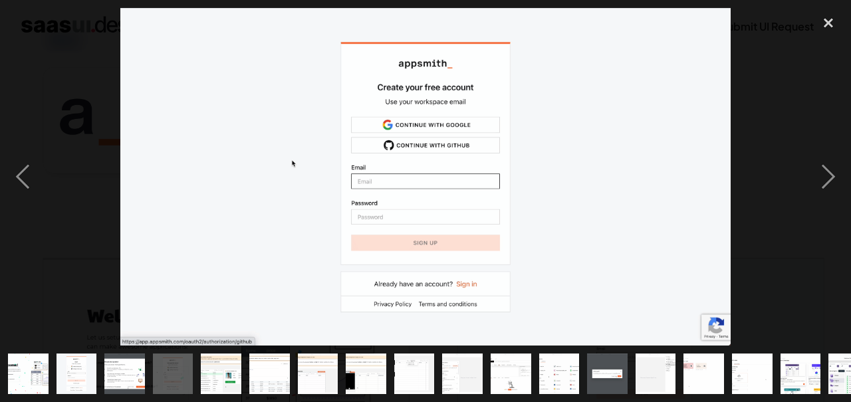
click at [835, 209] on div "next image" at bounding box center [828, 177] width 45 height 338
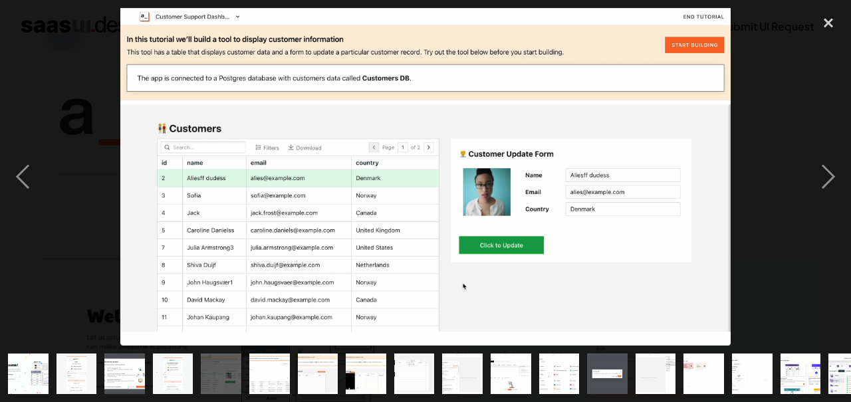
click at [835, 209] on div "next image" at bounding box center [828, 177] width 45 height 338
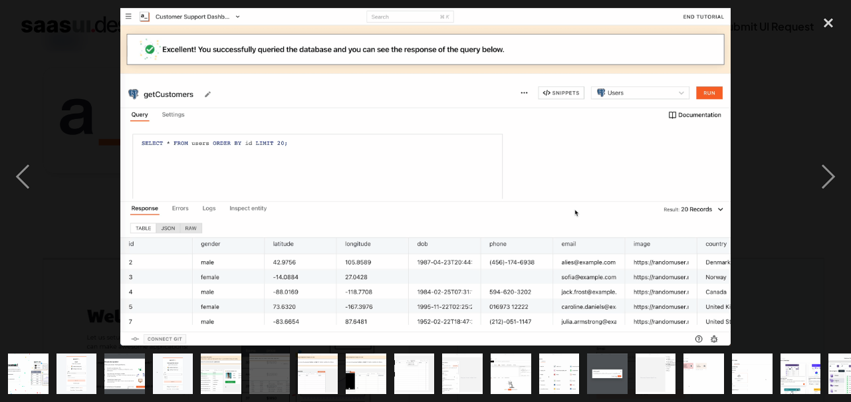
click at [826, 210] on div "next image" at bounding box center [828, 177] width 45 height 338
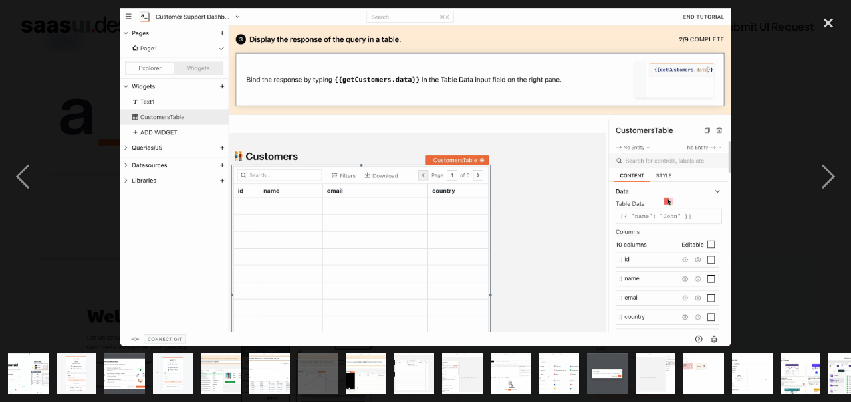
click at [828, 214] on div "next image" at bounding box center [828, 177] width 45 height 338
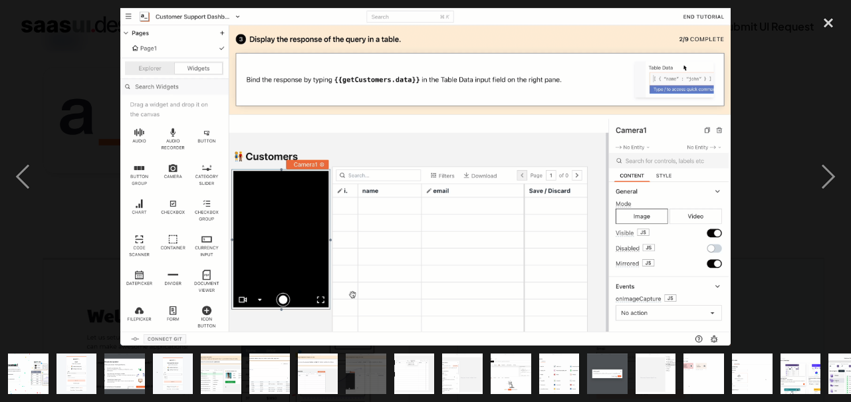
click at [823, 221] on div "next image" at bounding box center [828, 177] width 45 height 338
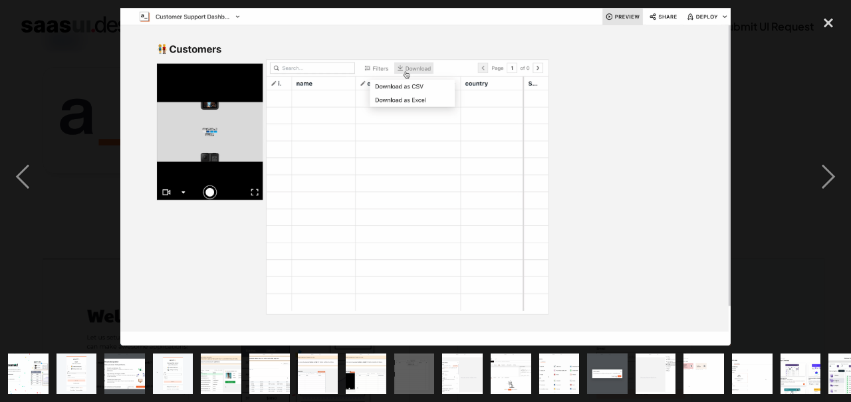
click at [36, 199] on div "previous image" at bounding box center [22, 177] width 45 height 338
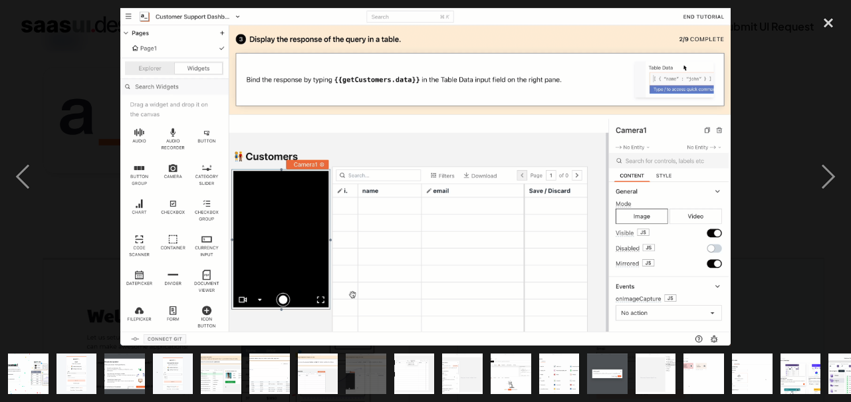
click at [824, 218] on div "next image" at bounding box center [828, 177] width 45 height 338
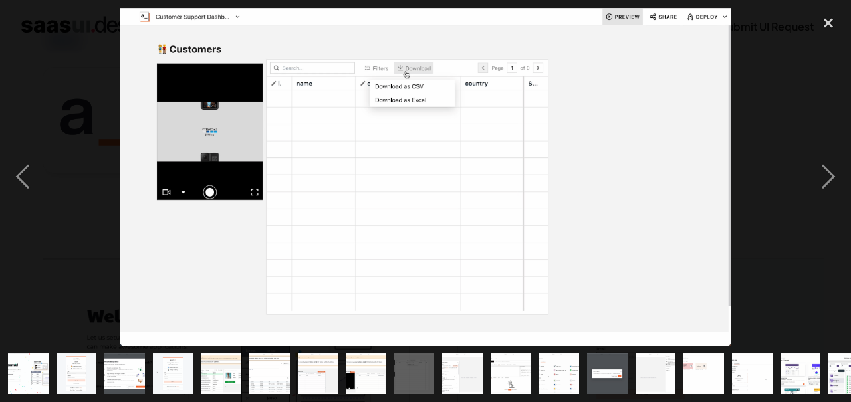
click at [836, 204] on div "next image" at bounding box center [828, 177] width 45 height 338
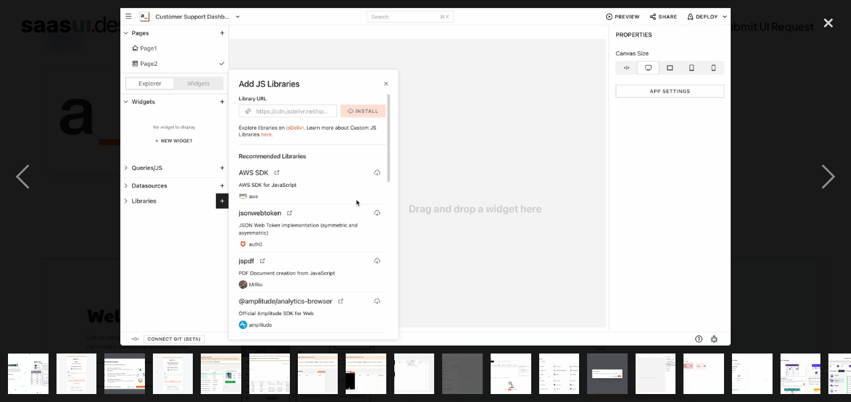
click at [832, 213] on div "next image" at bounding box center [828, 177] width 45 height 338
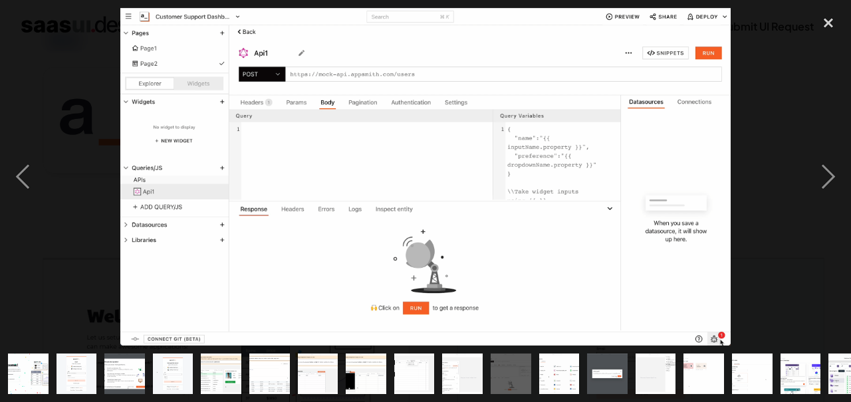
click at [833, 213] on div "next image" at bounding box center [828, 177] width 45 height 338
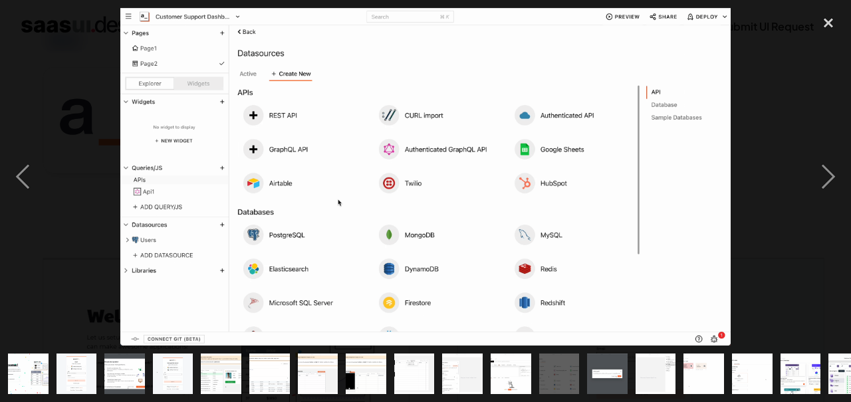
click at [835, 201] on div "next image" at bounding box center [828, 177] width 45 height 338
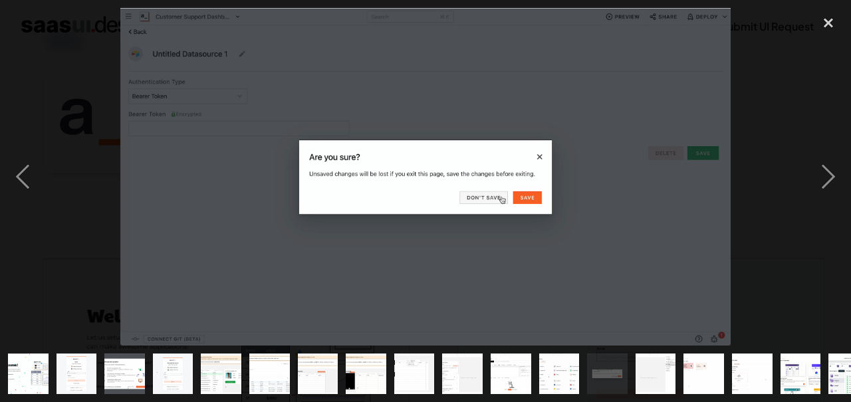
click at [835, 201] on div "next image" at bounding box center [828, 177] width 45 height 338
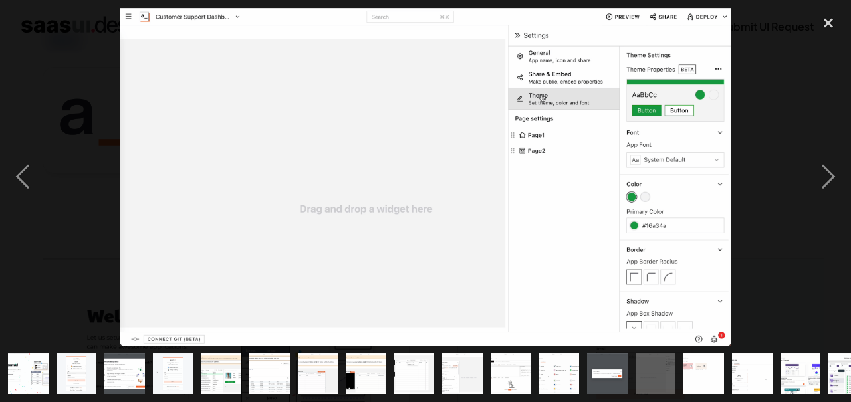
click at [826, 206] on div "next image" at bounding box center [828, 177] width 45 height 338
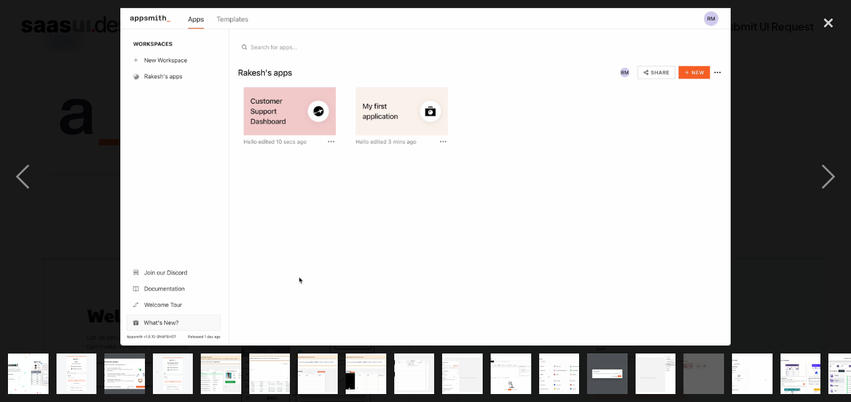
click at [834, 203] on div "next image" at bounding box center [828, 177] width 45 height 338
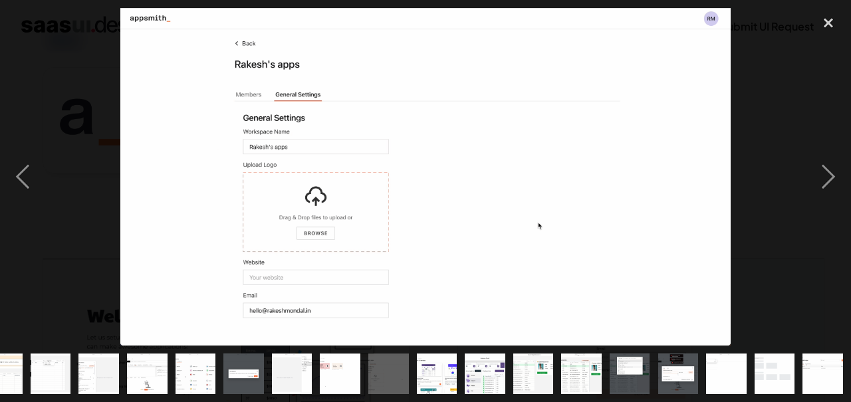
scroll to position [0, 555]
click at [828, 205] on div "next image" at bounding box center [828, 177] width 45 height 338
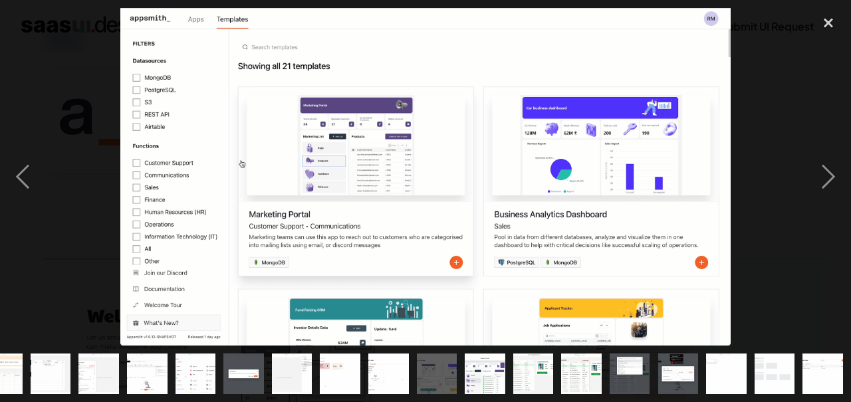
click at [828, 206] on div "next image" at bounding box center [828, 177] width 45 height 338
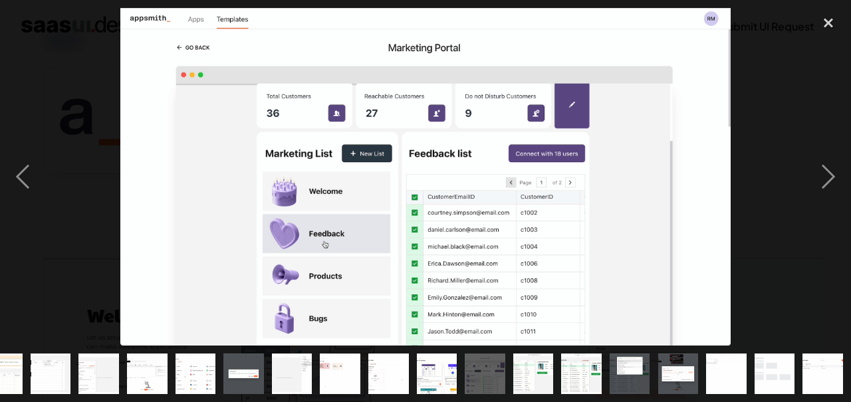
click at [824, 212] on div "next image" at bounding box center [828, 177] width 45 height 338
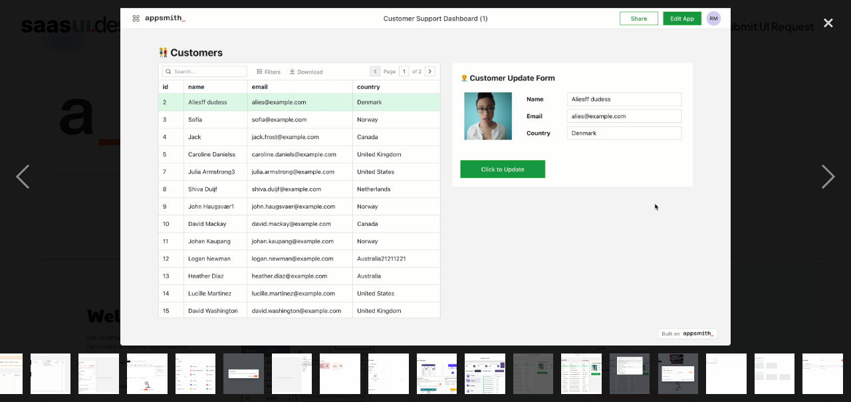
click at [828, 207] on div "next image" at bounding box center [828, 177] width 45 height 338
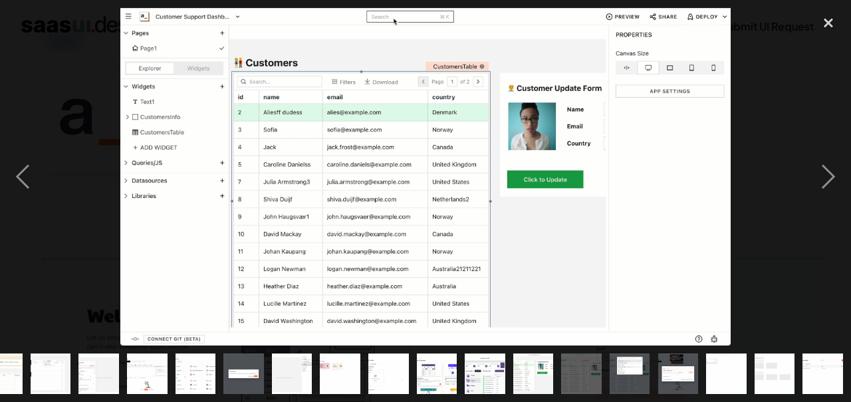
click at [826, 215] on div "next image" at bounding box center [828, 177] width 45 height 338
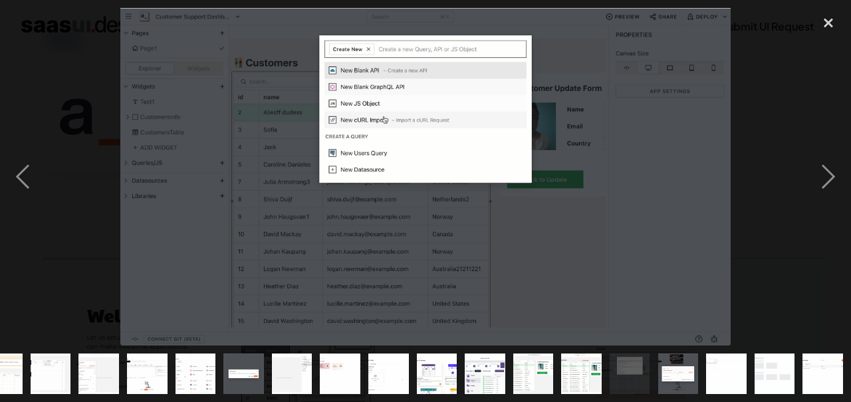
click at [834, 207] on div "next image" at bounding box center [828, 177] width 45 height 338
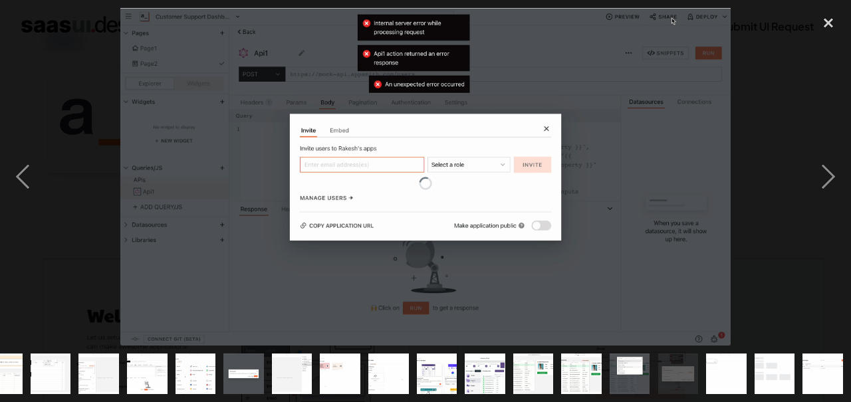
click at [834, 207] on div "next image" at bounding box center [828, 177] width 45 height 338
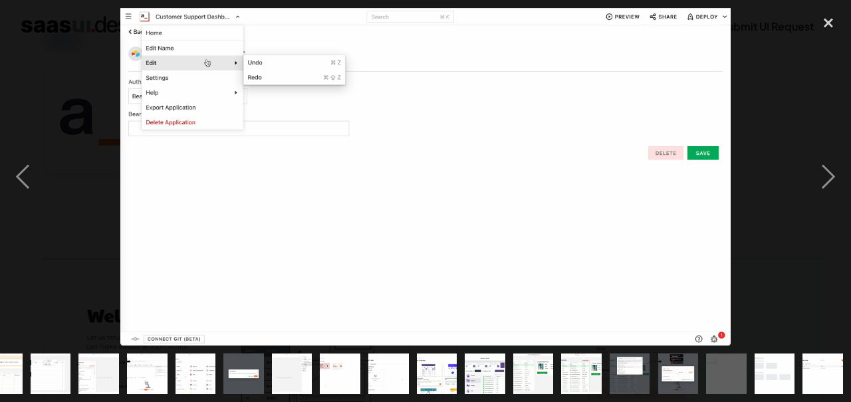
click at [830, 209] on div "next image" at bounding box center [828, 177] width 45 height 338
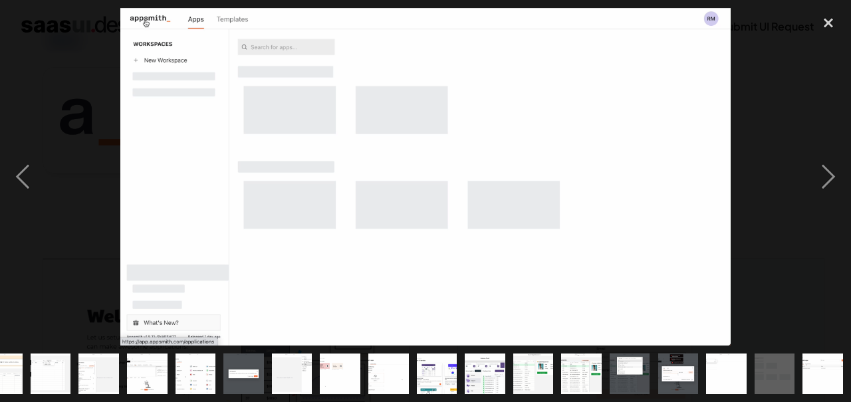
click at [830, 209] on div "next image" at bounding box center [828, 177] width 45 height 338
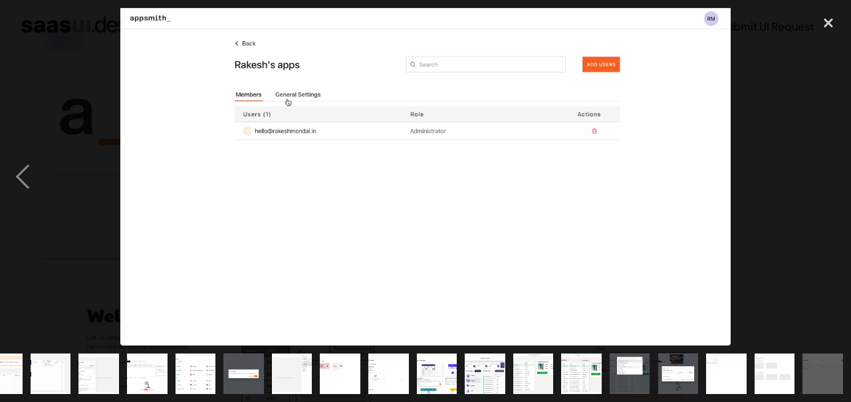
click at [827, 25] on div "close lightbox" at bounding box center [828, 22] width 45 height 29
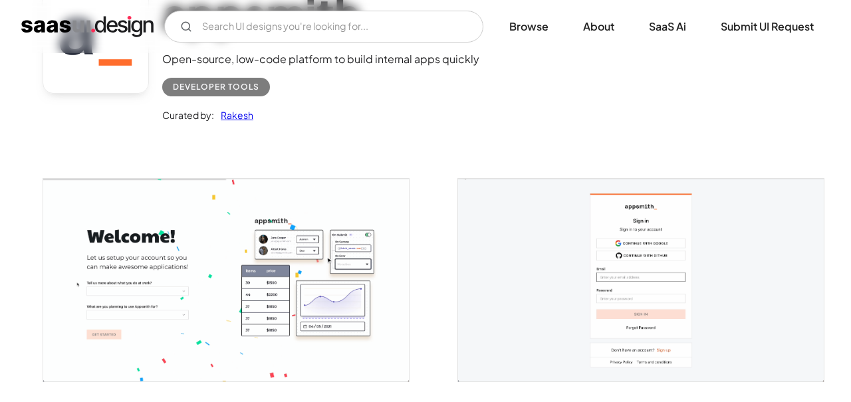
scroll to position [0, 0]
